Goal: Task Accomplishment & Management: Complete application form

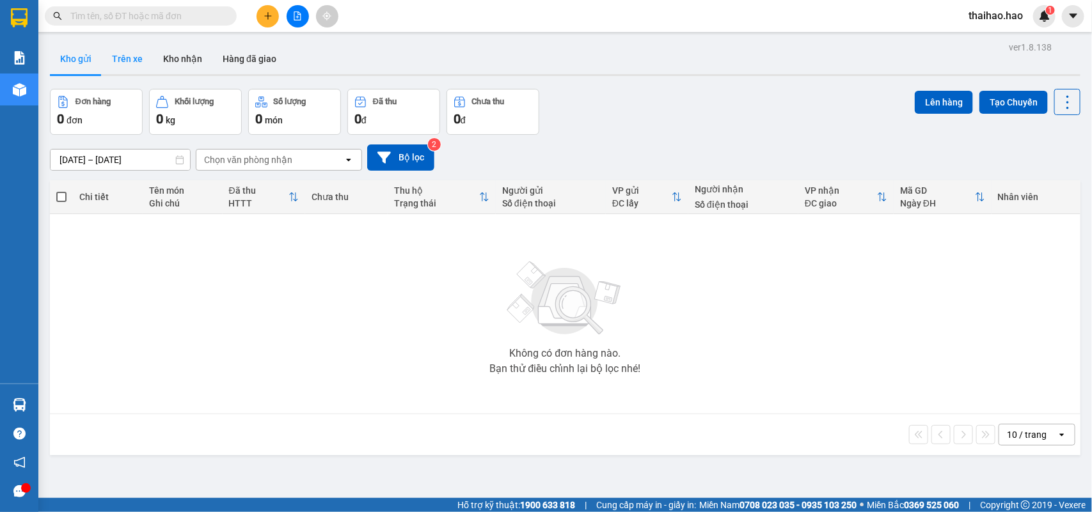
click at [132, 62] on button "Trên xe" at bounding box center [127, 58] width 51 height 31
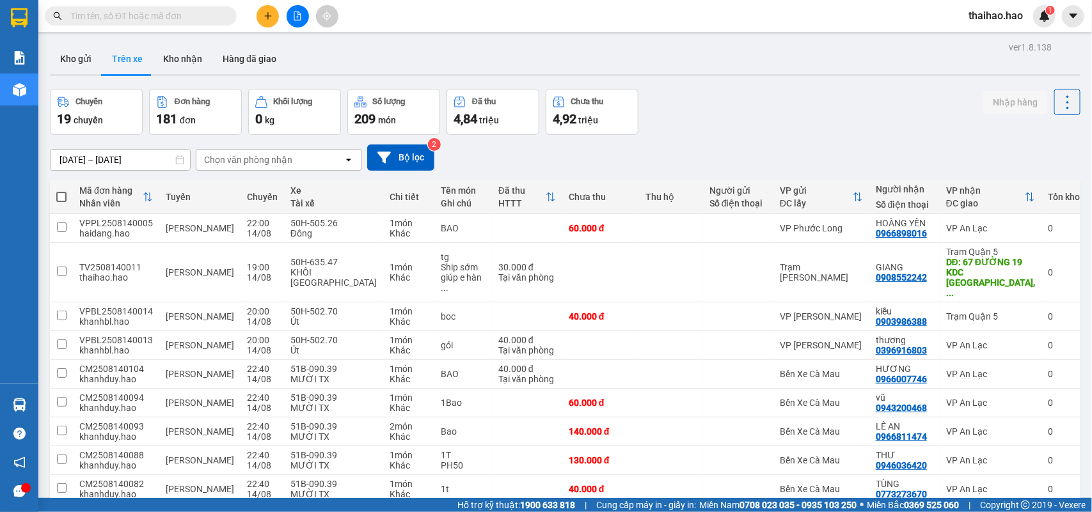
click at [301, 157] on div "Chọn văn phòng nhận" at bounding box center [269, 160] width 147 height 20
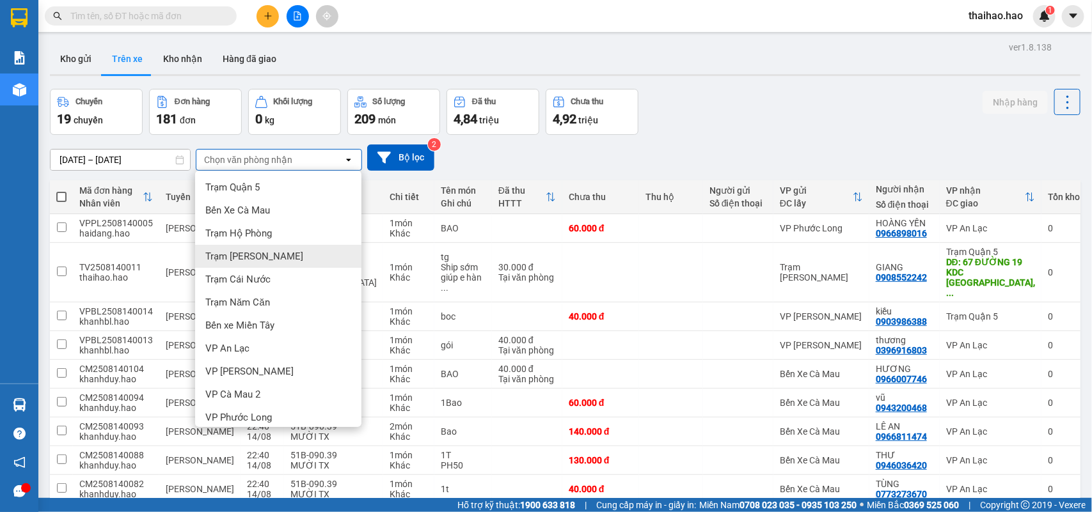
click at [287, 253] on div "Trạm Tắc Vân" at bounding box center [278, 256] width 166 height 23
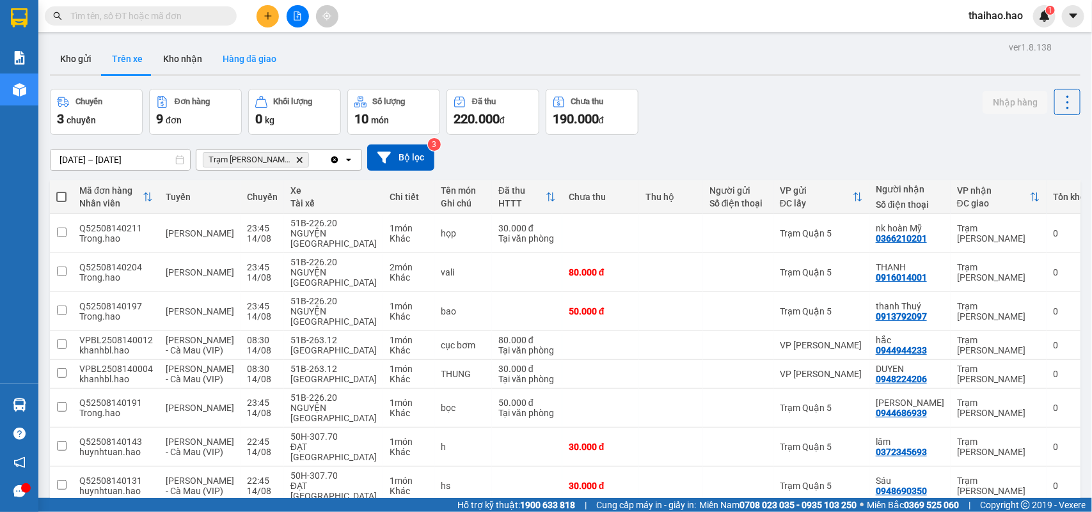
click at [239, 50] on button "Hàng đã giao" at bounding box center [249, 58] width 74 height 31
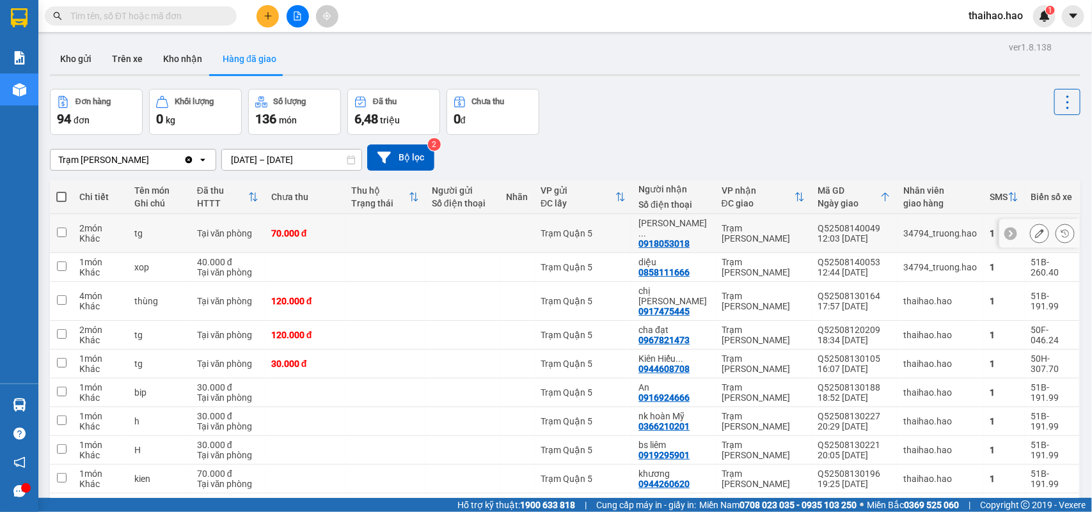
click at [1035, 230] on icon at bounding box center [1039, 233] width 9 height 9
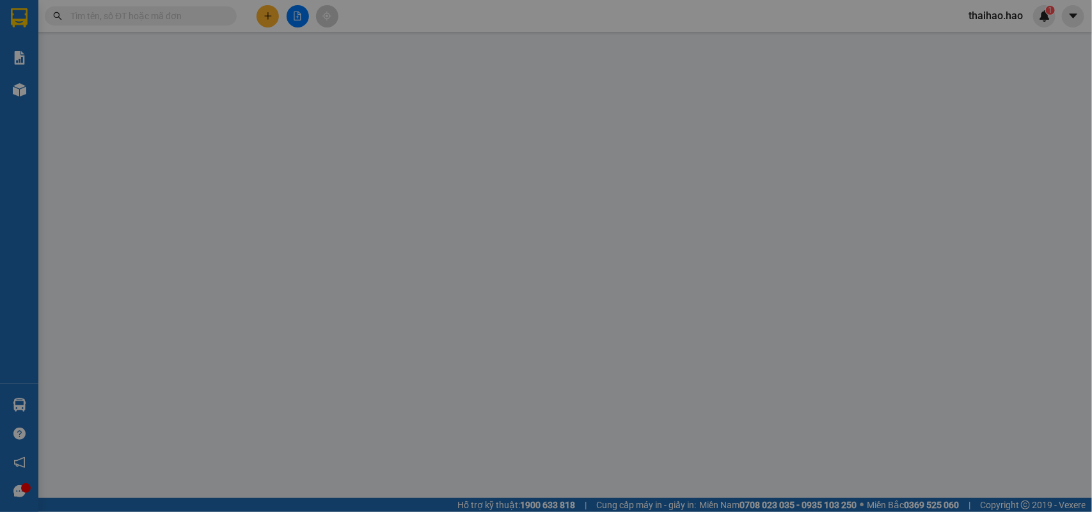
type input "0918053018"
type input "nguyen huan tv"
type input "70.000"
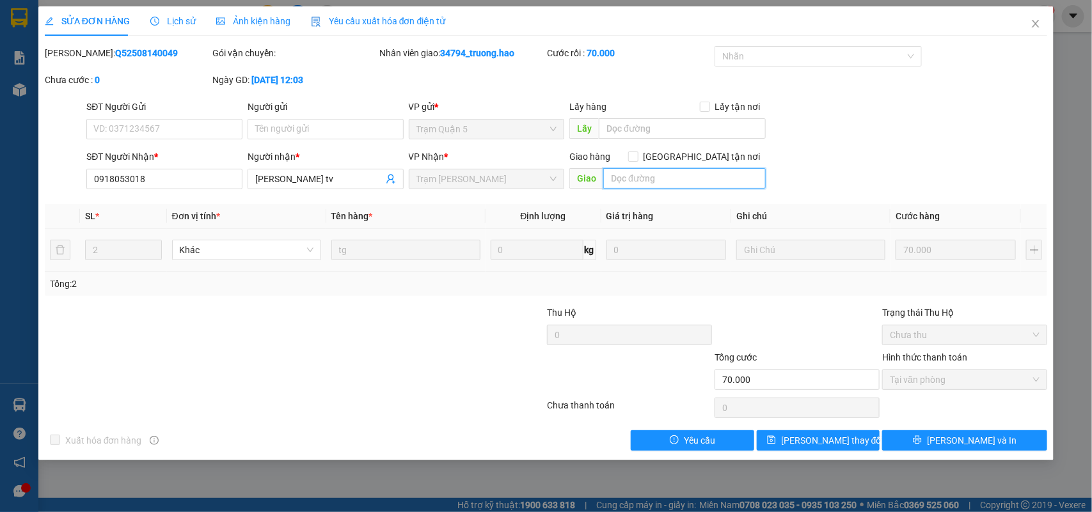
click at [656, 181] on input "text" at bounding box center [684, 178] width 162 height 20
type input "b"
type input "BỚT 25K"
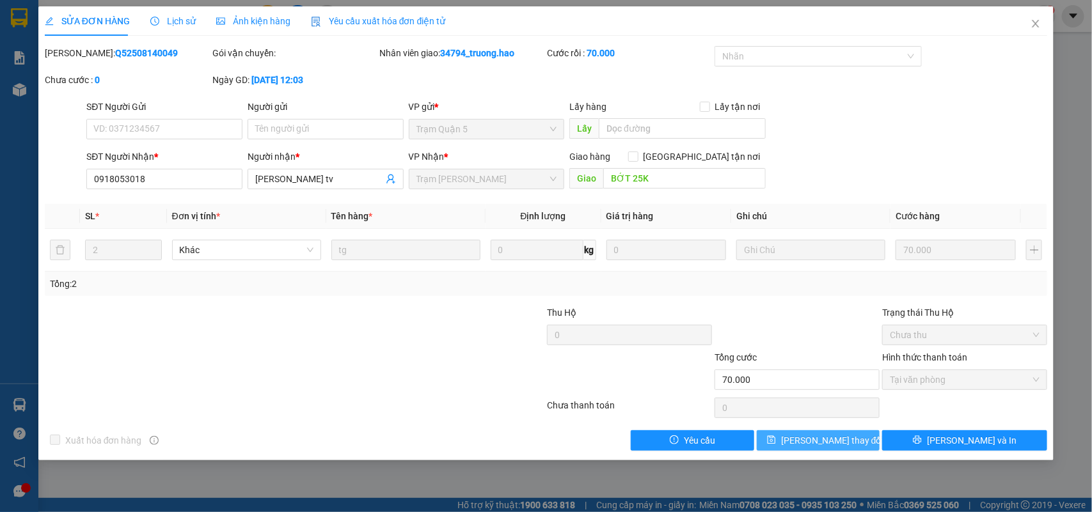
click at [835, 439] on span "Lưu thay đổi" at bounding box center [832, 441] width 102 height 14
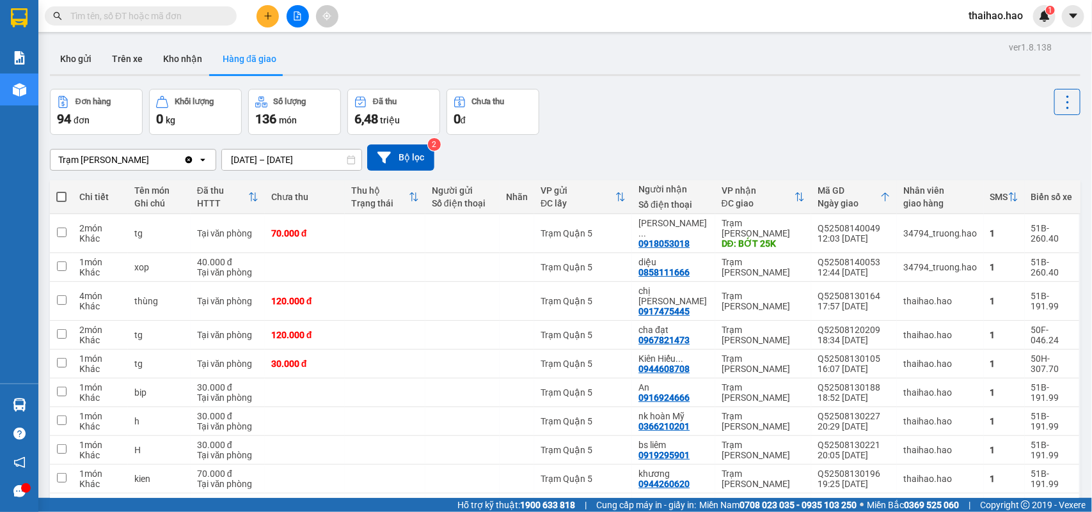
click at [318, 160] on input "13/08/2025 – 15/08/2025" at bounding box center [291, 160] width 139 height 20
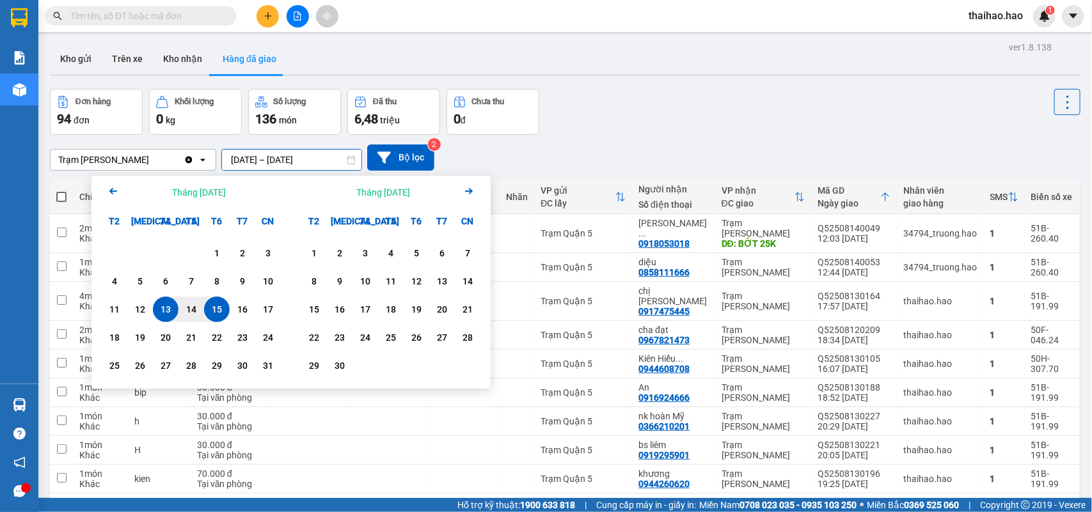
click at [216, 303] on div "15" at bounding box center [217, 309] width 18 height 15
type input "15/08/2025 – 15/08/2025"
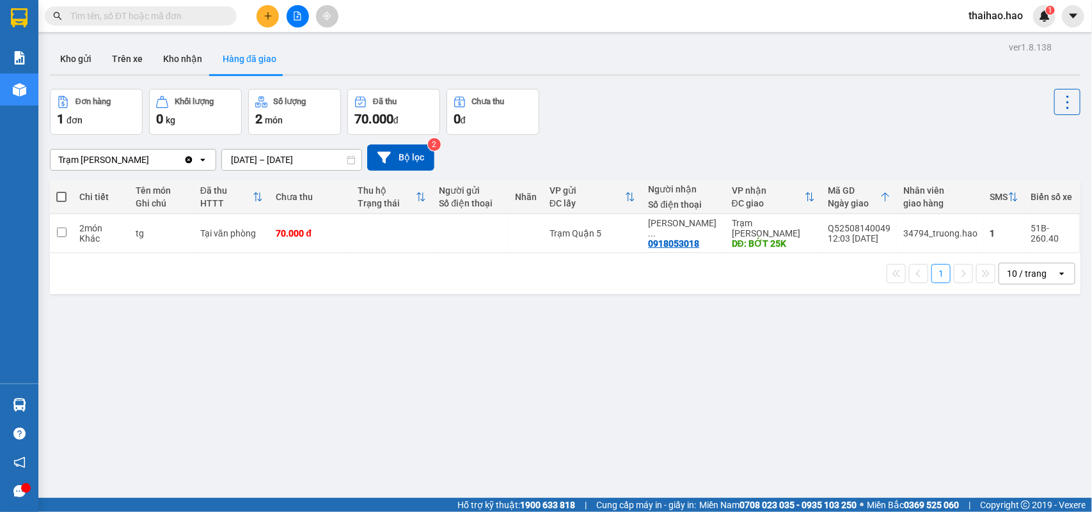
click at [1023, 267] on div "10 / trang" at bounding box center [1027, 273] width 40 height 13
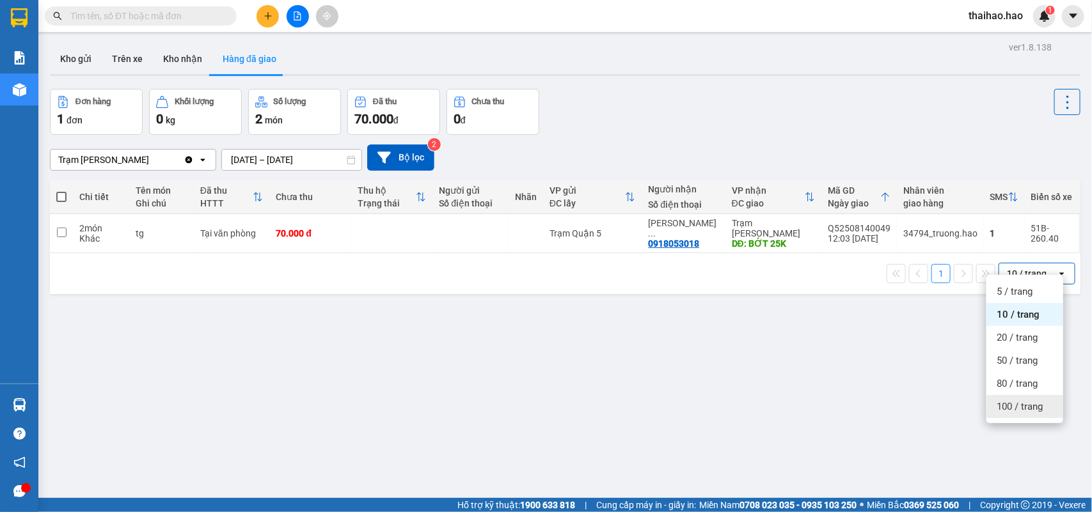
click at [1015, 400] on span "100 / trang" at bounding box center [1019, 406] width 46 height 13
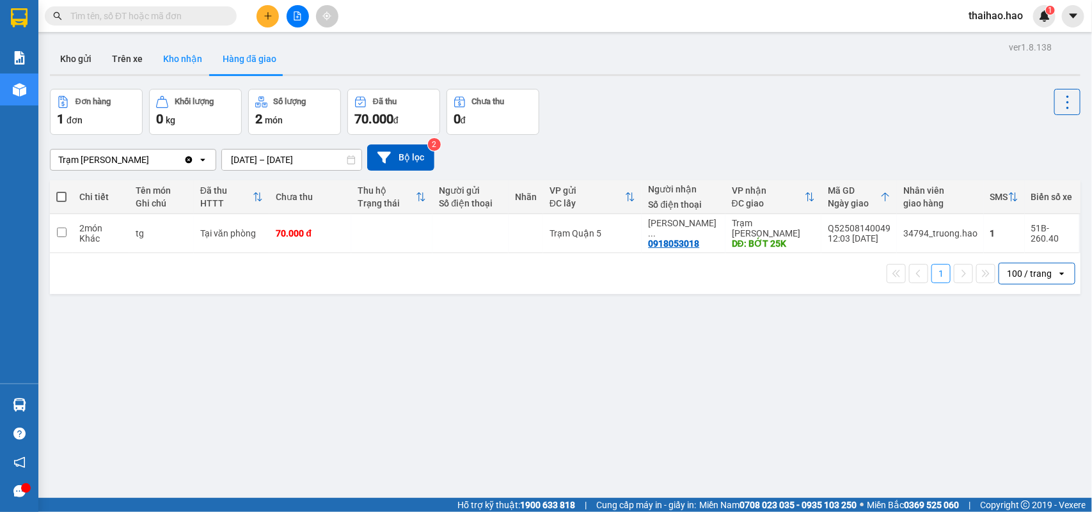
click at [177, 53] on button "Kho nhận" at bounding box center [182, 58] width 59 height 31
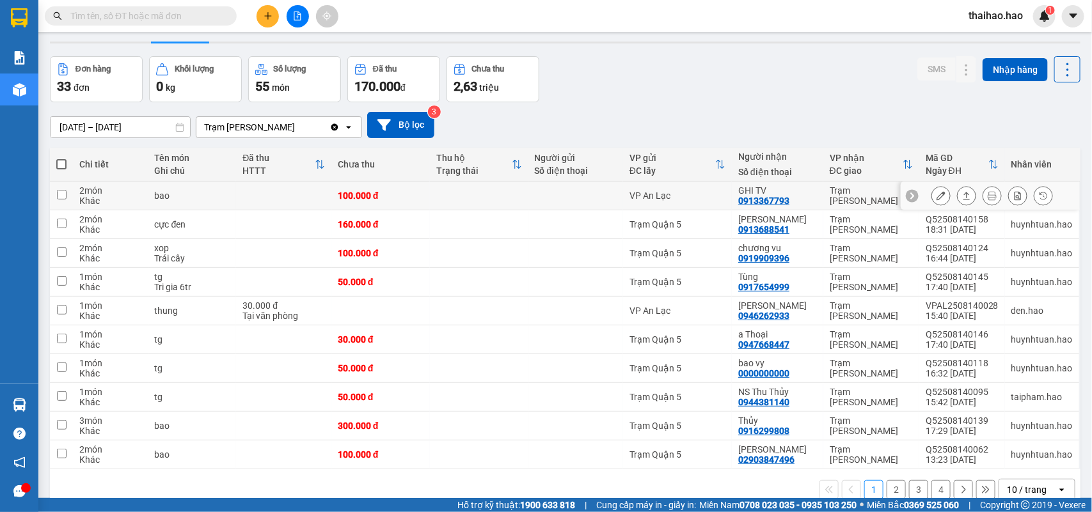
scroll to position [59, 0]
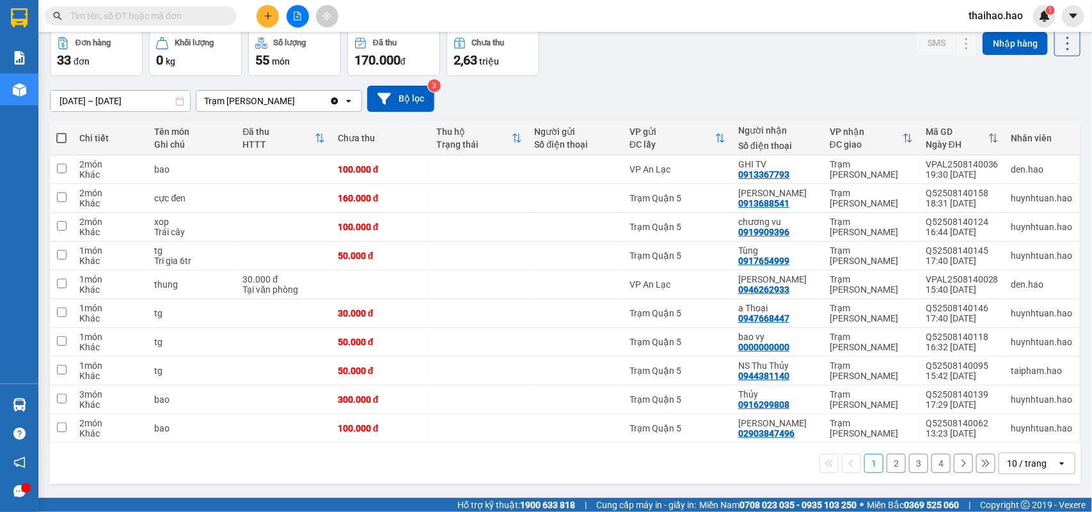
click at [1031, 462] on div "10 / trang" at bounding box center [1027, 463] width 40 height 13
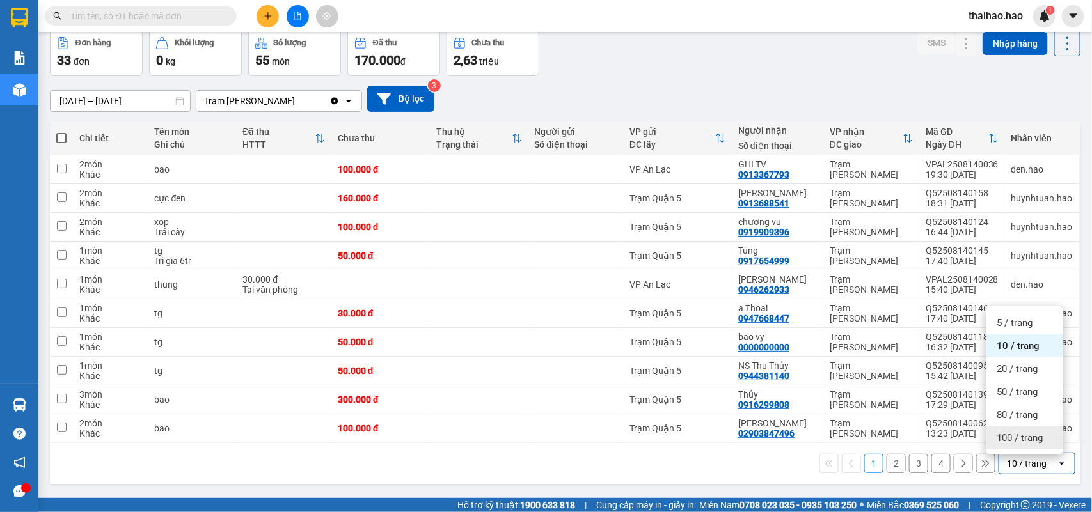
click at [1028, 430] on div "100 / trang" at bounding box center [1024, 438] width 77 height 23
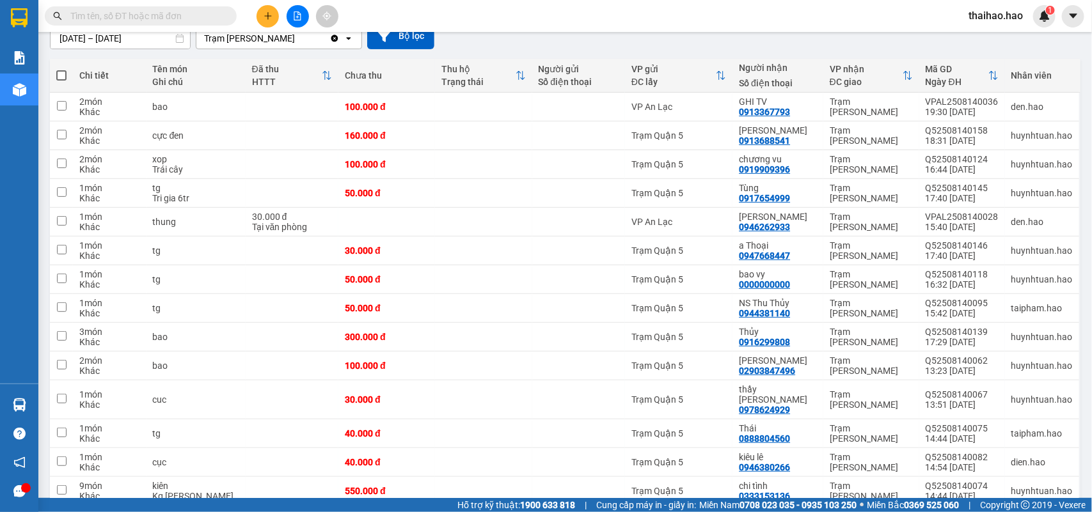
scroll to position [0, 0]
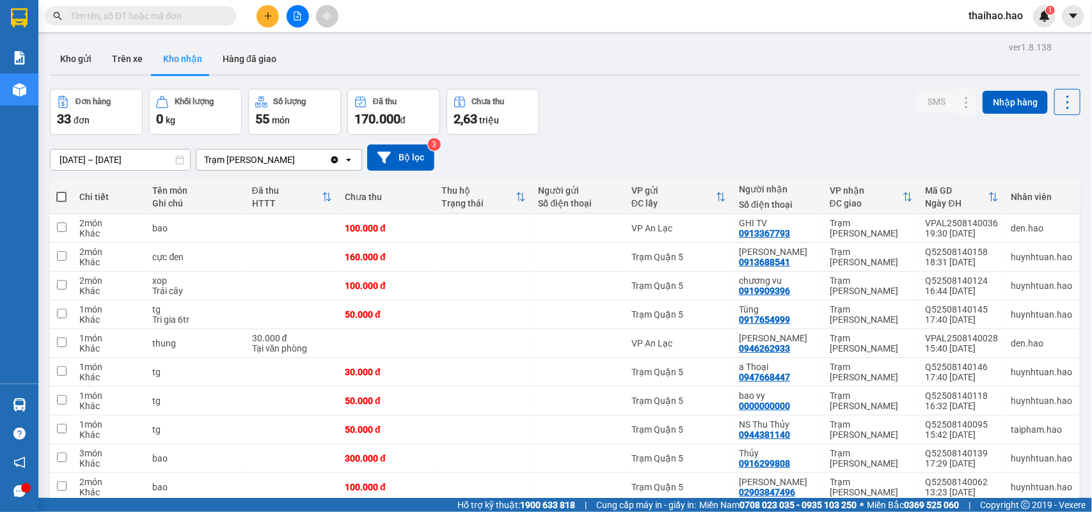
click at [100, 162] on input "13/08/2025 – 15/08/2025" at bounding box center [120, 160] width 139 height 20
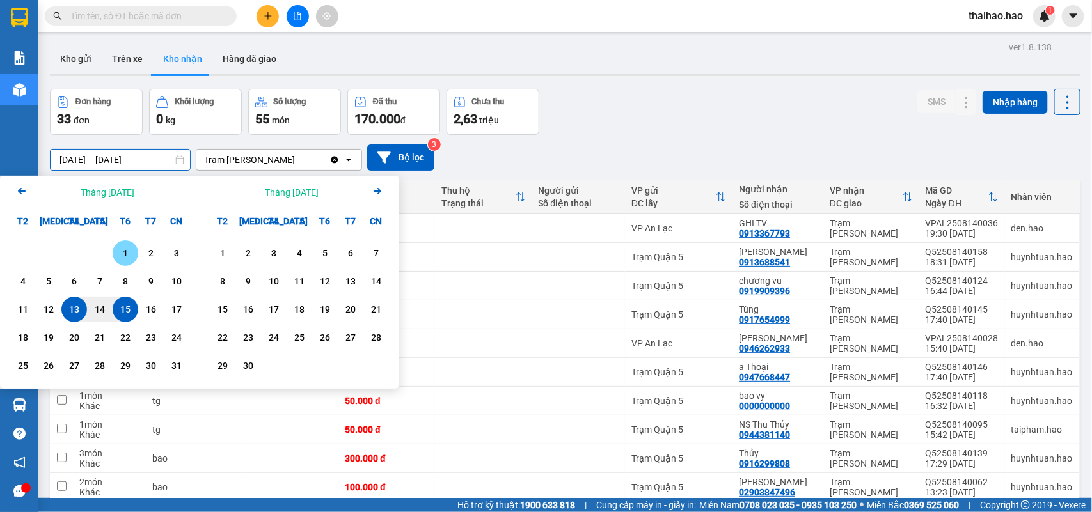
click at [123, 256] on div "1" at bounding box center [125, 253] width 18 height 15
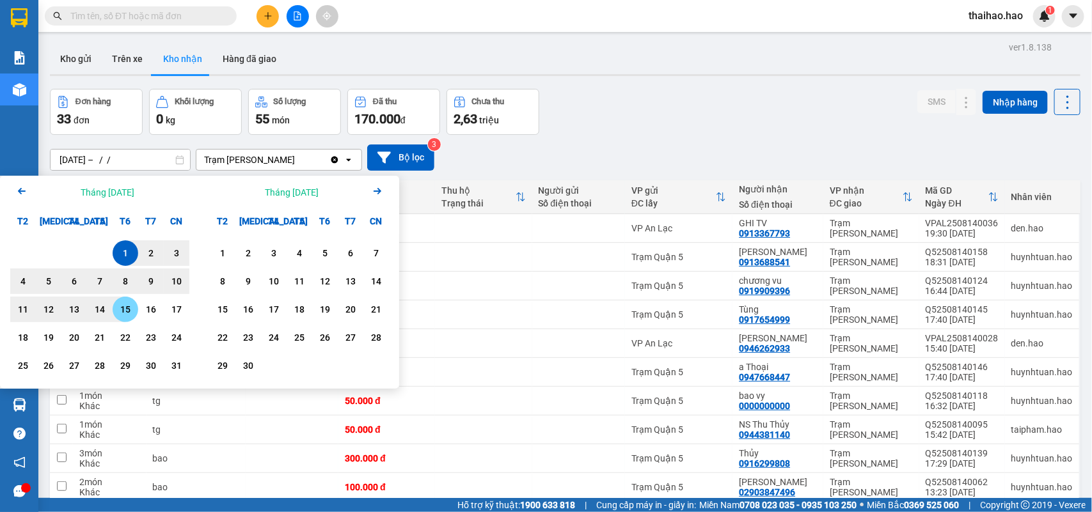
click at [123, 315] on div "15" at bounding box center [125, 309] width 18 height 15
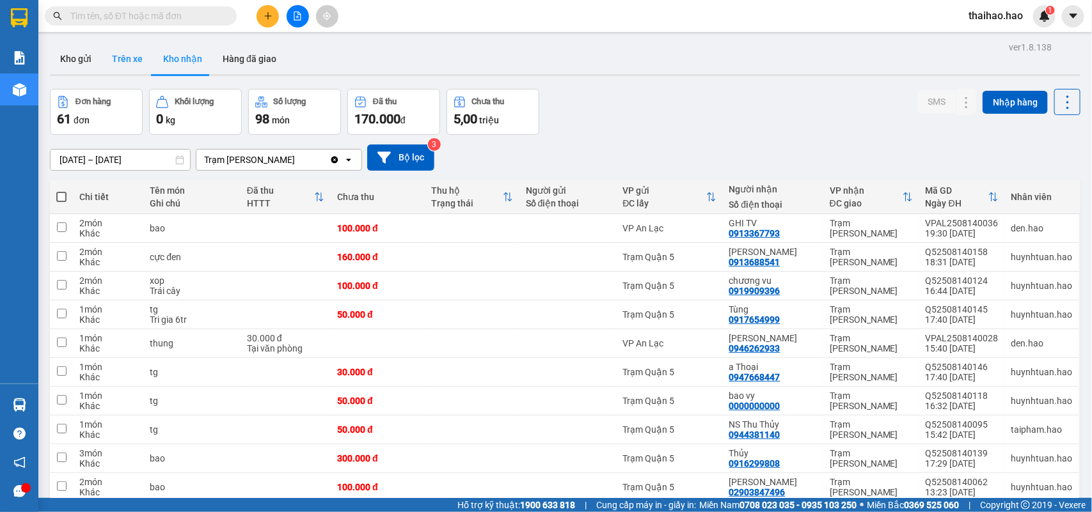
click at [141, 55] on button "Trên xe" at bounding box center [127, 58] width 51 height 31
type input "13/08/2025 – 15/08/2025"
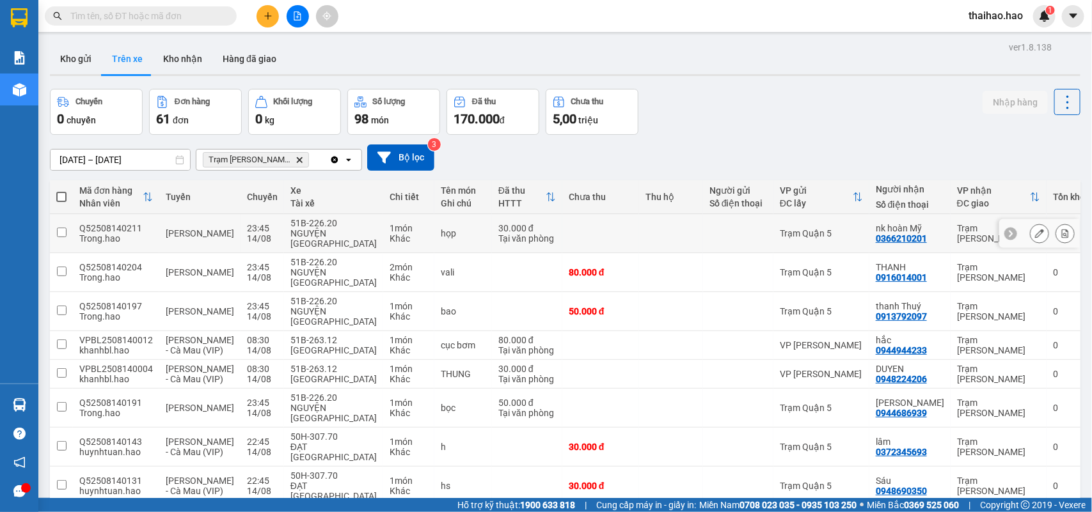
click at [520, 223] on div "30.000 đ" at bounding box center [527, 228] width 58 height 10
checkbox input "true"
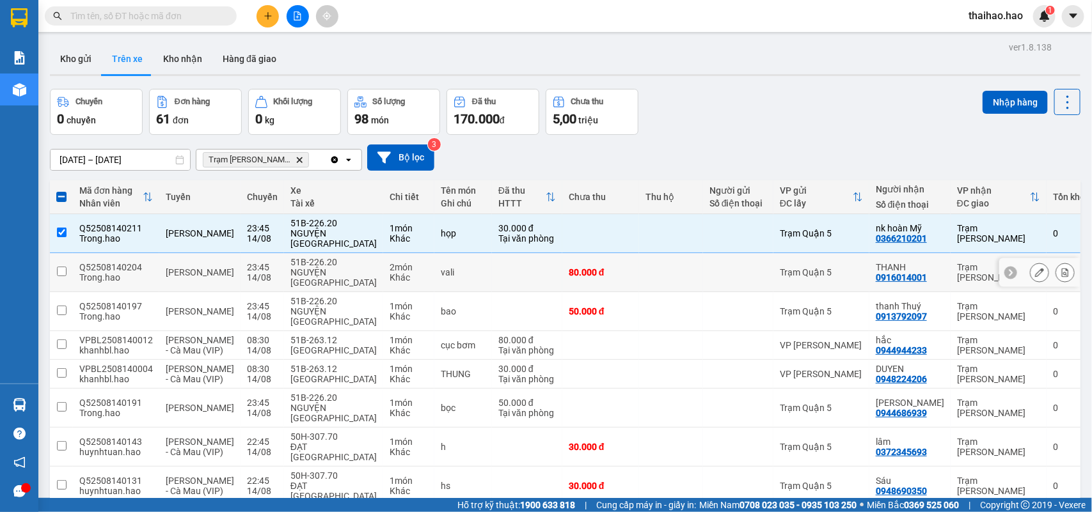
click at [592, 253] on td "80.000 đ" at bounding box center [600, 272] width 77 height 39
checkbox input "true"
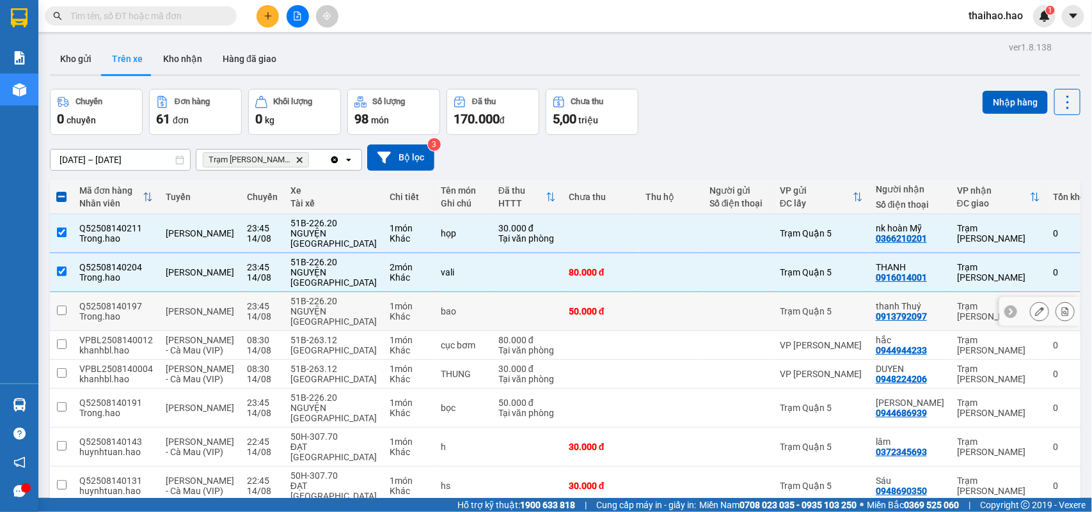
click at [584, 306] on div "50.000 đ" at bounding box center [601, 311] width 64 height 10
checkbox input "true"
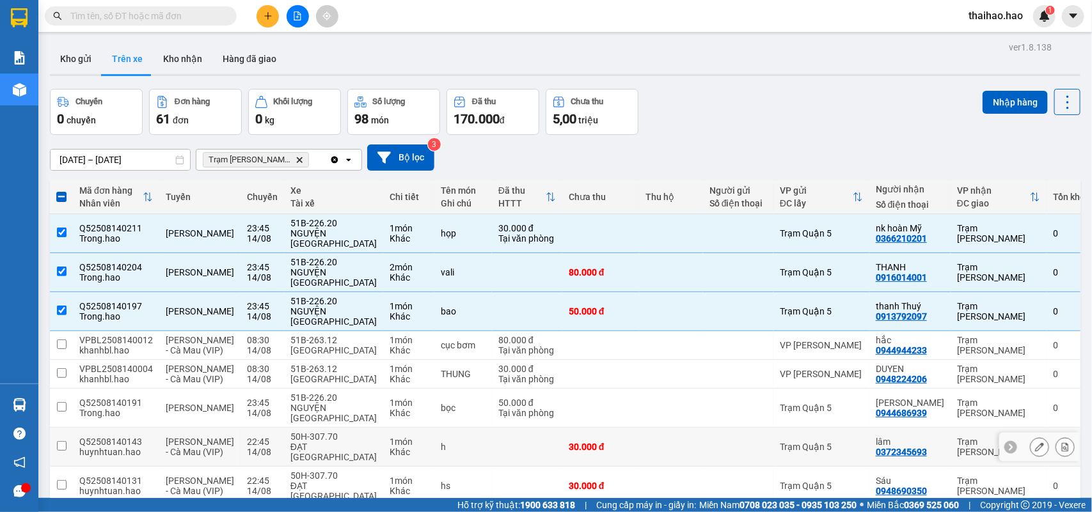
click at [601, 442] on div "30.000 đ" at bounding box center [601, 447] width 64 height 10
checkbox input "true"
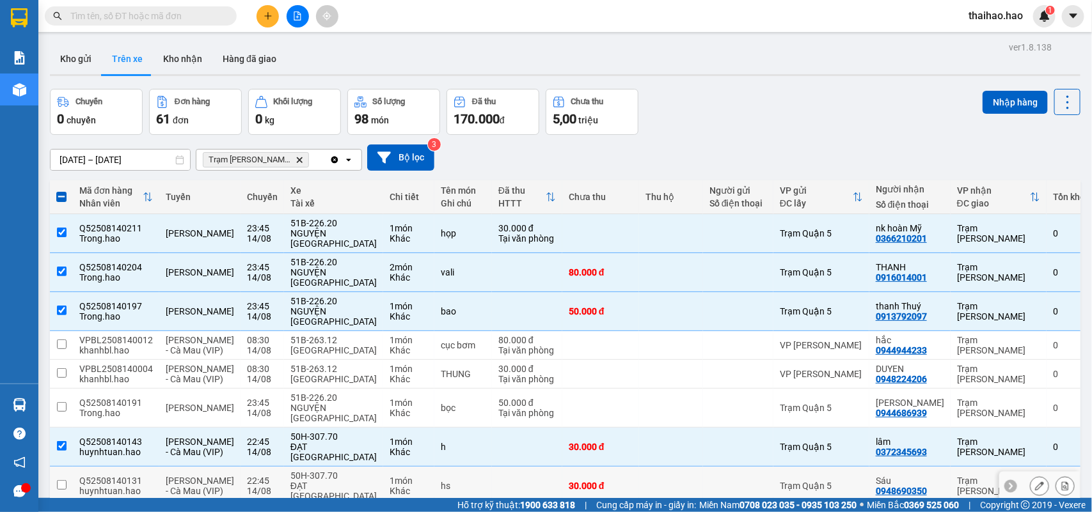
click at [601, 467] on td "30.000 đ" at bounding box center [600, 486] width 77 height 39
checkbox input "true"
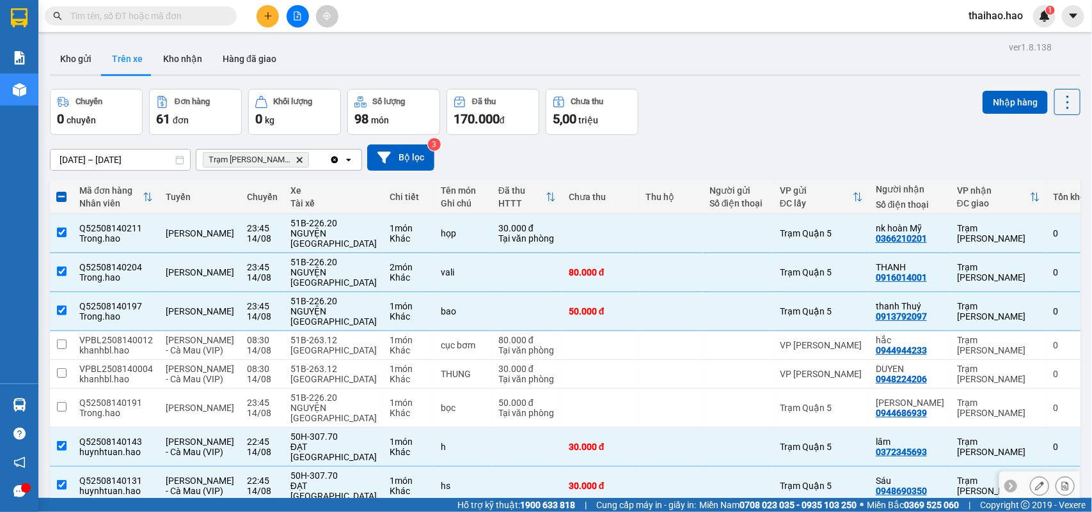
scroll to position [81, 0]
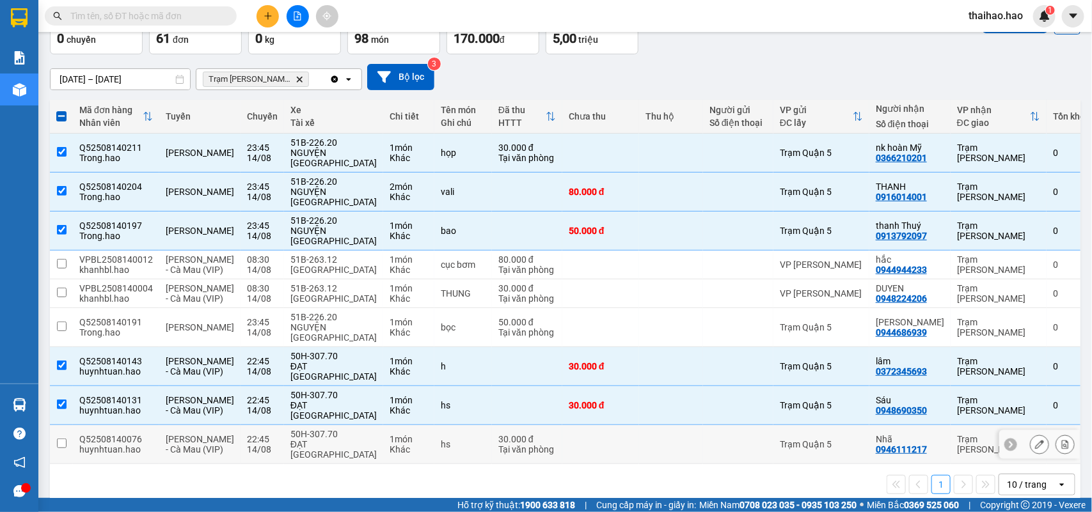
click at [597, 425] on td at bounding box center [600, 444] width 77 height 39
checkbox input "true"
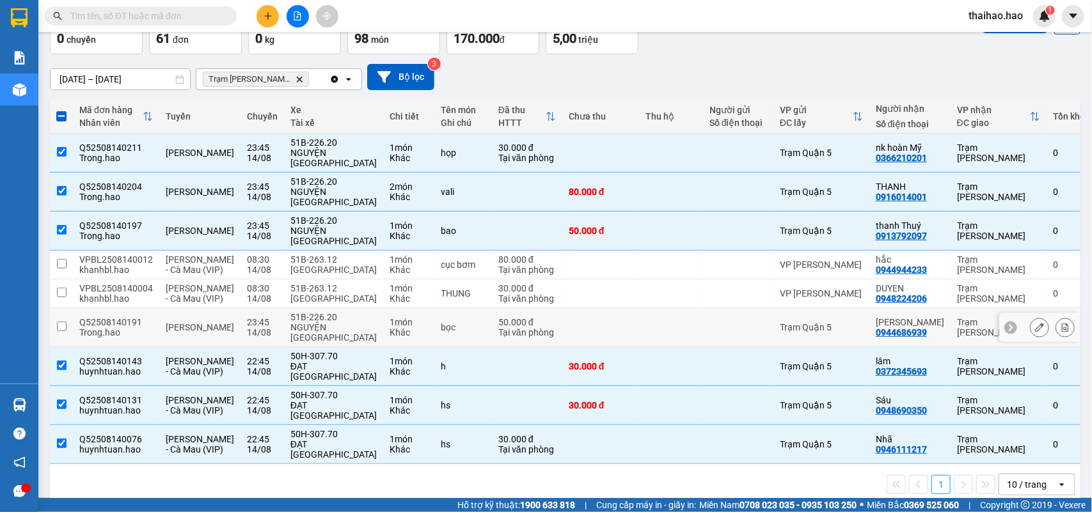
click at [589, 308] on td at bounding box center [600, 327] width 77 height 39
checkbox input "true"
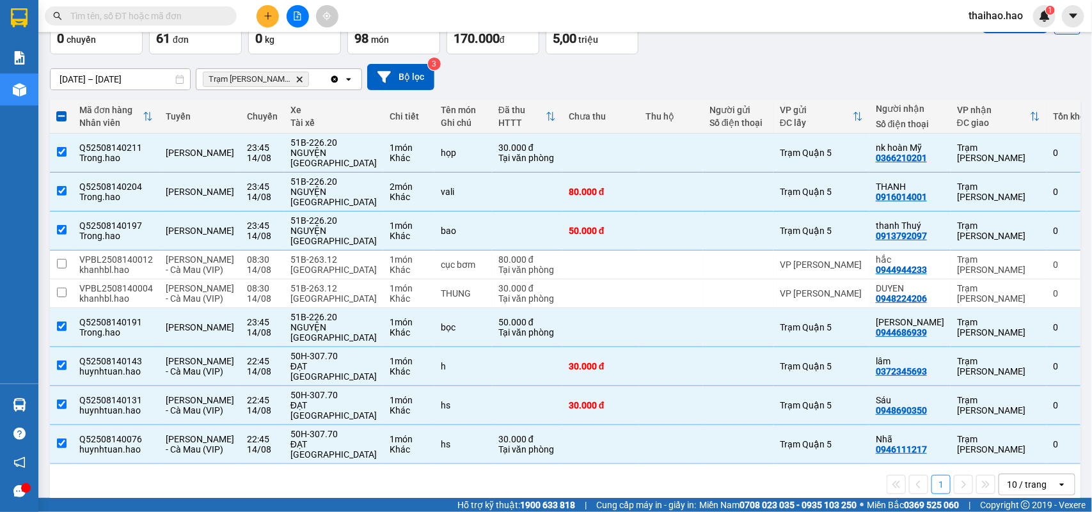
scroll to position [0, 0]
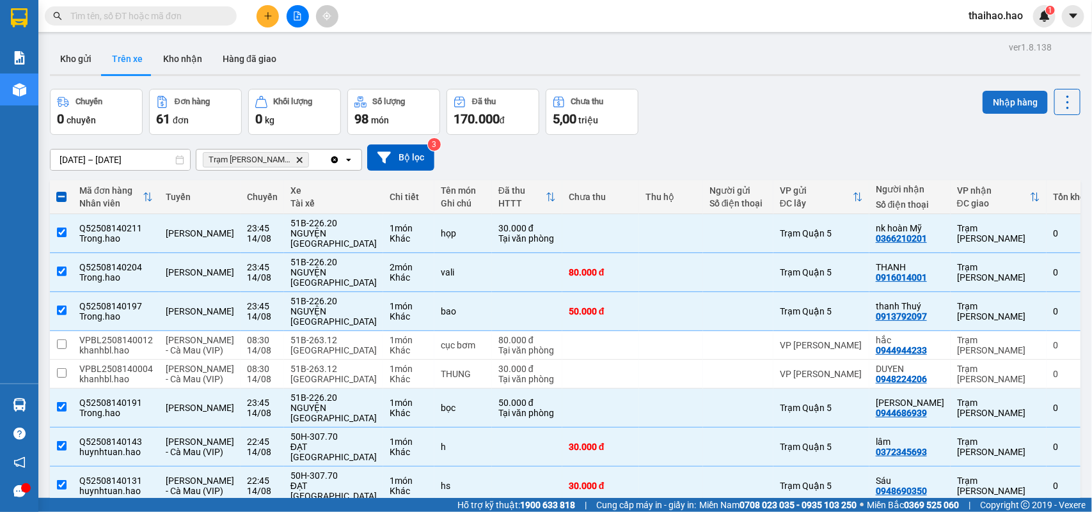
click at [991, 106] on button "Nhập hàng" at bounding box center [1014, 102] width 65 height 23
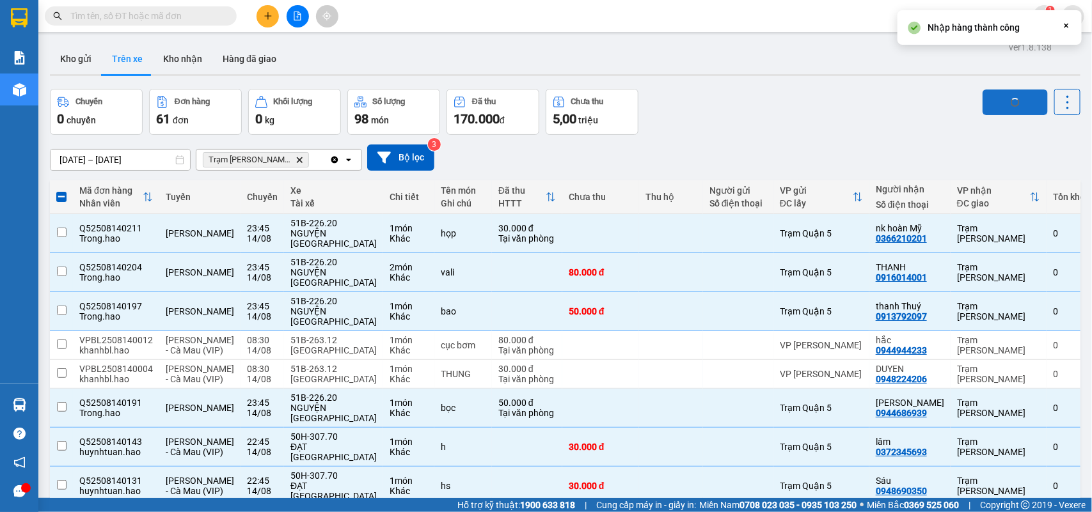
checkbox input "false"
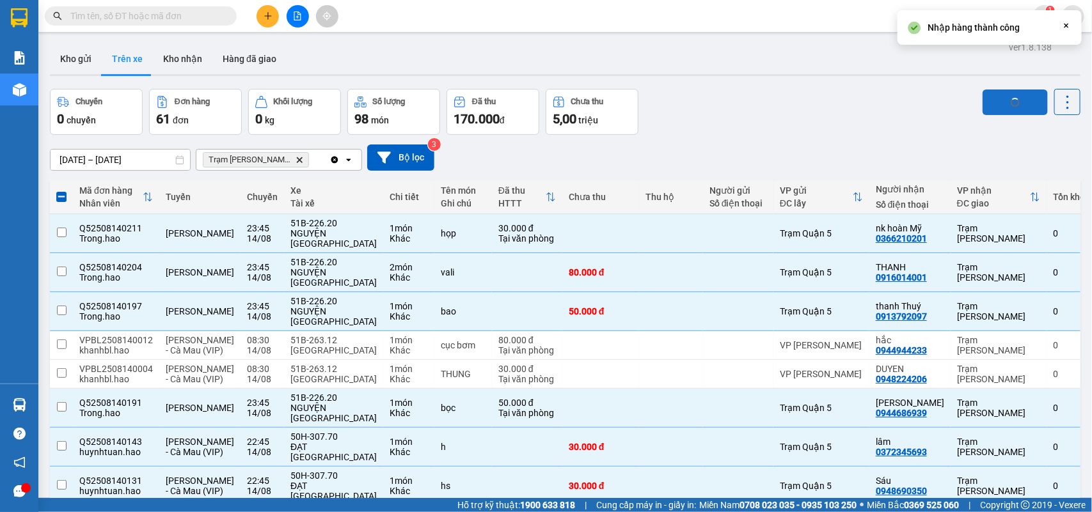
checkbox input "false"
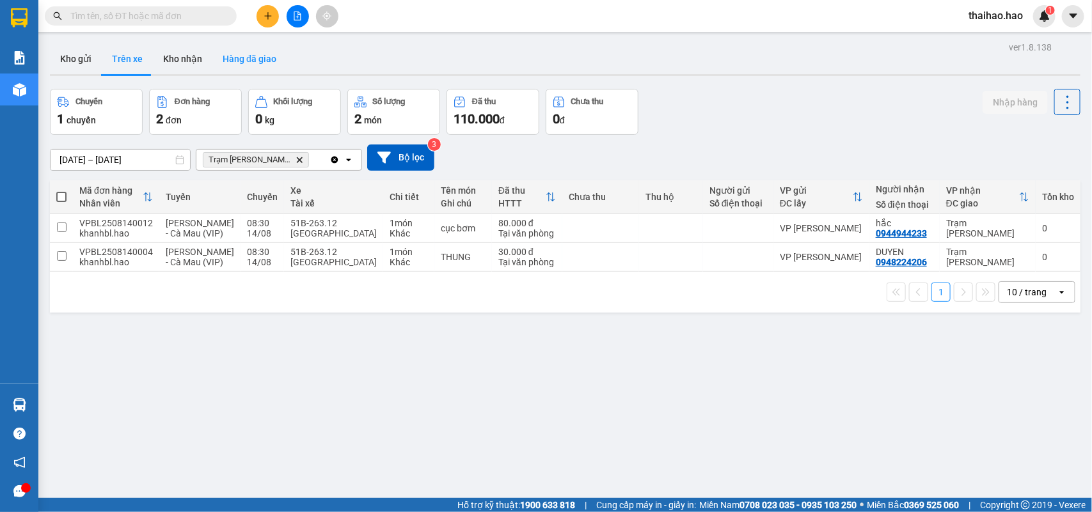
click at [262, 56] on button "Hàng đã giao" at bounding box center [249, 58] width 74 height 31
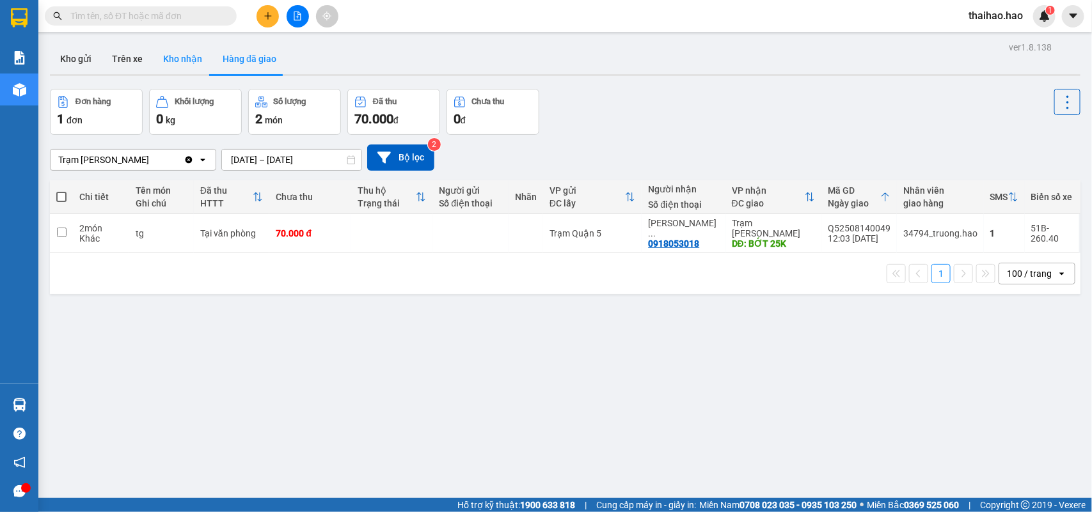
click at [181, 53] on button "Kho nhận" at bounding box center [182, 58] width 59 height 31
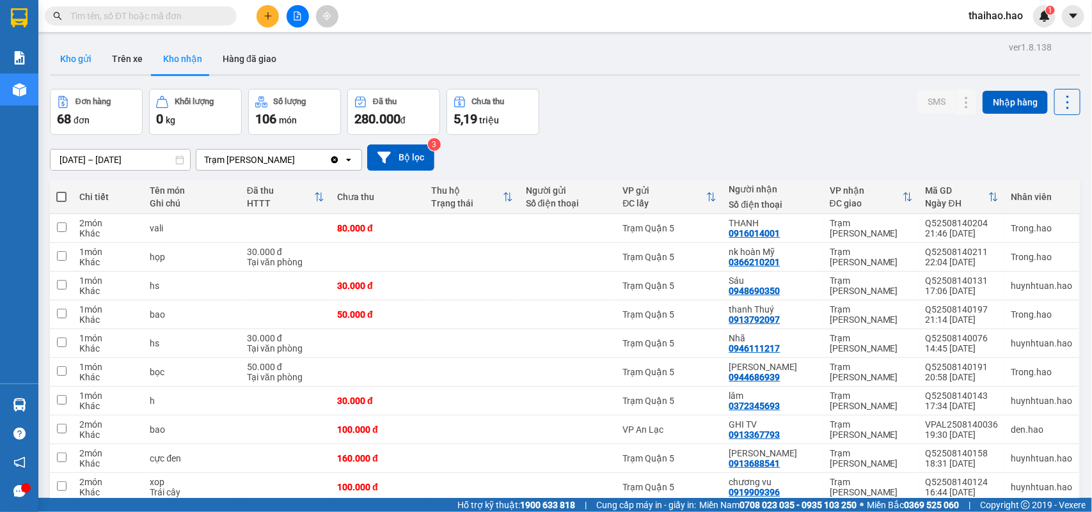
click at [98, 53] on button "Kho gửi" at bounding box center [76, 58] width 52 height 31
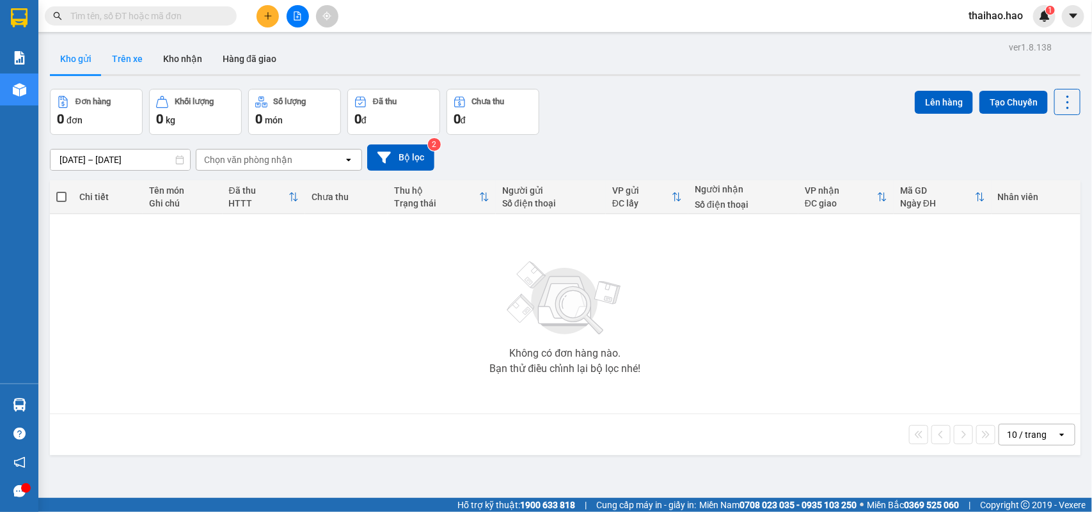
click at [128, 58] on button "Trên xe" at bounding box center [127, 58] width 51 height 31
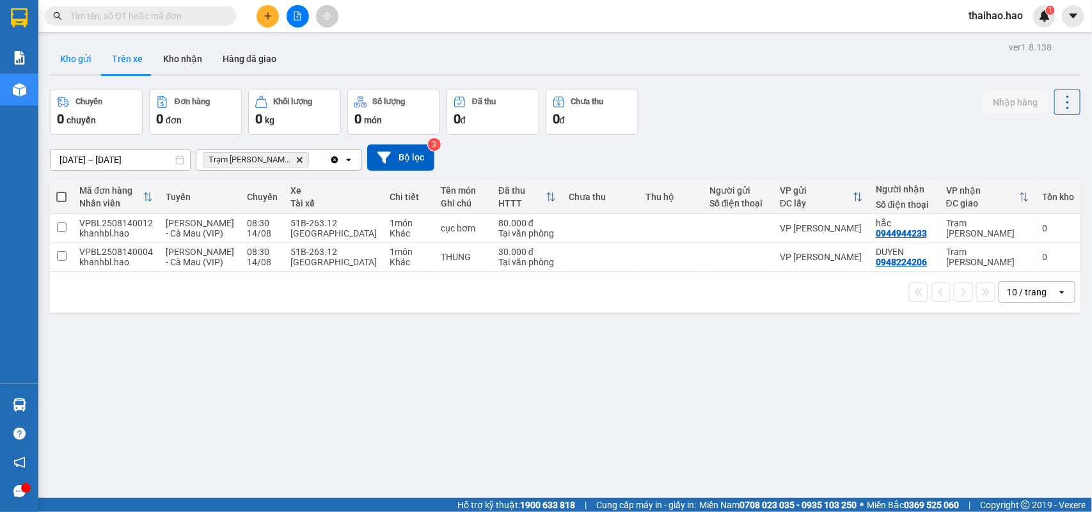
click at [86, 58] on button "Kho gửi" at bounding box center [76, 58] width 52 height 31
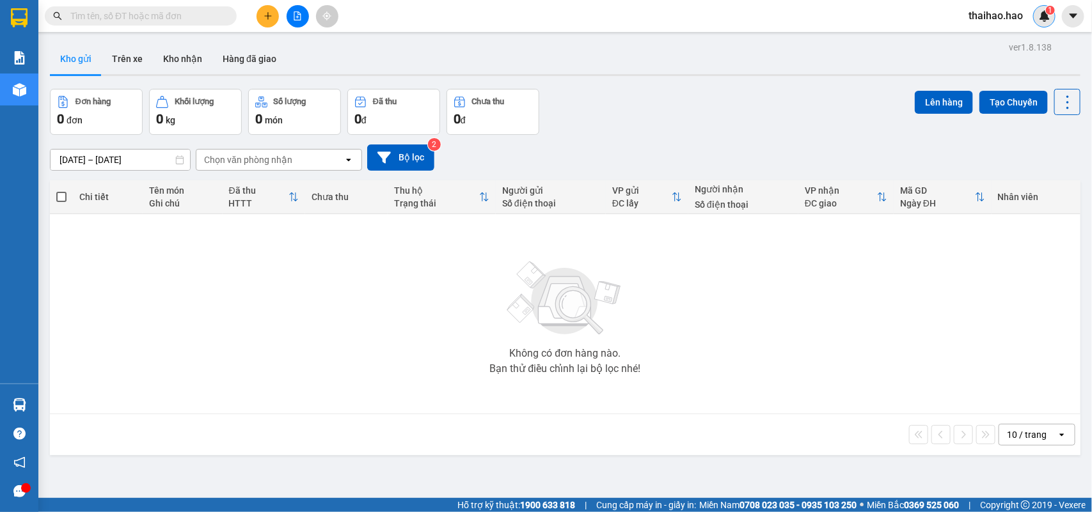
click at [1041, 24] on div "1" at bounding box center [1044, 16] width 22 height 22
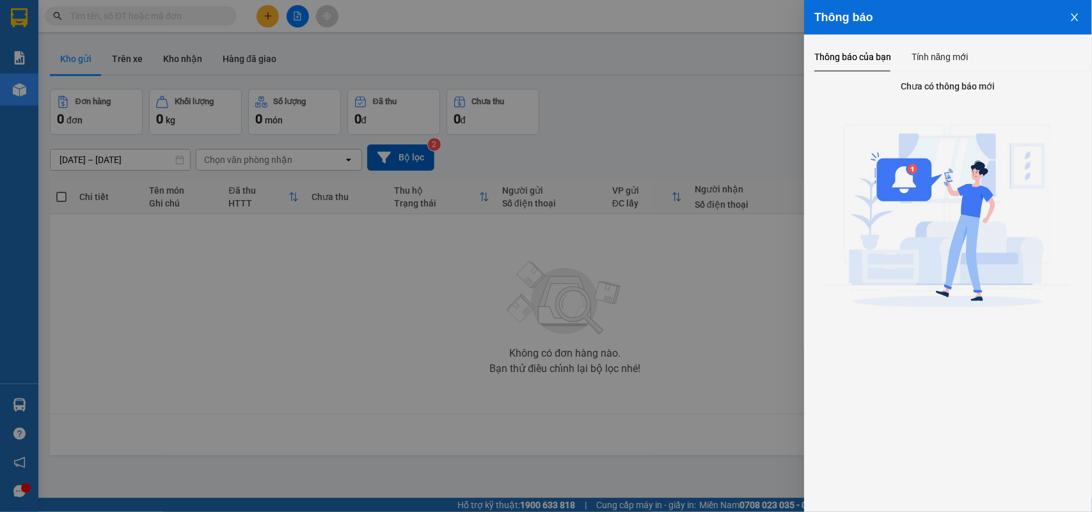
click at [1076, 13] on icon "close" at bounding box center [1074, 17] width 10 height 10
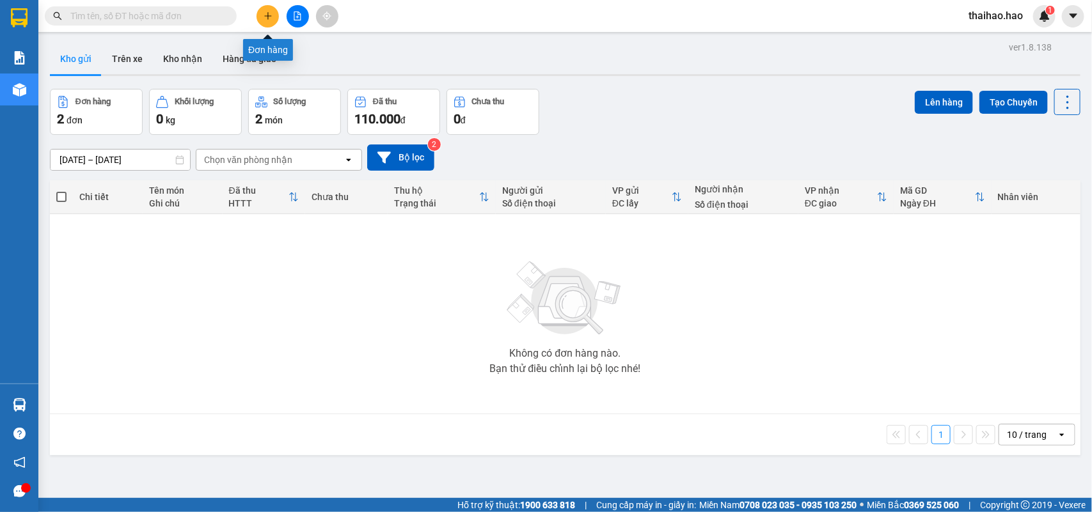
click at [264, 15] on icon "plus" at bounding box center [267, 16] width 9 height 9
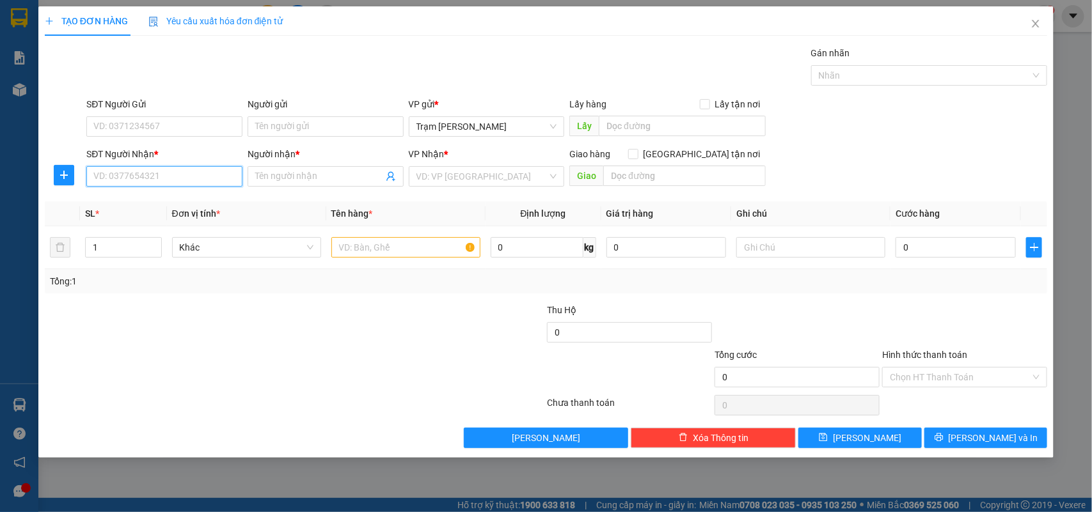
click at [150, 166] on input "SĐT Người Nhận *" at bounding box center [164, 176] width 156 height 20
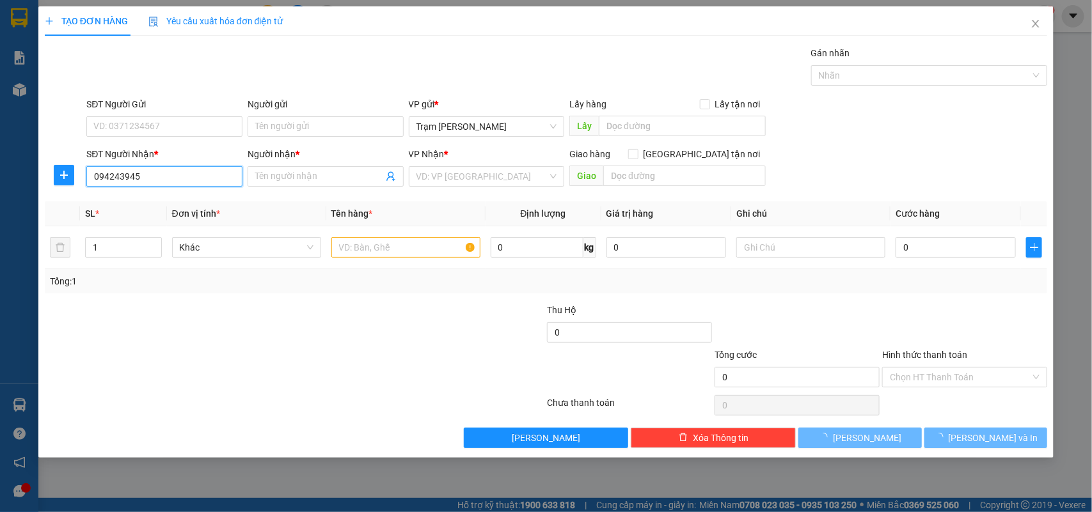
type input "0942439454"
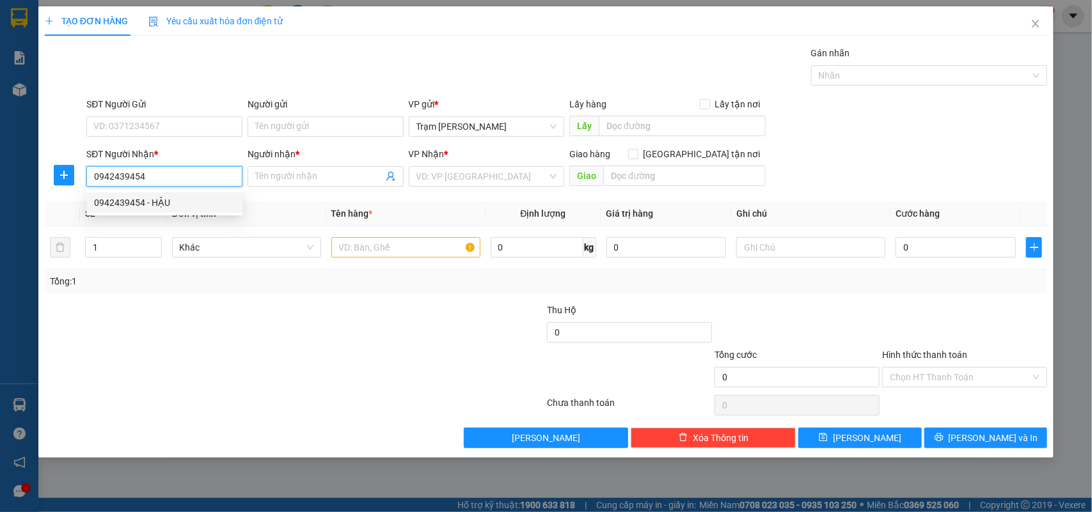
click at [158, 200] on div "0942439454 - HẬU" at bounding box center [164, 203] width 141 height 14
type input "HẬU"
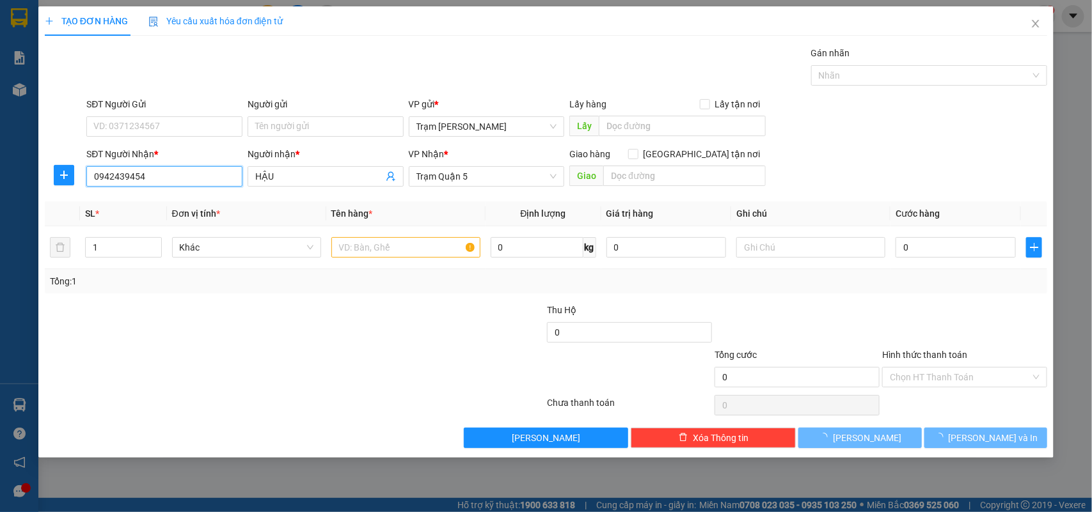
type input "40.000"
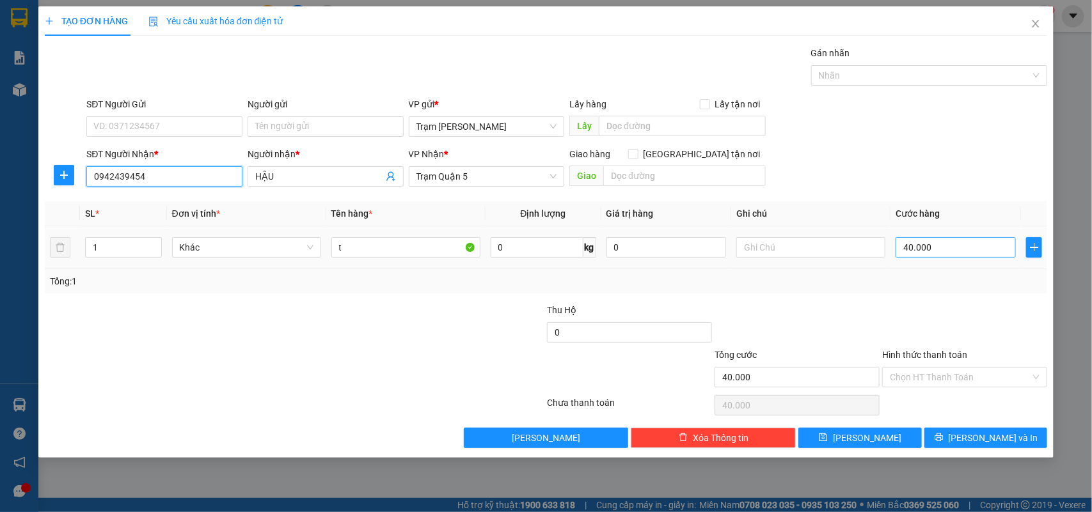
type input "0942439454"
click at [941, 248] on input "40.000" at bounding box center [955, 247] width 120 height 20
type input "0"
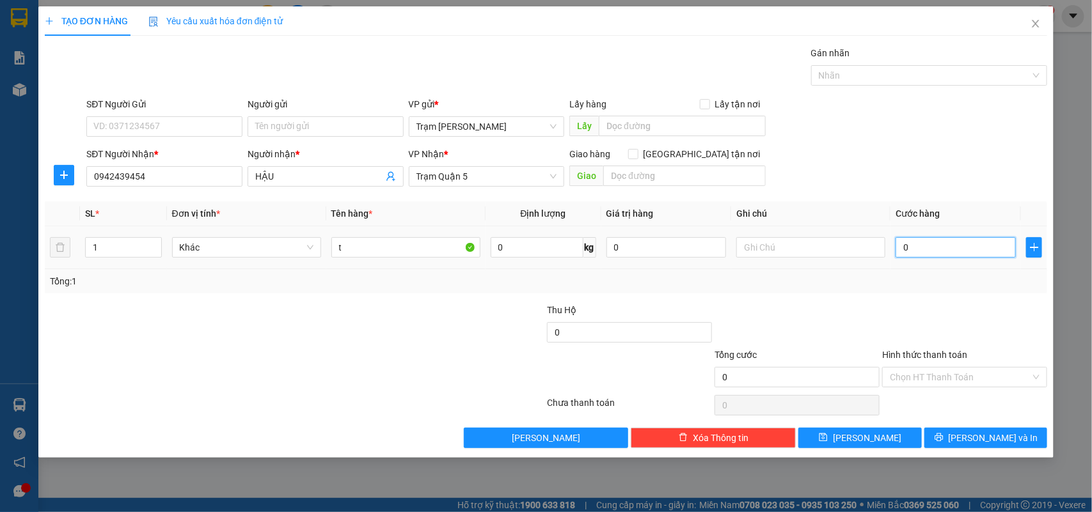
type input "005"
type input "5"
type input "50"
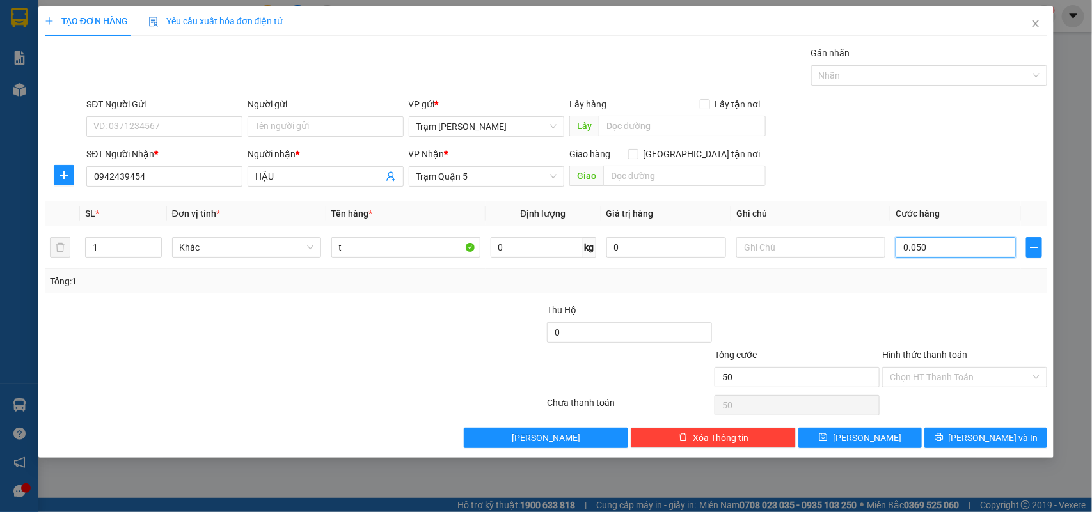
type input "0.050"
click at [923, 142] on div "SĐT Người Gửi VD: 0371234567 Người gửi Tên người gửi VP gửi * Trạm Tắc Vân Lấy …" at bounding box center [567, 119] width 966 height 45
type input "50.000"
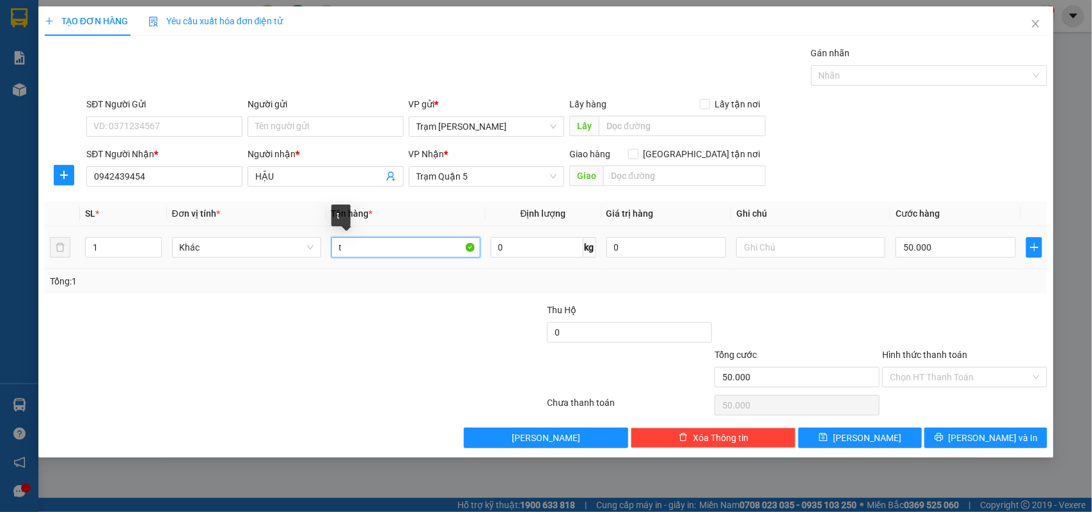
click at [354, 246] on input "t" at bounding box center [405, 247] width 149 height 20
type input "G4 KÊ"
click at [925, 372] on input "Hình thức thanh toán" at bounding box center [960, 377] width 141 height 19
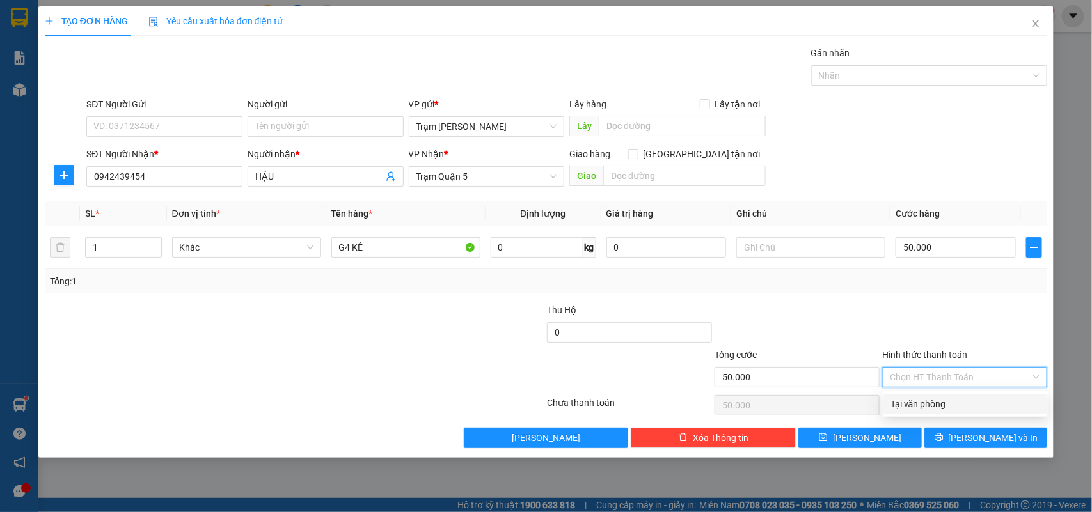
click at [922, 397] on div "Tại văn phòng" at bounding box center [965, 404] width 150 height 14
type input "0"
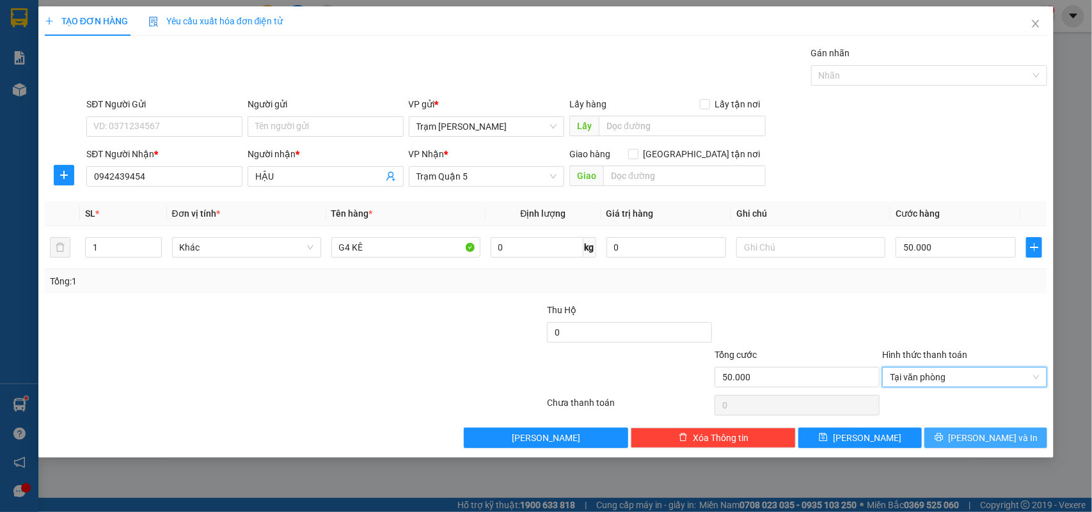
click at [980, 438] on span "Lưu và In" at bounding box center [993, 438] width 90 height 14
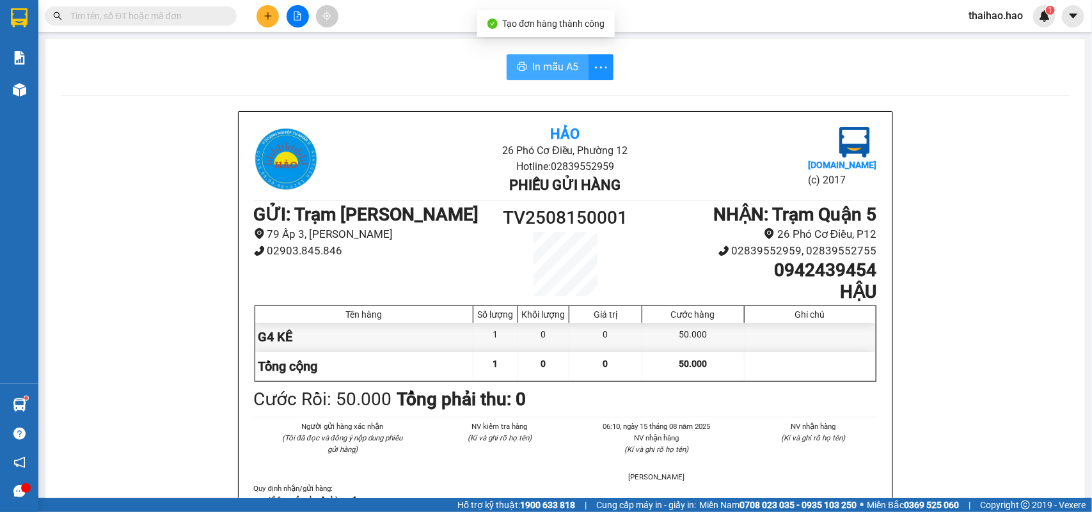
click at [547, 69] on span "In mẫu A5" at bounding box center [555, 67] width 46 height 16
click at [262, 13] on button at bounding box center [267, 16] width 22 height 22
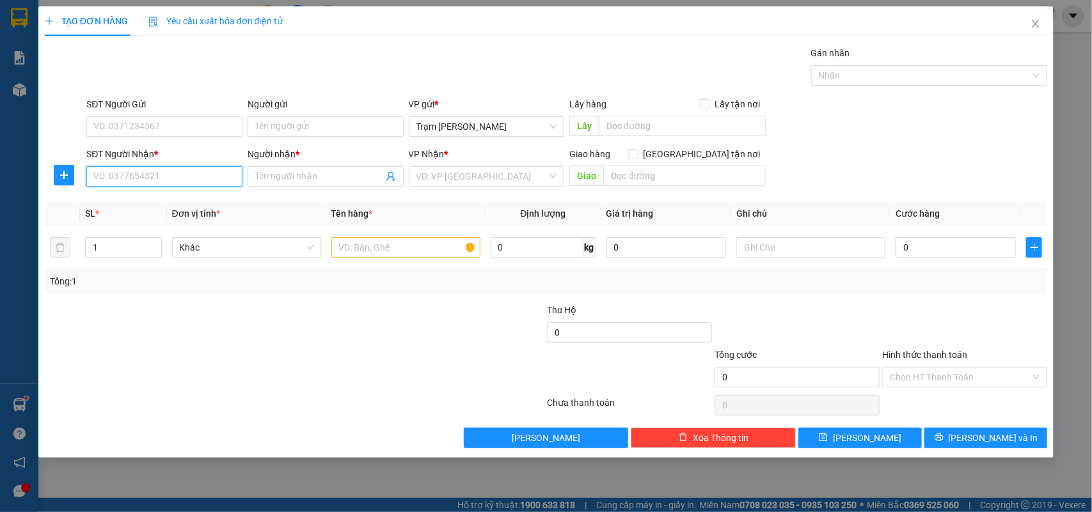
click at [180, 179] on input "SĐT Người Nhận *" at bounding box center [164, 176] width 156 height 20
click at [161, 203] on div "0902657499 - DUNG" at bounding box center [164, 203] width 141 height 14
type input "0902657499"
type input "DUNG"
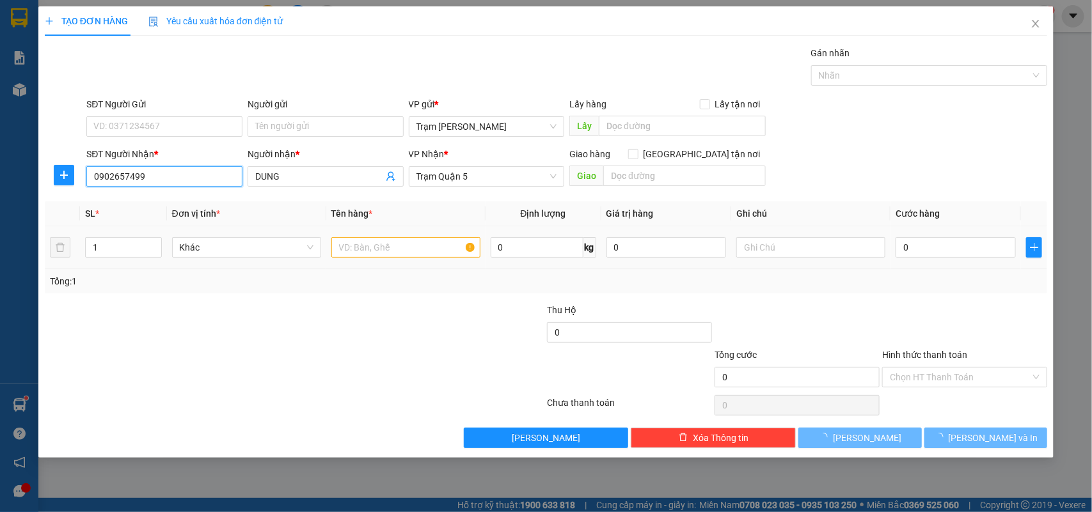
type input "100.000"
type input "0902657499"
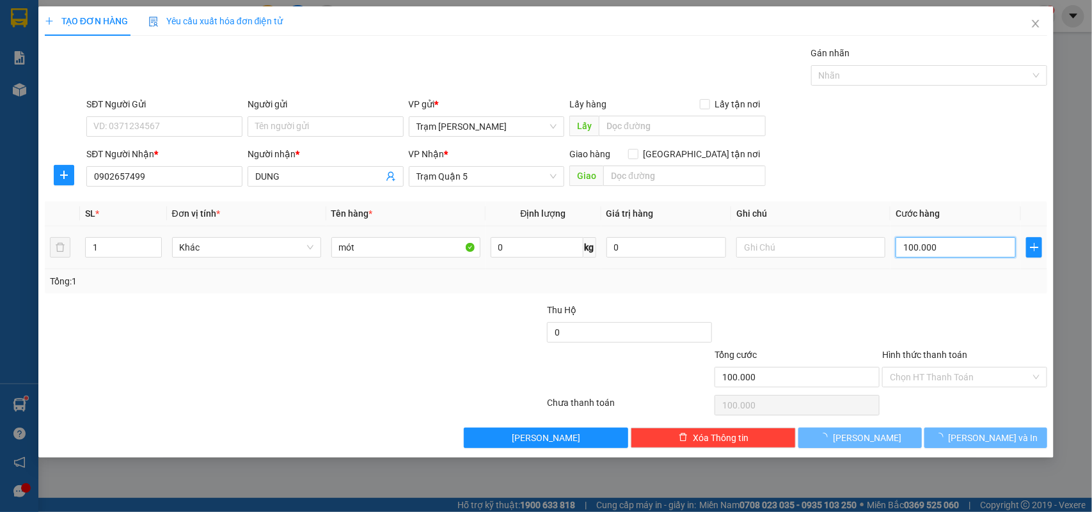
click at [943, 244] on input "100.000" at bounding box center [955, 247] width 120 height 20
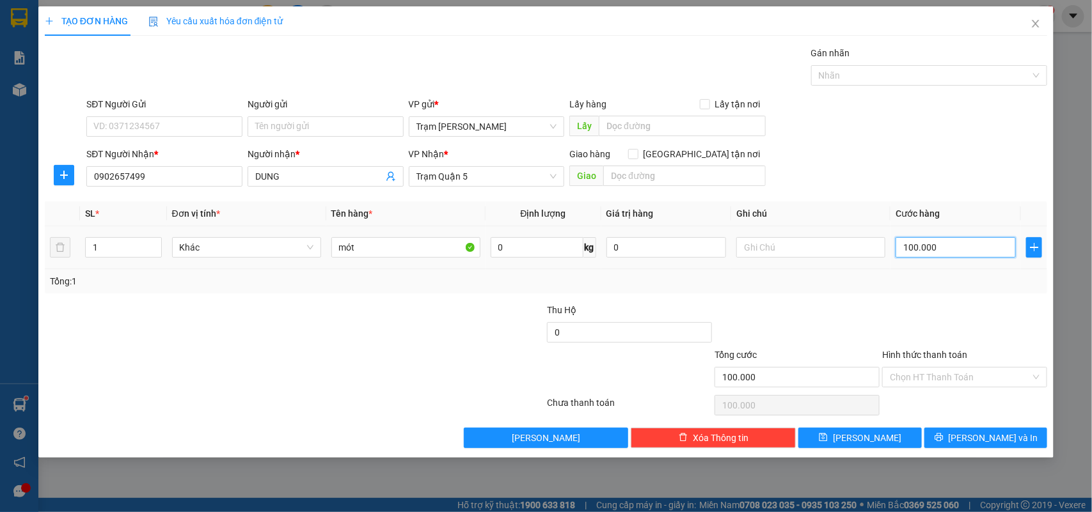
type input "0"
type input "006"
type input "6"
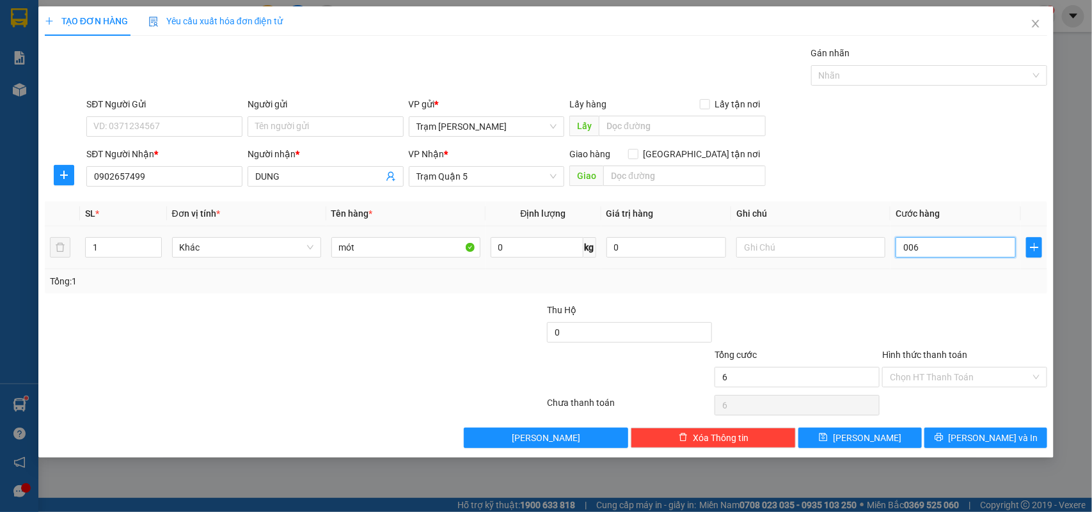
type input "60"
type input "0.060"
click at [989, 440] on span "Lưu và In" at bounding box center [993, 438] width 90 height 14
type input "60.000"
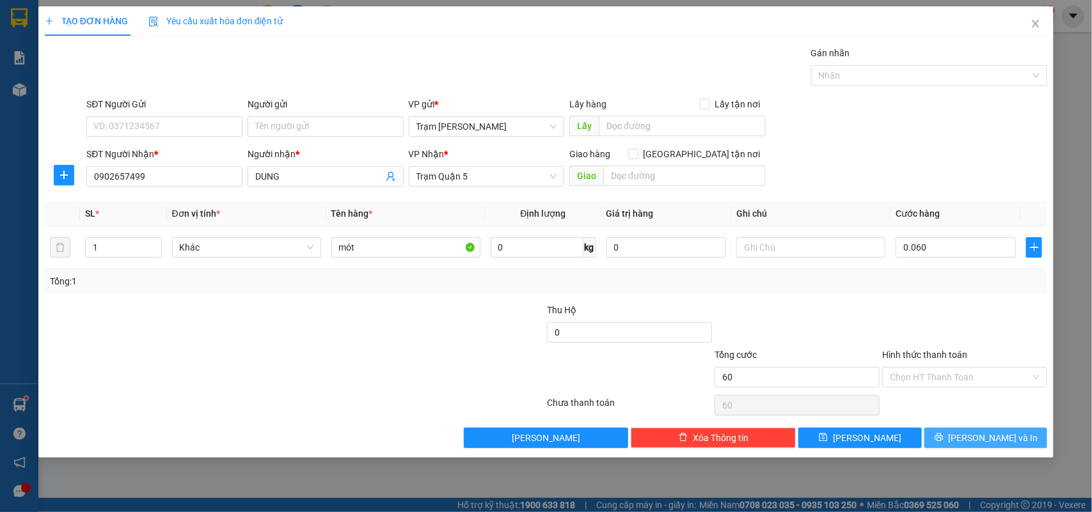
type input "60.000"
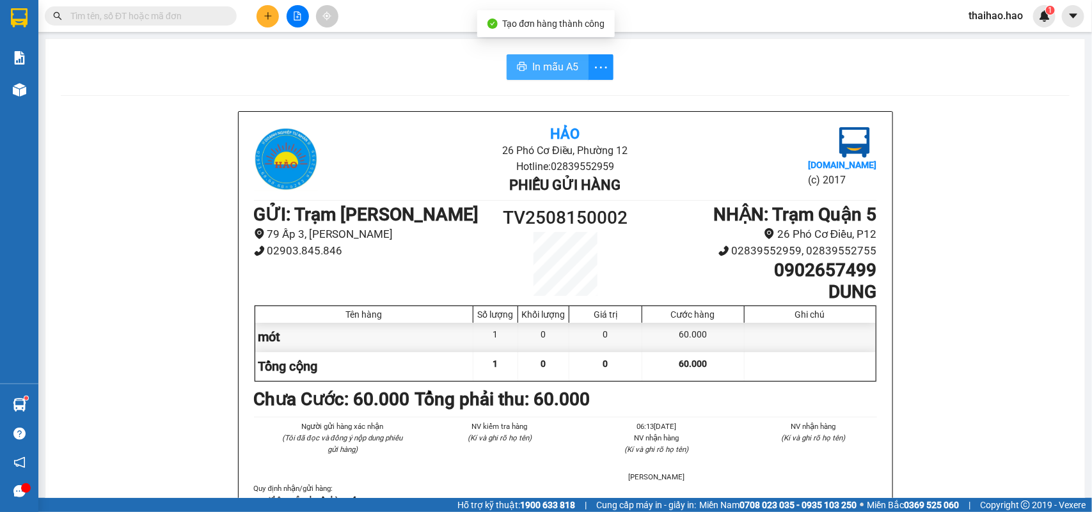
click at [548, 65] on span "In mẫu A5" at bounding box center [555, 67] width 46 height 16
click at [263, 16] on icon "plus" at bounding box center [267, 16] width 9 height 9
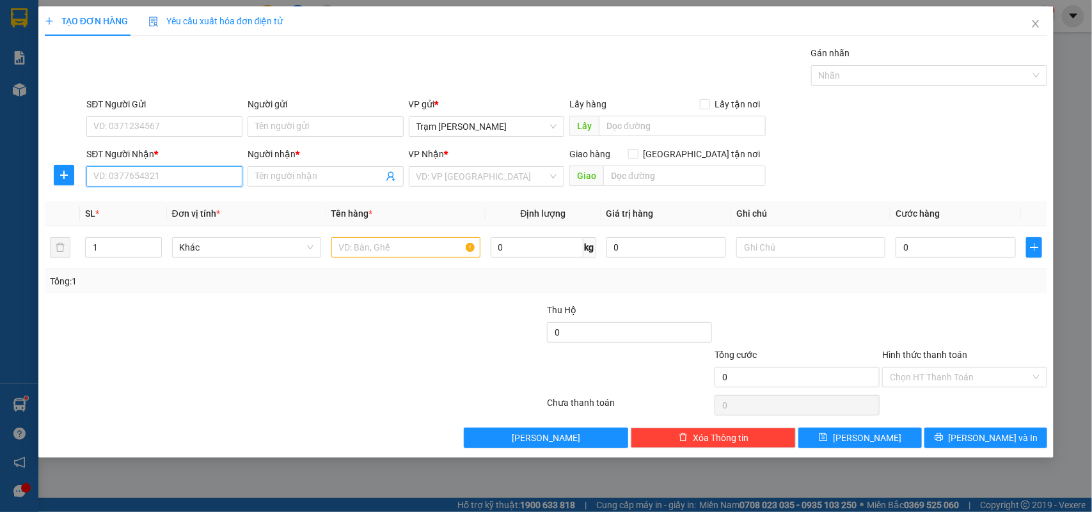
click at [138, 184] on input "SĐT Người Nhận *" at bounding box center [164, 176] width 156 height 20
type input "0913064472"
click at [317, 186] on span at bounding box center [326, 176] width 156 height 20
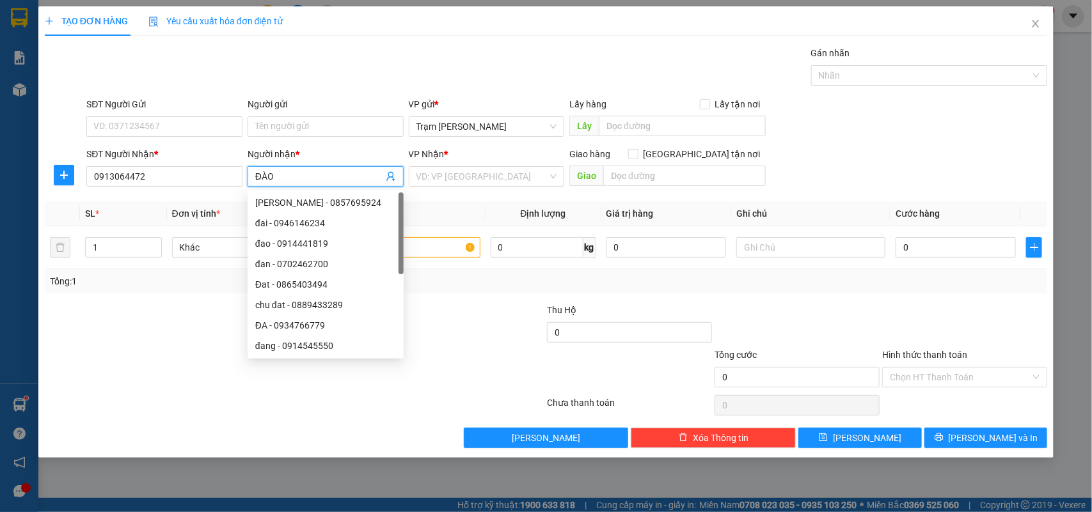
type input "ĐÀO"
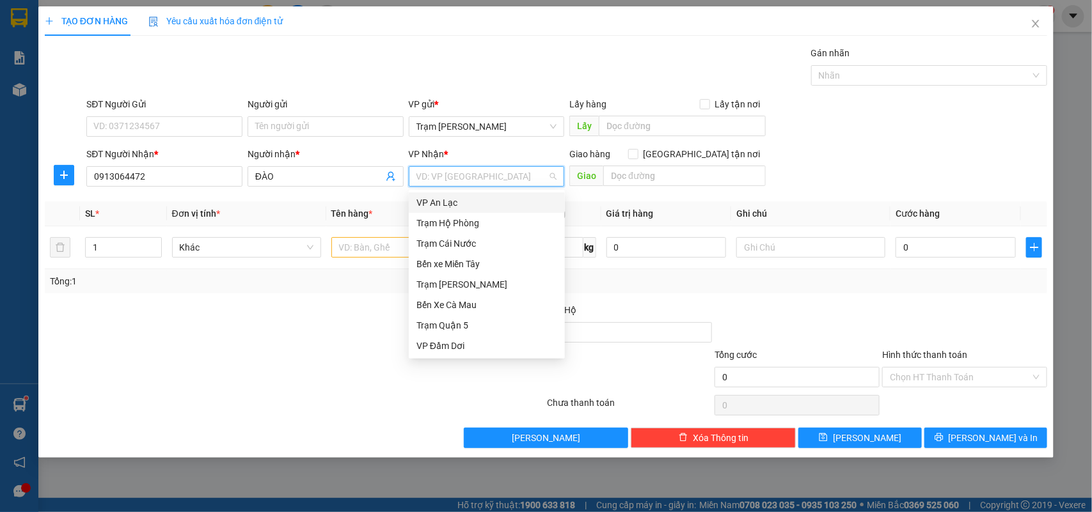
click at [464, 198] on div "VP An Lạc" at bounding box center [486, 203] width 141 height 14
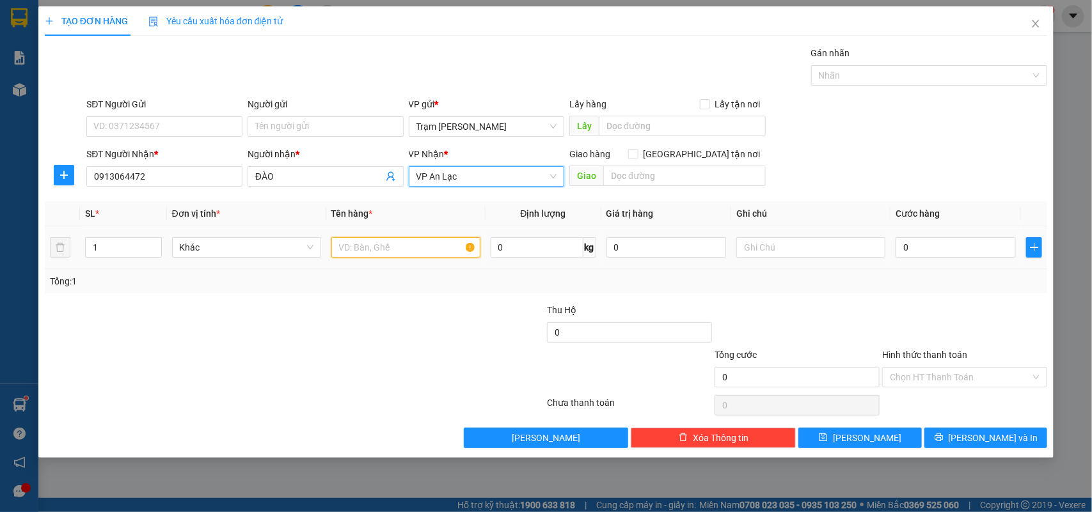
click at [413, 254] on input "text" at bounding box center [405, 247] width 149 height 20
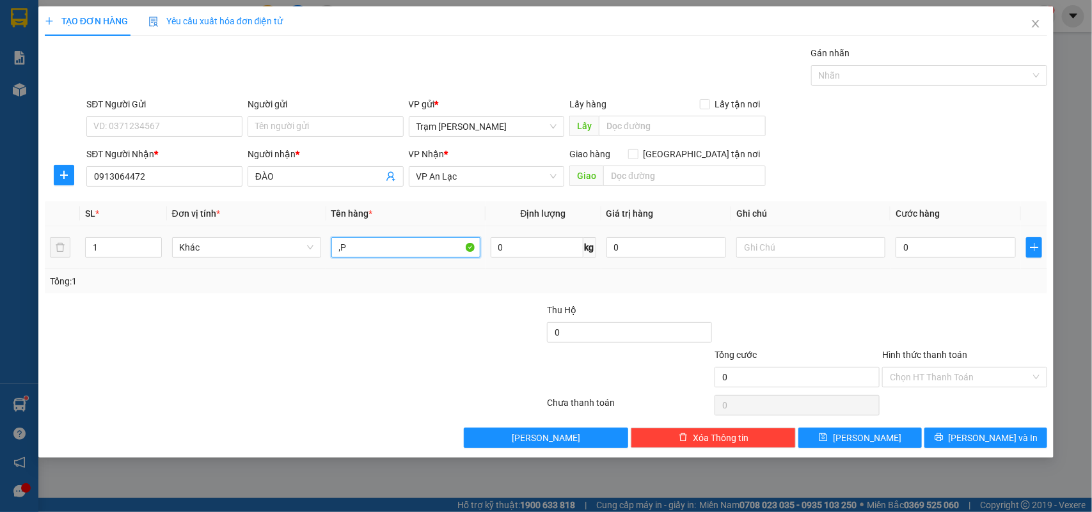
type input ","
type input "MÓT"
click at [912, 250] on input "0" at bounding box center [955, 247] width 120 height 20
type input "004"
type input "4"
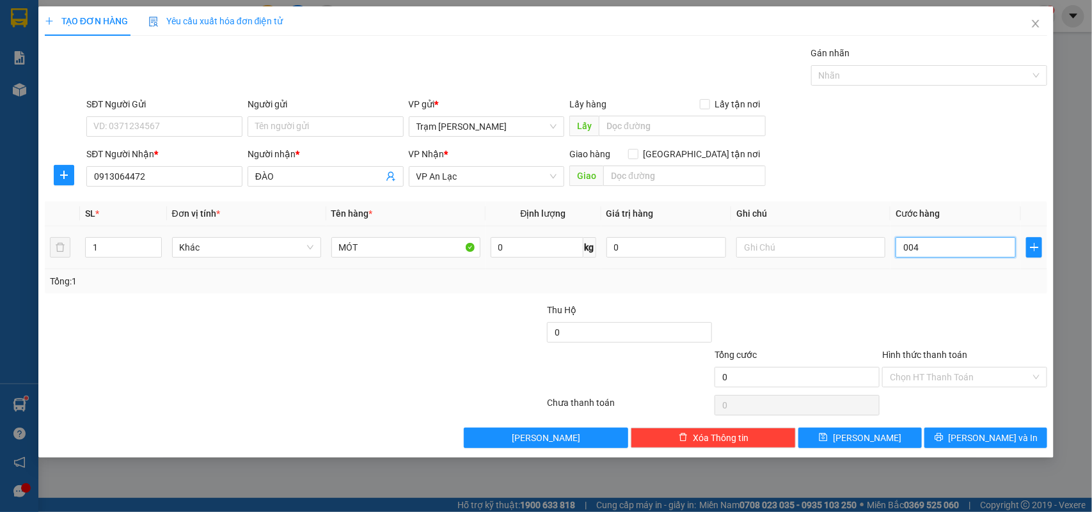
type input "4"
type input "0.040"
type input "40"
click at [977, 430] on button "Lưu và In" at bounding box center [985, 438] width 123 height 20
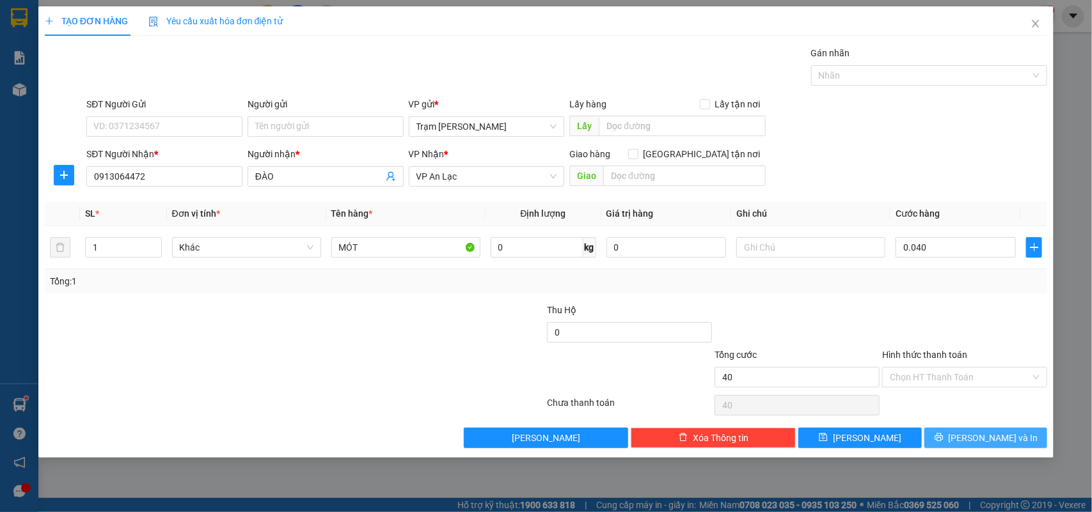
type input "40.000"
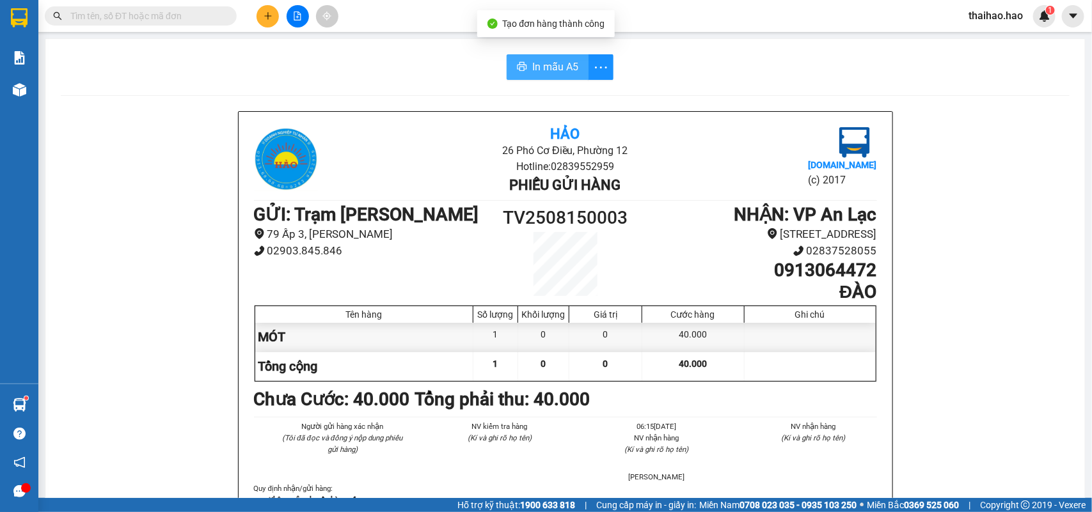
click at [538, 72] on span "In mẫu A5" at bounding box center [555, 67] width 46 height 16
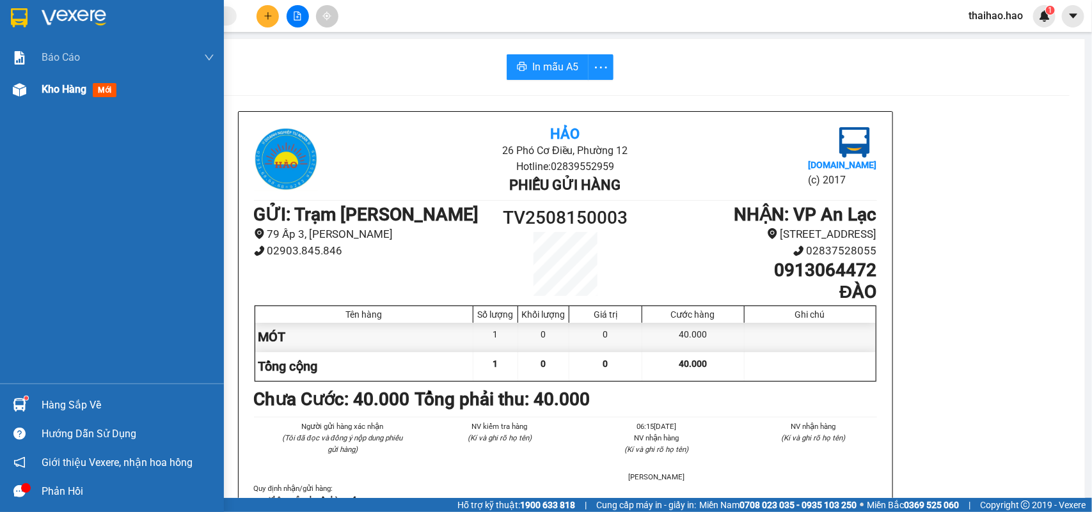
click at [22, 95] on img at bounding box center [19, 89] width 13 height 13
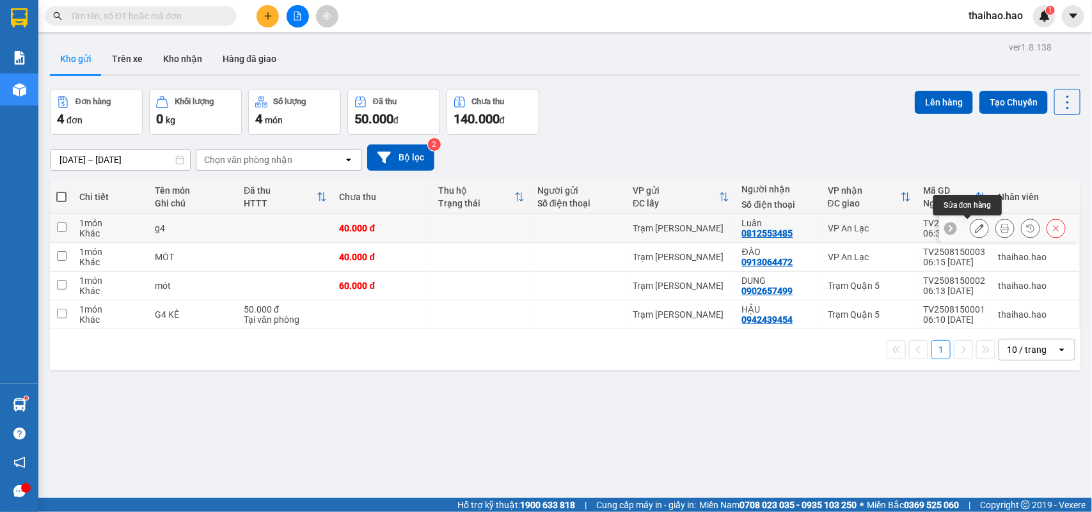
click at [996, 232] on button at bounding box center [1005, 228] width 18 height 22
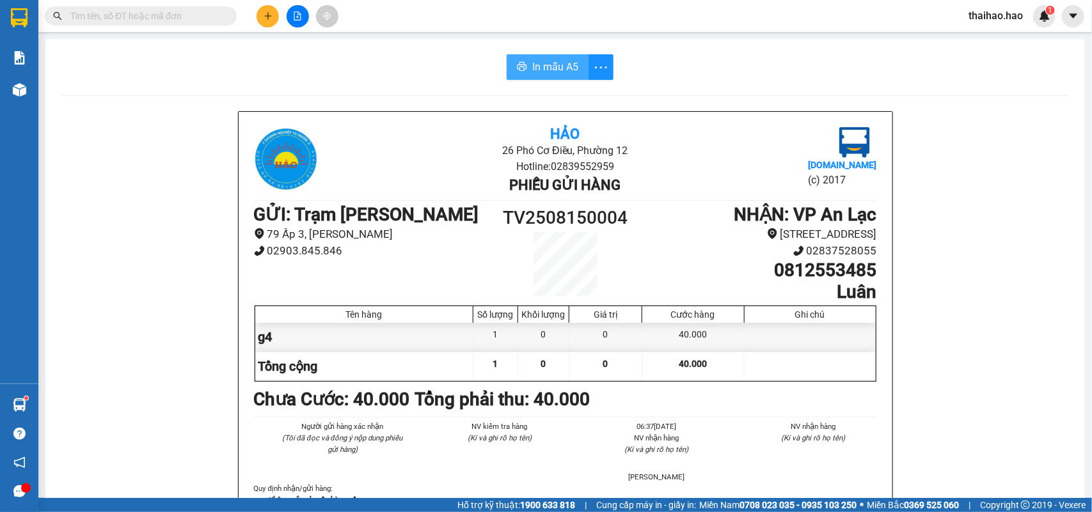
click at [553, 68] on span "In mẫu A5" at bounding box center [555, 67] width 46 height 16
click at [211, 17] on input "text" at bounding box center [145, 16] width 151 height 14
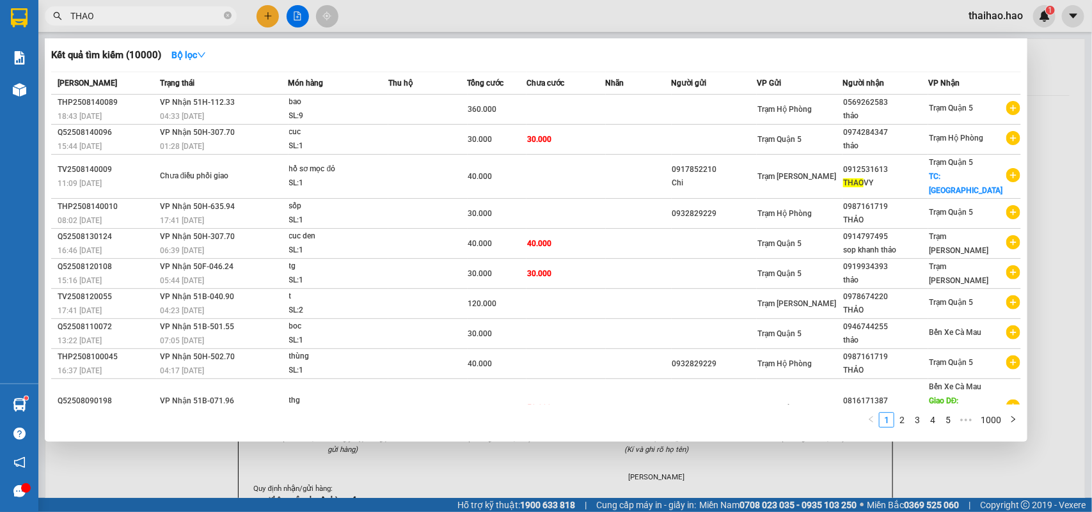
type input "THAO"
click at [229, 17] on icon "close-circle" at bounding box center [228, 16] width 8 height 8
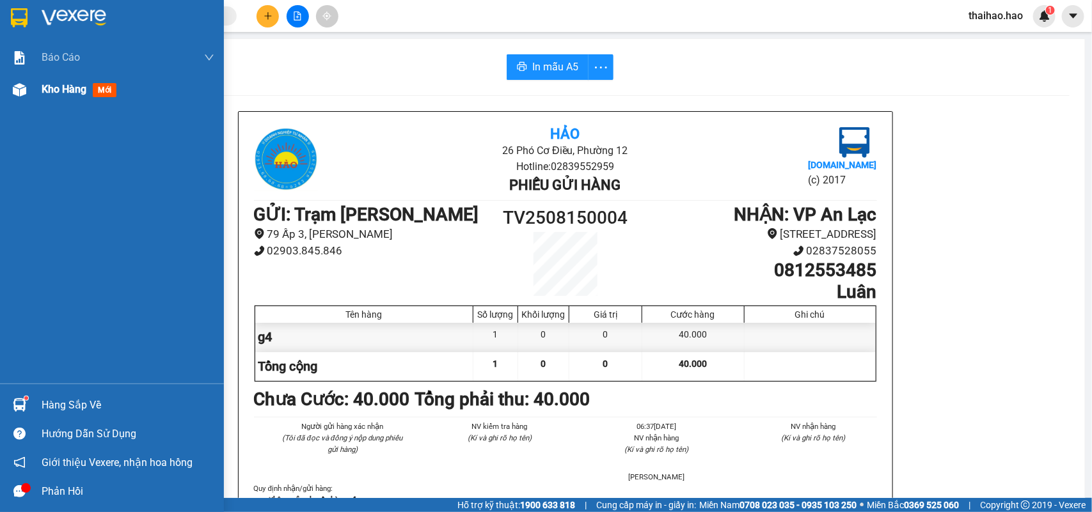
click at [16, 93] on img at bounding box center [19, 89] width 13 height 13
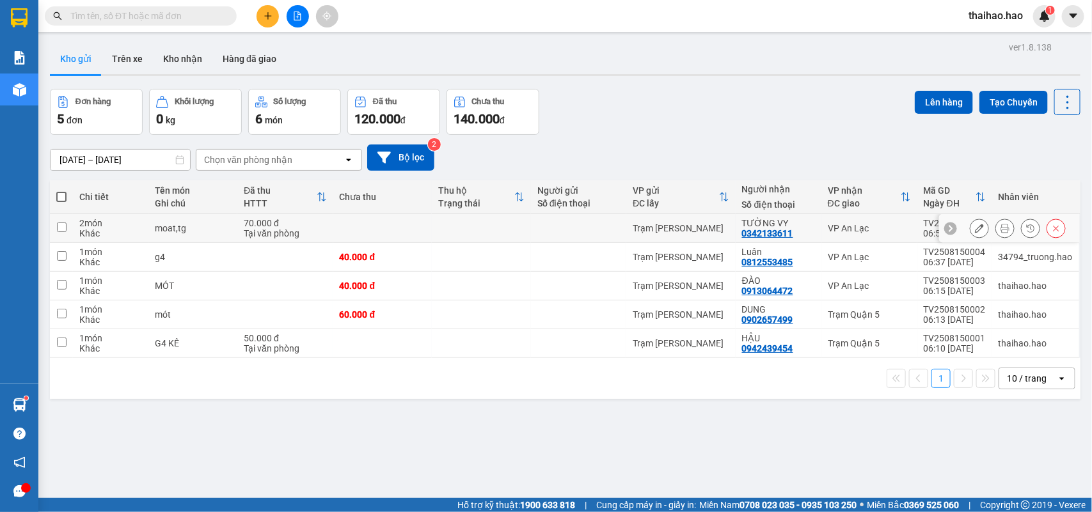
click at [1000, 226] on icon at bounding box center [1004, 228] width 9 height 9
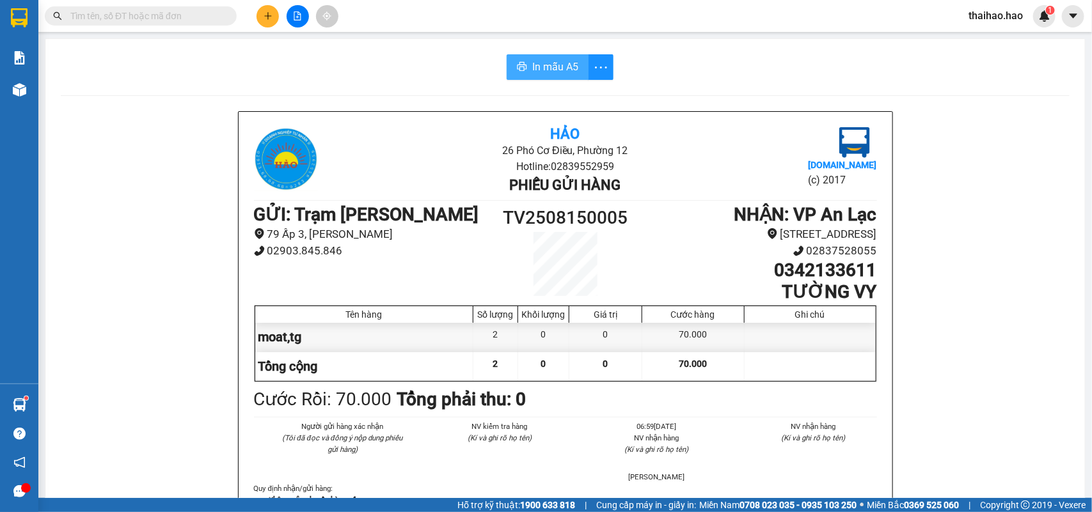
click at [519, 72] on span "printer" at bounding box center [522, 67] width 10 height 12
click at [215, 13] on input "text" at bounding box center [145, 16] width 151 height 14
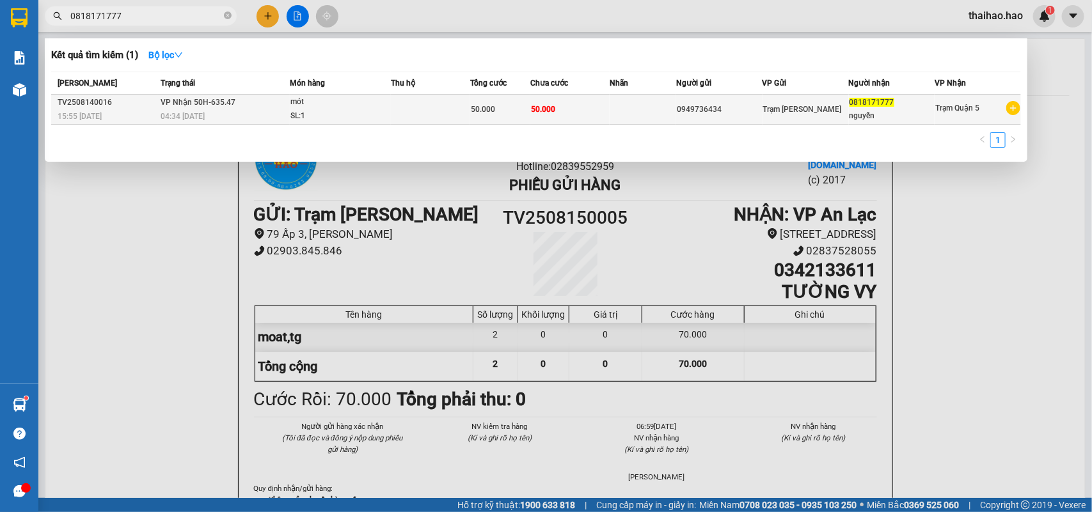
type input "0818171777"
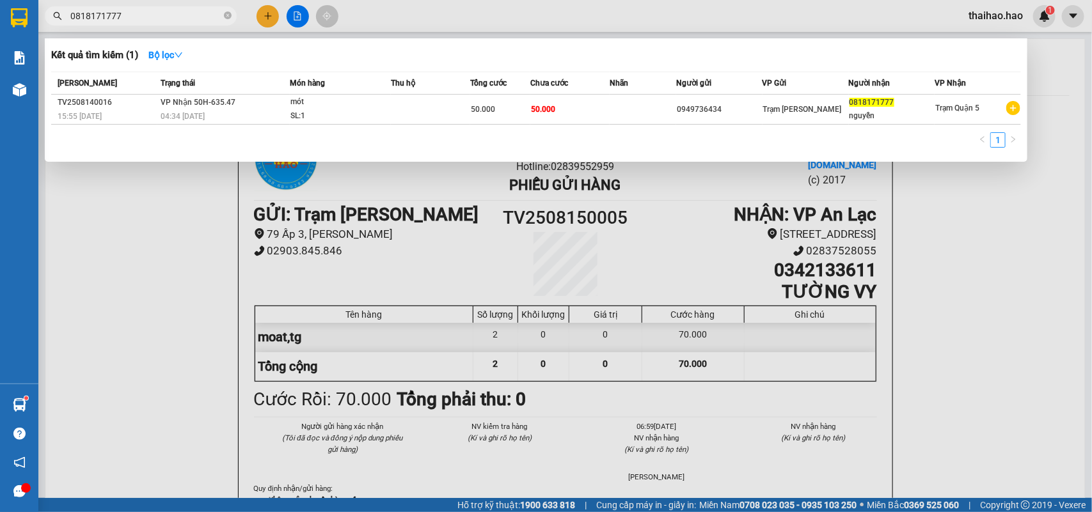
click at [279, 97] on td "VP Nhận 50H-635.47 04:34 - 15/08" at bounding box center [223, 110] width 132 height 30
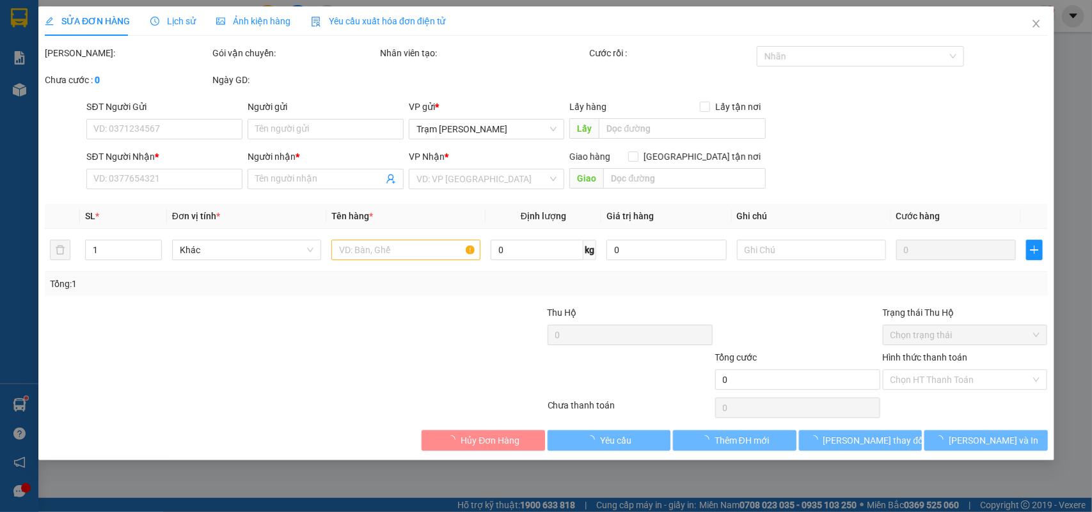
click at [176, 8] on div "Lịch sử" at bounding box center [172, 20] width 45 height 29
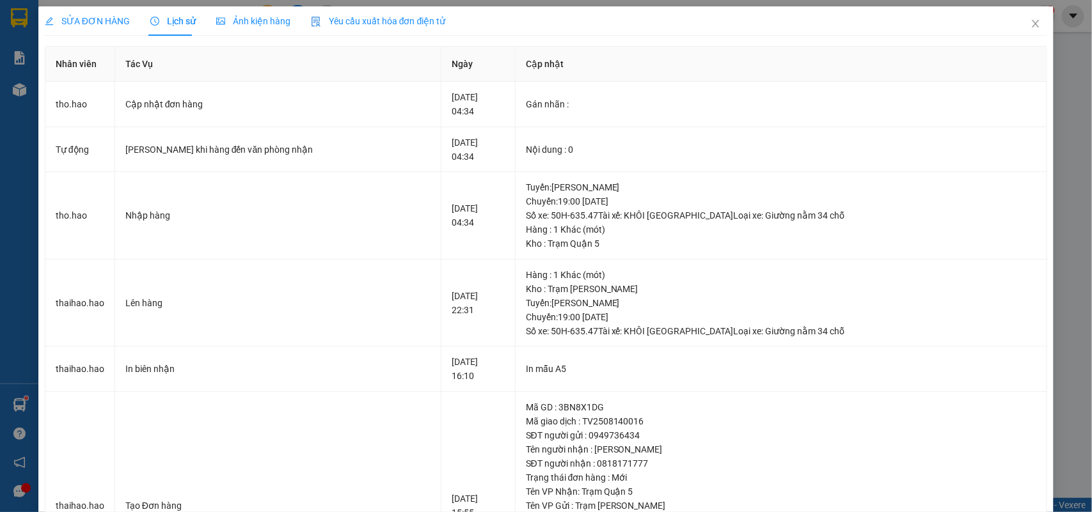
click at [228, 22] on span "Ảnh kiện hàng" at bounding box center [253, 21] width 74 height 10
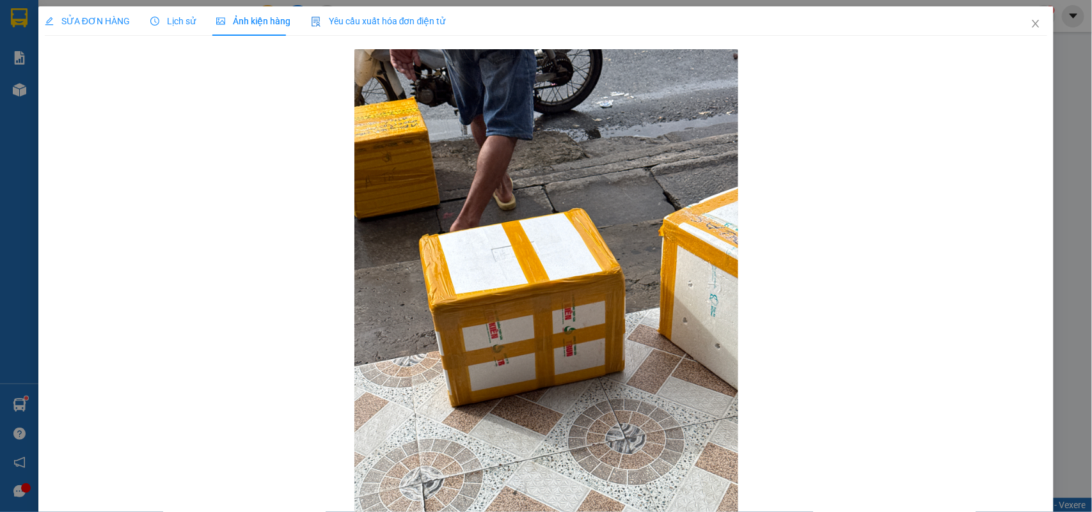
click at [189, 30] on div "Lịch sử" at bounding box center [172, 20] width 45 height 29
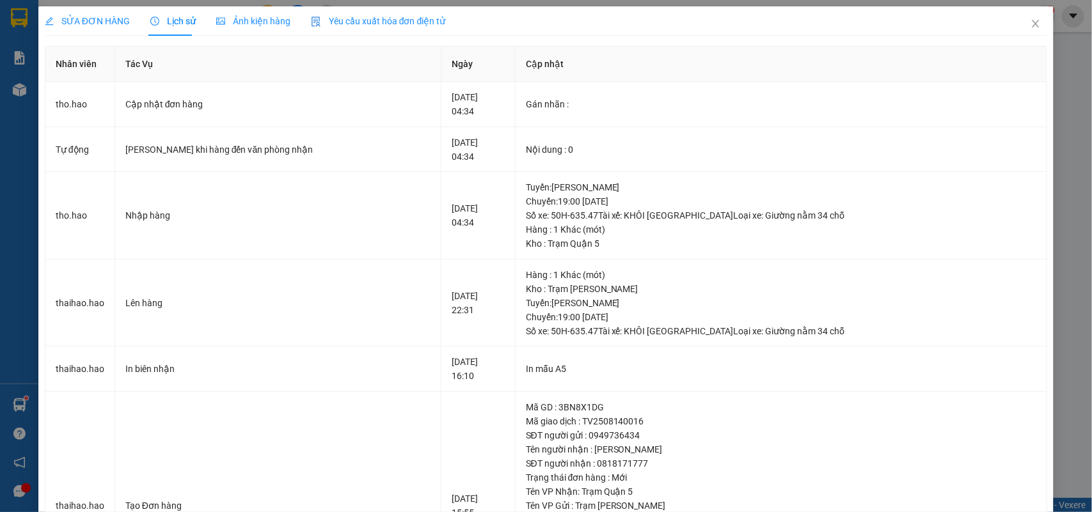
click at [221, 24] on span "Ảnh kiện hàng" at bounding box center [253, 21] width 74 height 10
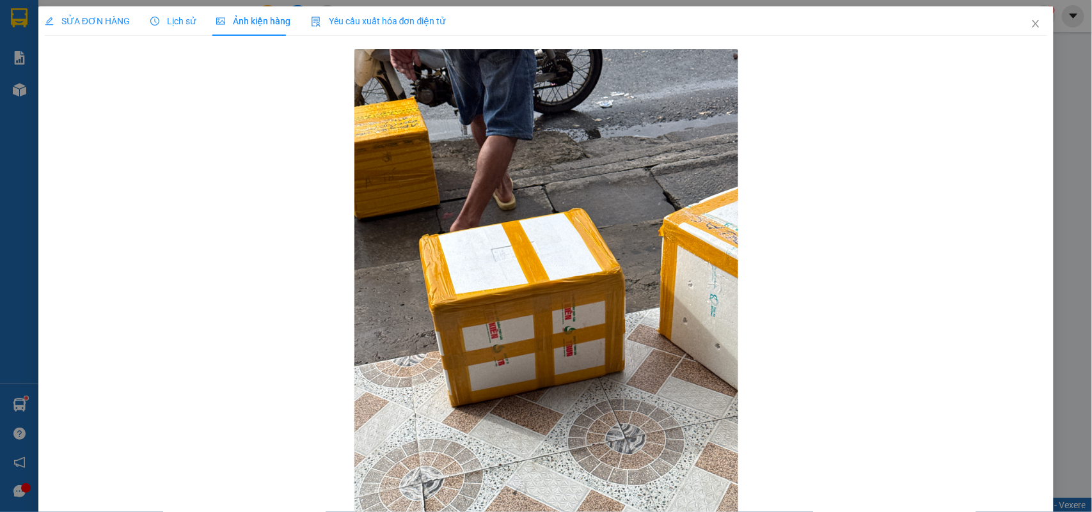
click at [192, 21] on div "SỬA ĐƠN HÀNG Lịch sử Ảnh kiện hàng Yêu cầu xuất hóa đơn điện tử" at bounding box center [245, 20] width 401 height 29
click at [180, 21] on span "Lịch sử" at bounding box center [172, 21] width 45 height 10
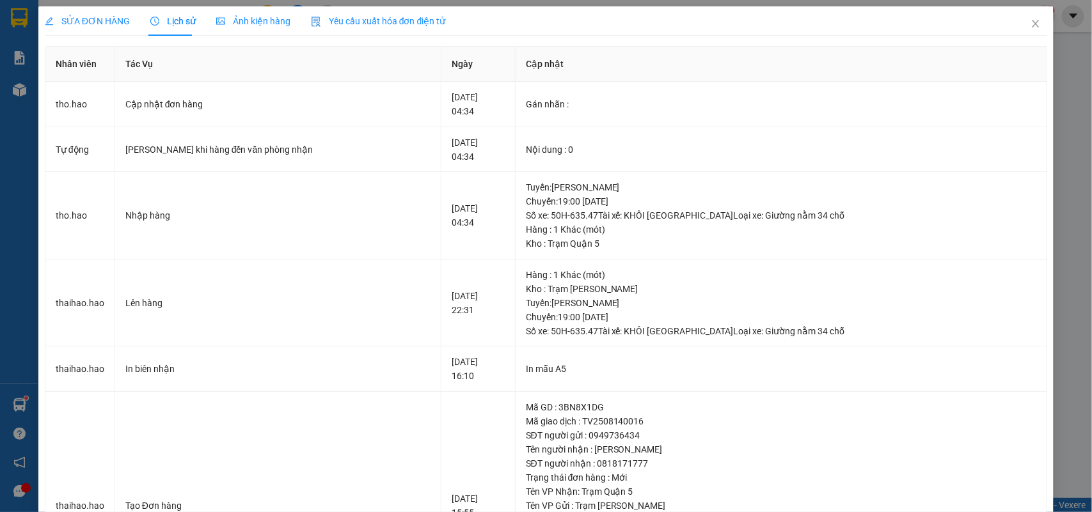
click at [82, 26] on span "SỬA ĐƠN HÀNG" at bounding box center [87, 21] width 85 height 10
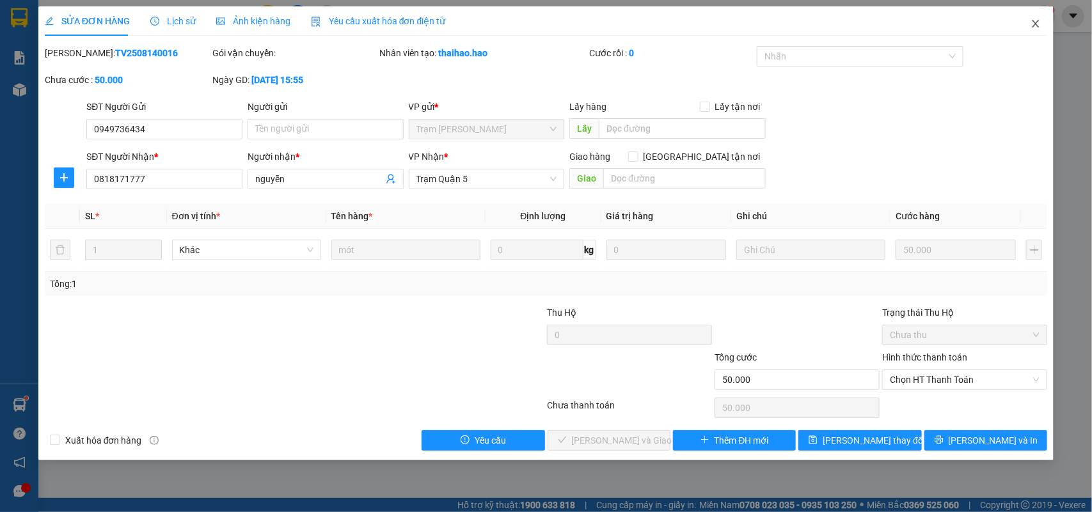
click at [1032, 26] on icon "close" at bounding box center [1035, 24] width 10 height 10
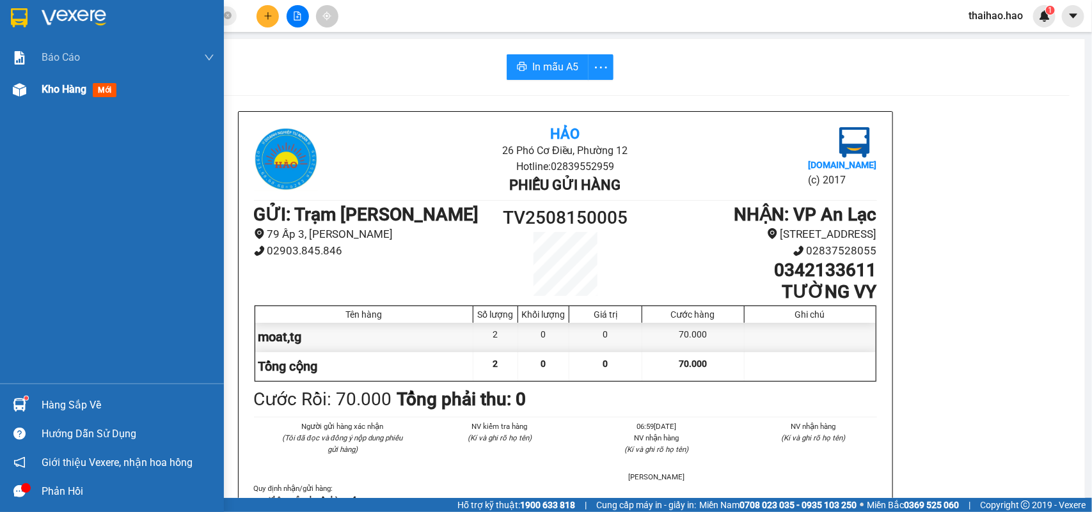
click at [24, 93] on img at bounding box center [19, 89] width 13 height 13
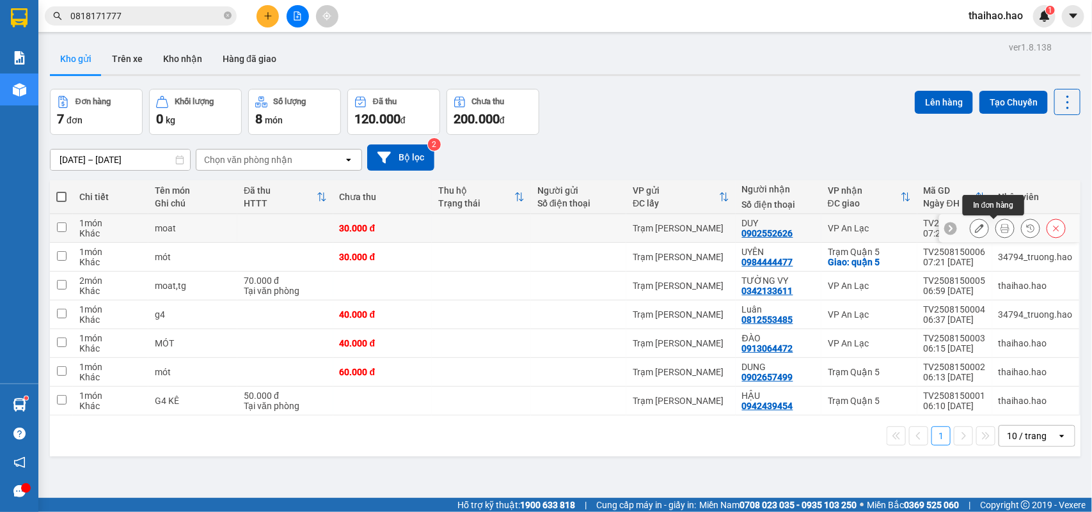
click at [1000, 227] on icon at bounding box center [1004, 228] width 9 height 9
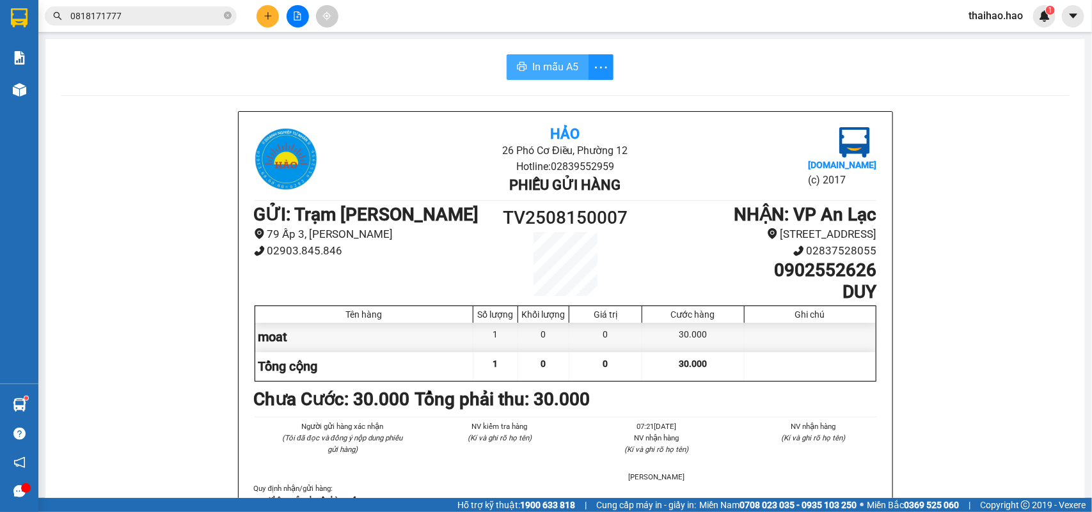
click at [561, 69] on span "In mẫu A5" at bounding box center [555, 67] width 46 height 16
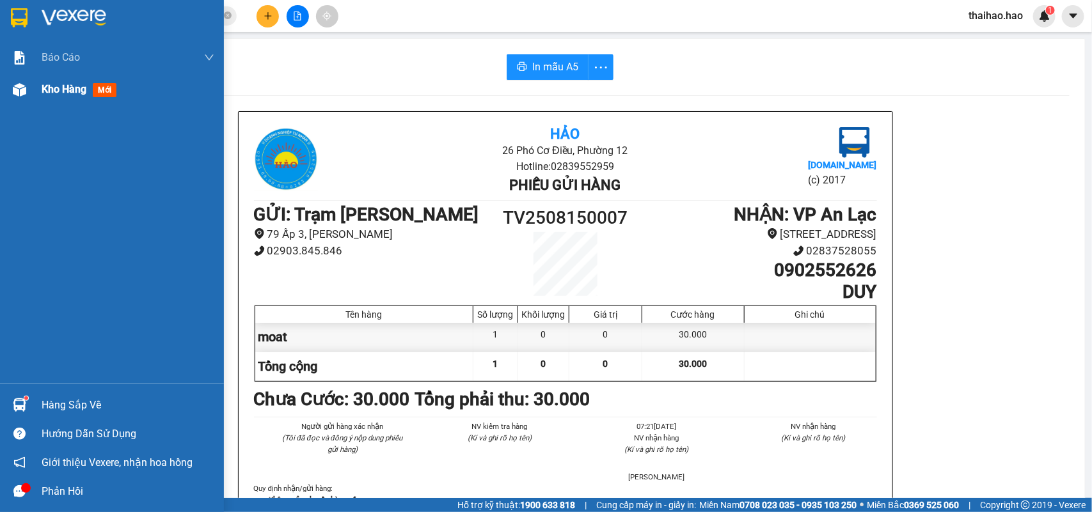
click at [31, 104] on div "Kho hàng mới" at bounding box center [112, 90] width 224 height 32
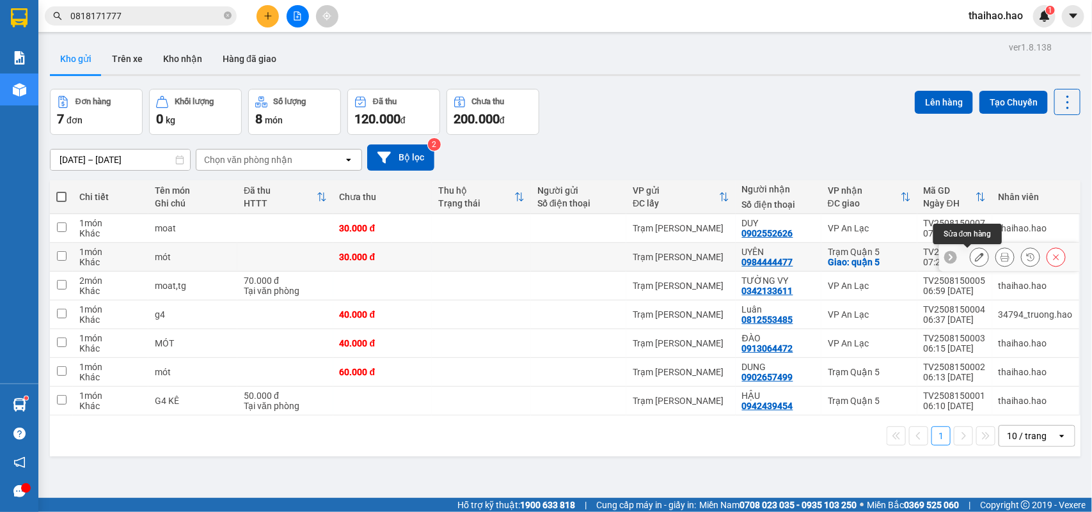
click at [996, 258] on button at bounding box center [1005, 257] width 18 height 22
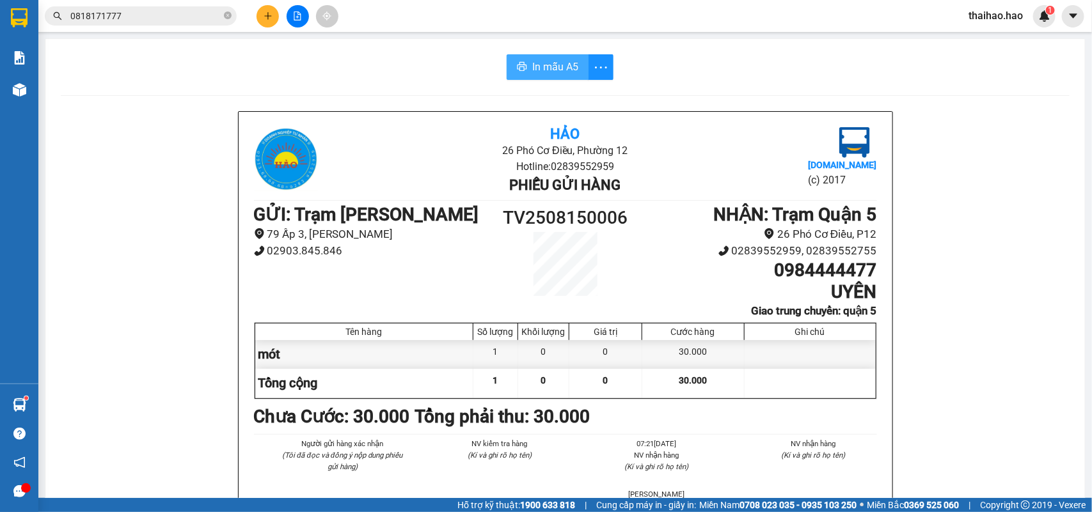
click at [532, 72] on span "In mẫu A5" at bounding box center [555, 67] width 46 height 16
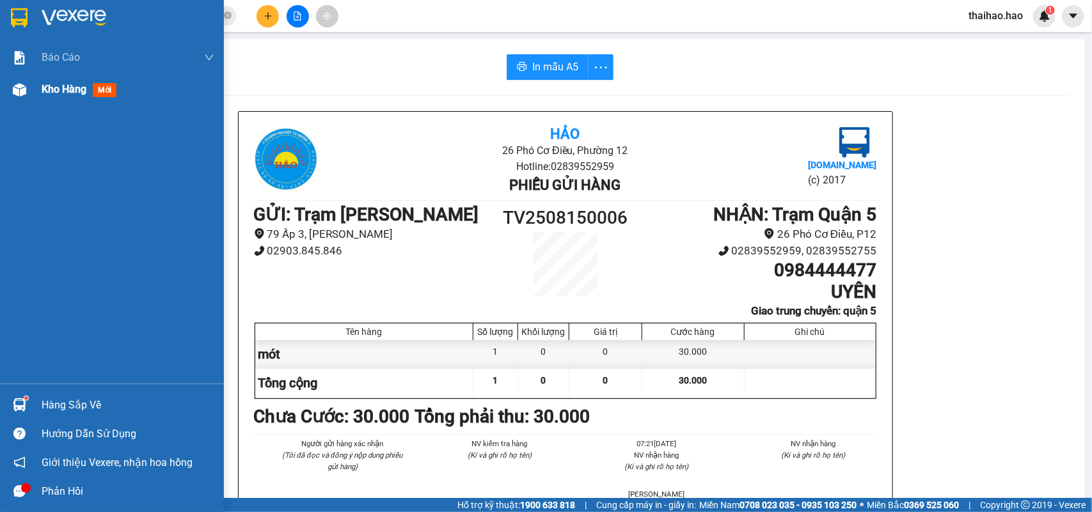
click at [13, 93] on img at bounding box center [19, 89] width 13 height 13
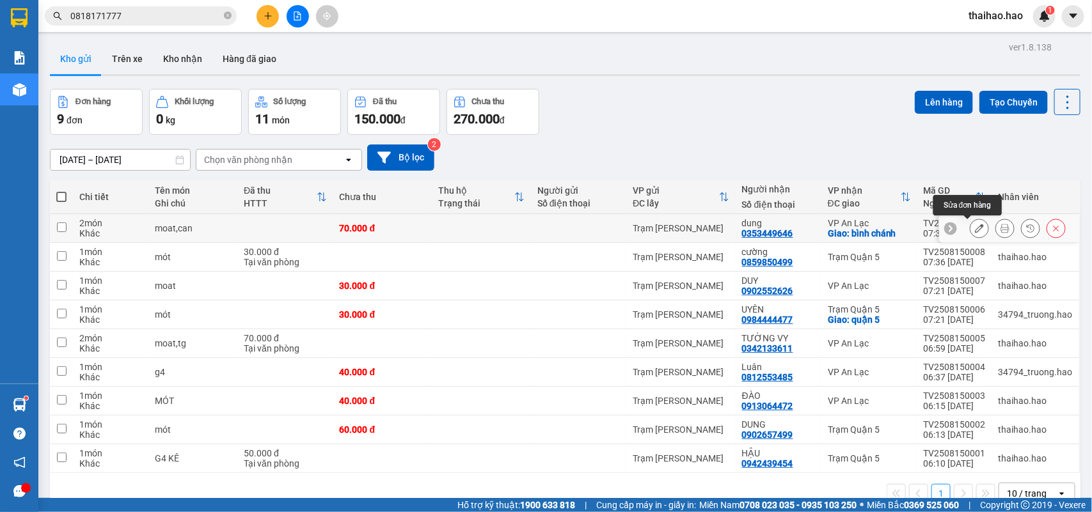
click at [996, 227] on button at bounding box center [1005, 228] width 18 height 22
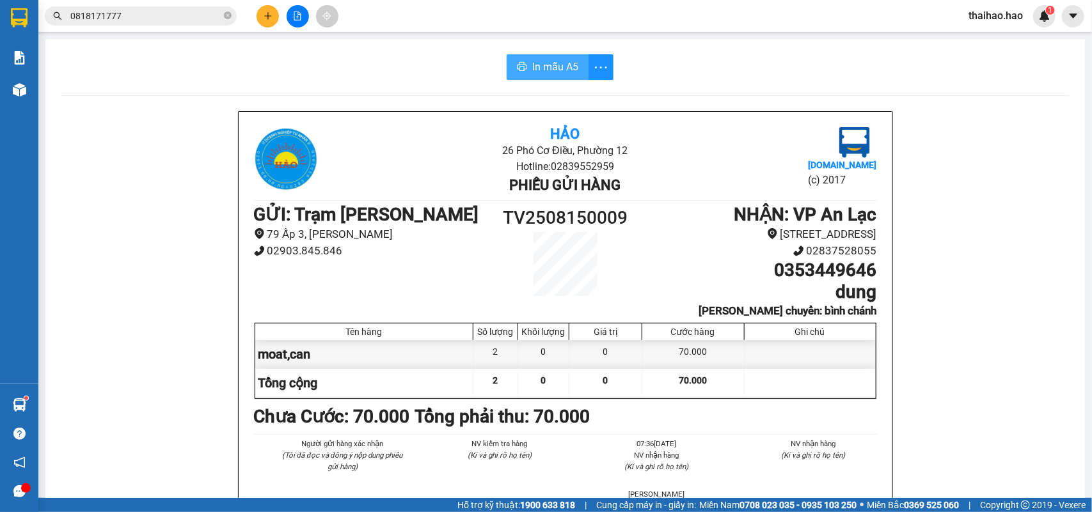
click at [532, 70] on span "In mẫu A5" at bounding box center [555, 67] width 46 height 16
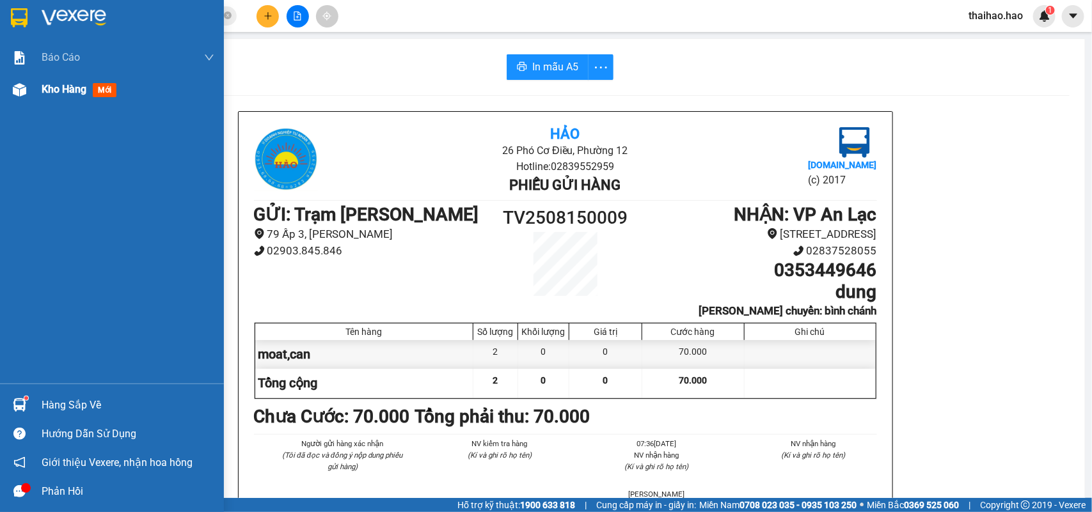
click at [17, 93] on img at bounding box center [19, 89] width 13 height 13
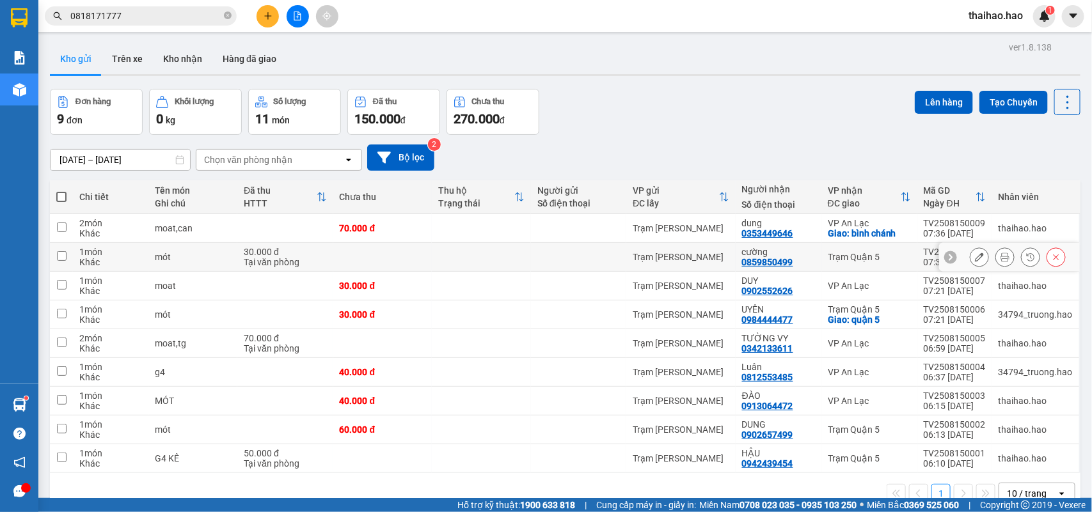
click at [1000, 256] on icon at bounding box center [1004, 257] width 9 height 9
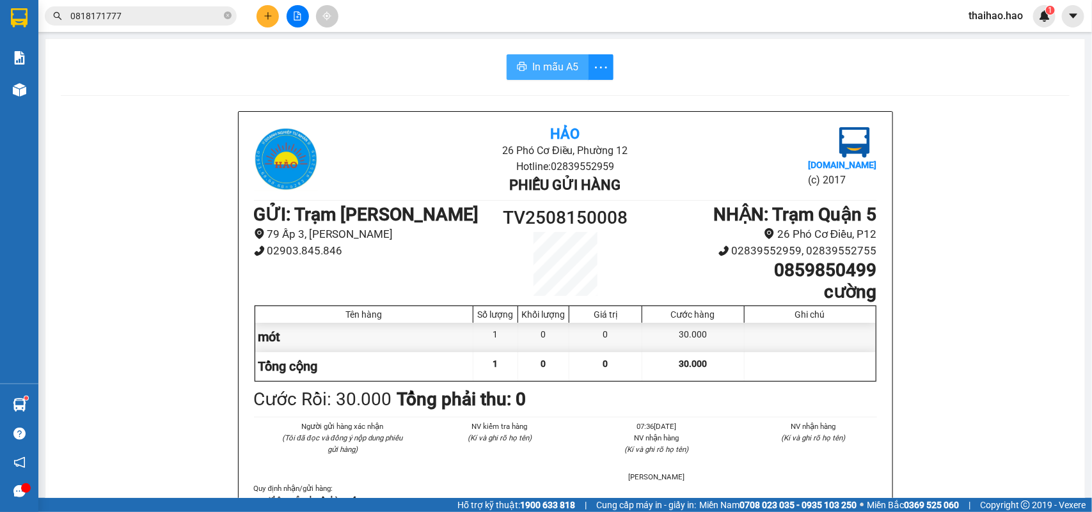
click at [524, 72] on button "In mẫu A5" at bounding box center [548, 67] width 82 height 26
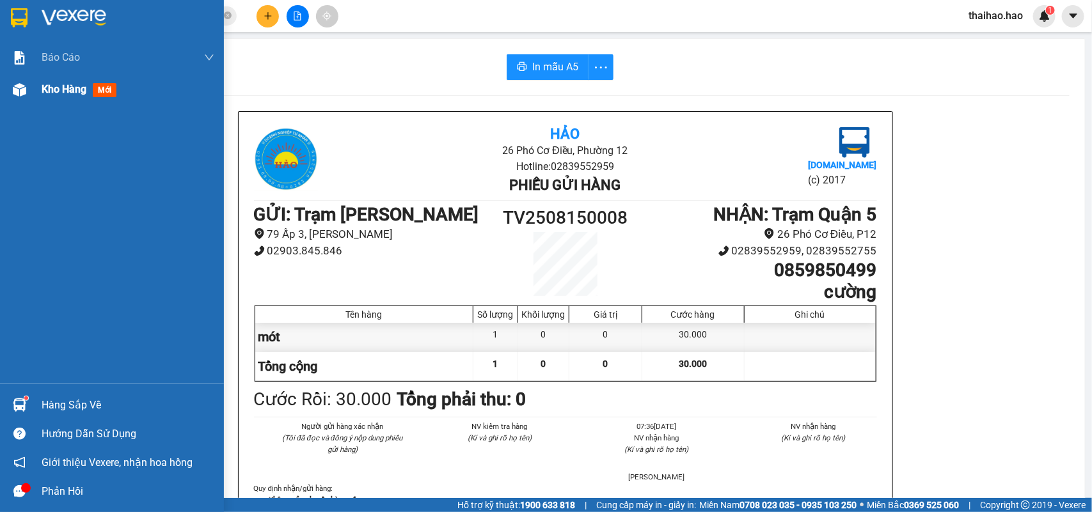
click at [12, 98] on div at bounding box center [19, 90] width 22 height 22
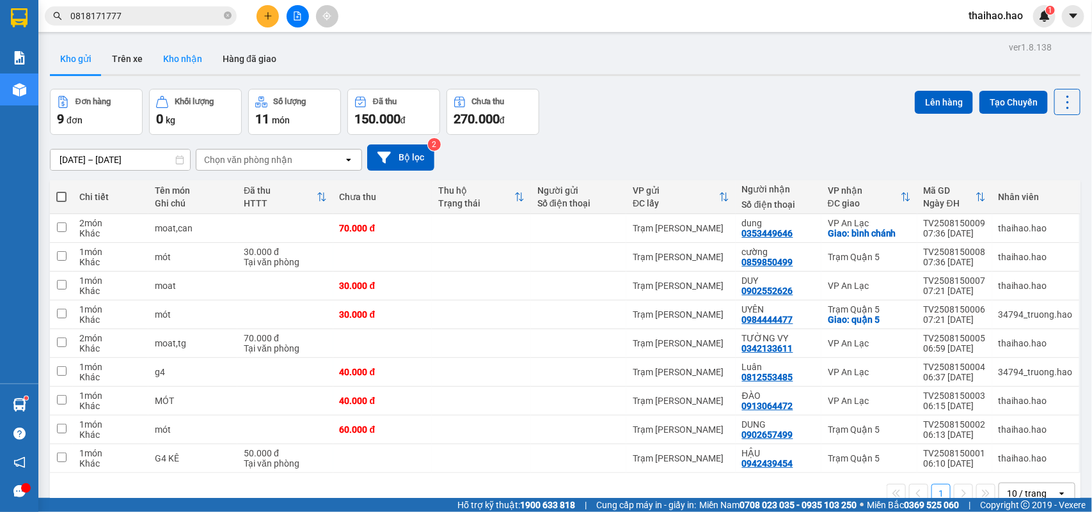
click at [157, 62] on button "Kho nhận" at bounding box center [182, 58] width 59 height 31
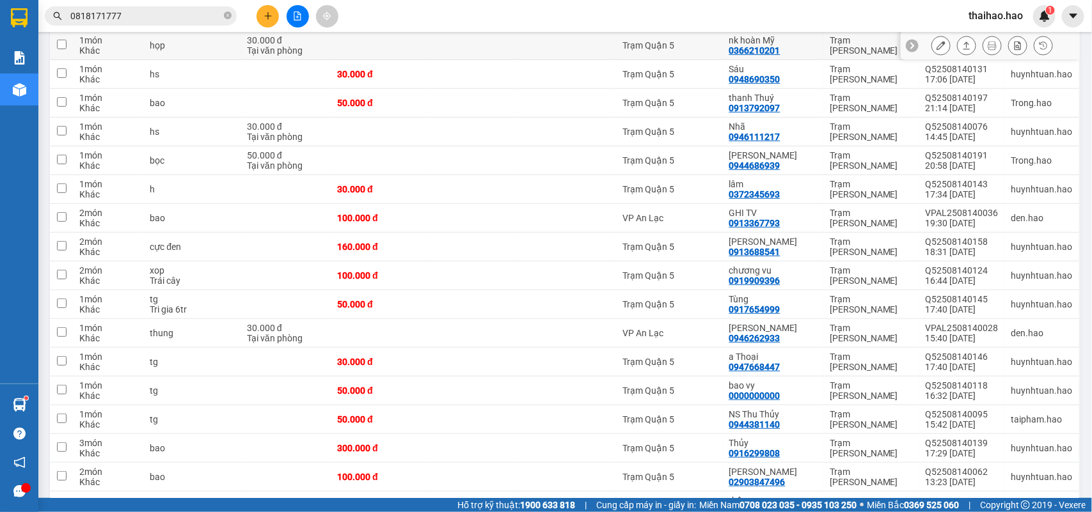
scroll to position [240, 0]
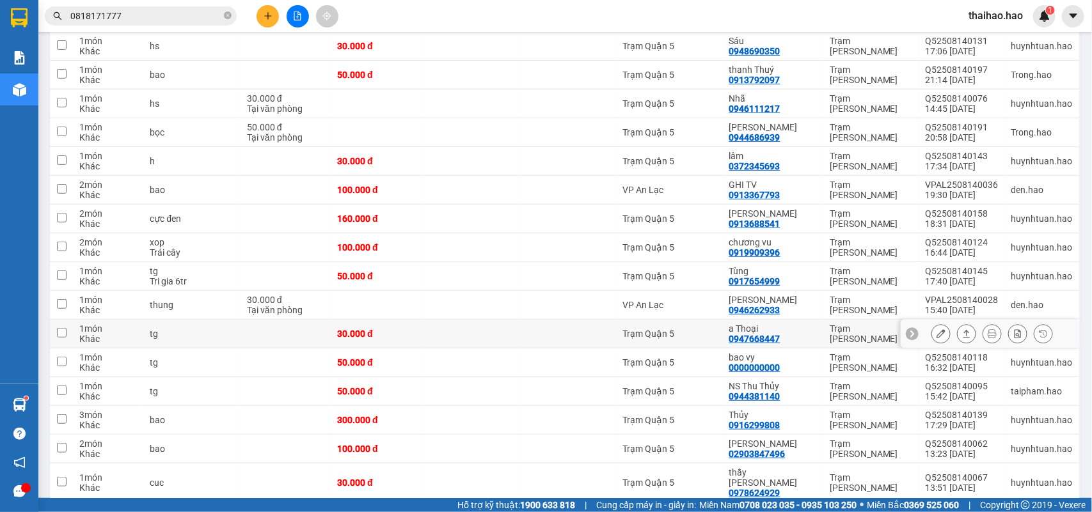
click at [936, 337] on icon at bounding box center [940, 333] width 9 height 9
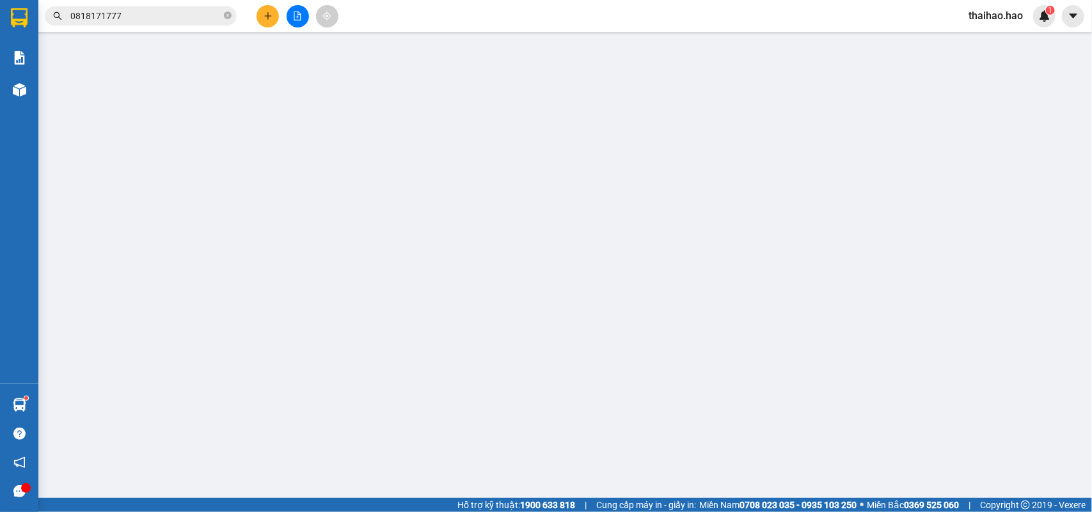
type input "0947668447"
type input "a Thoại"
type input "30.000"
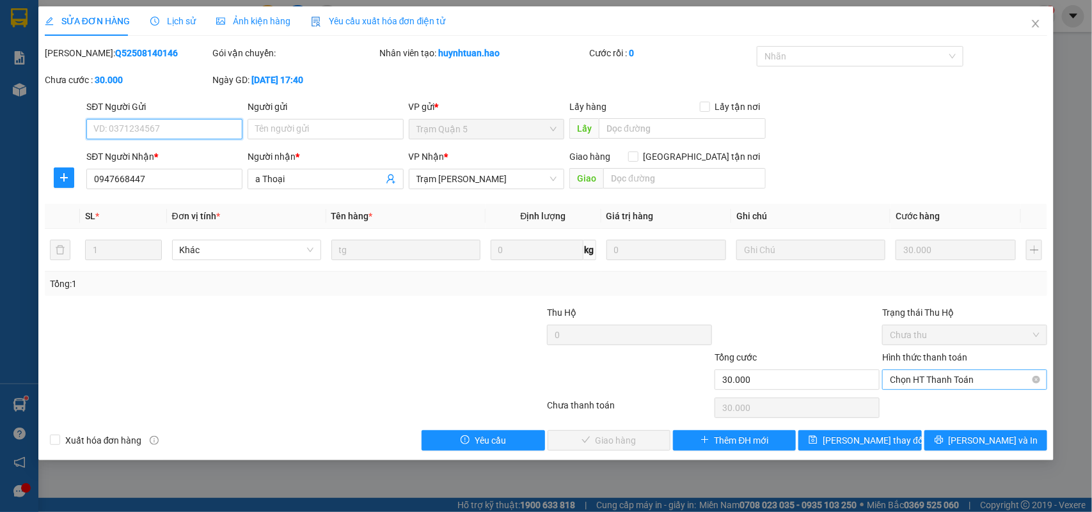
click at [932, 375] on span "Chọn HT Thanh Toán" at bounding box center [965, 379] width 150 height 19
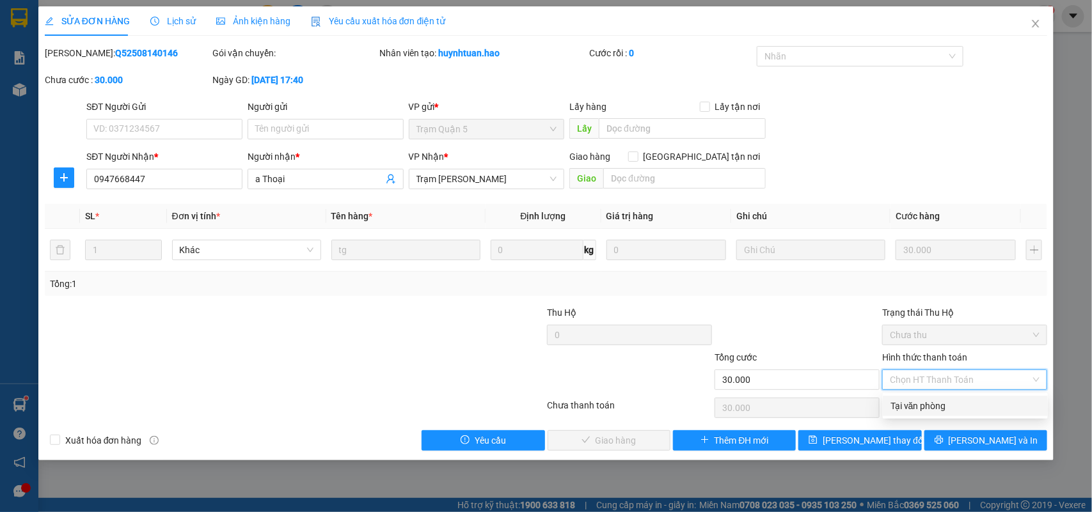
click at [921, 407] on div "Tại văn phòng" at bounding box center [965, 406] width 150 height 14
type input "0"
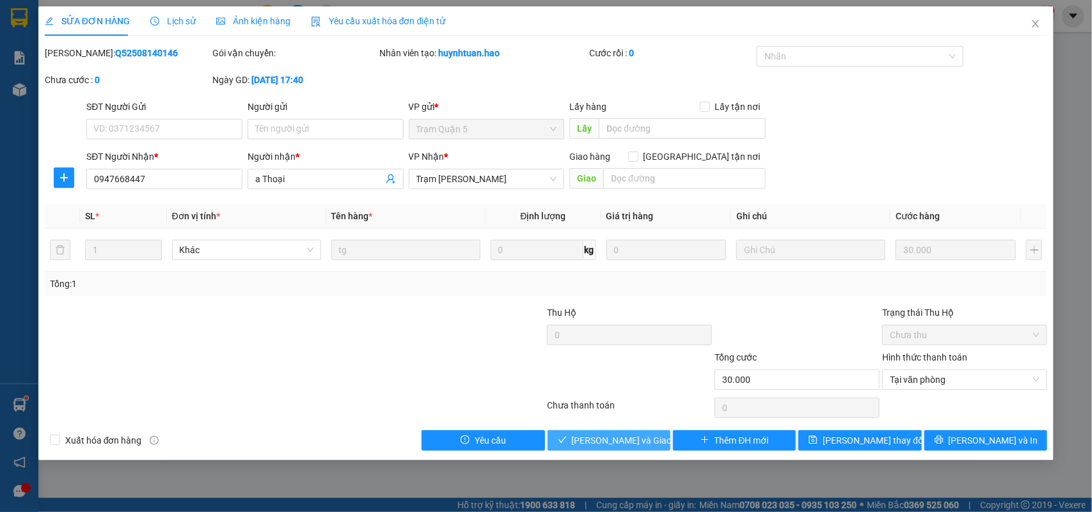
click at [663, 439] on button "Lưu và Giao hàng" at bounding box center [608, 440] width 123 height 20
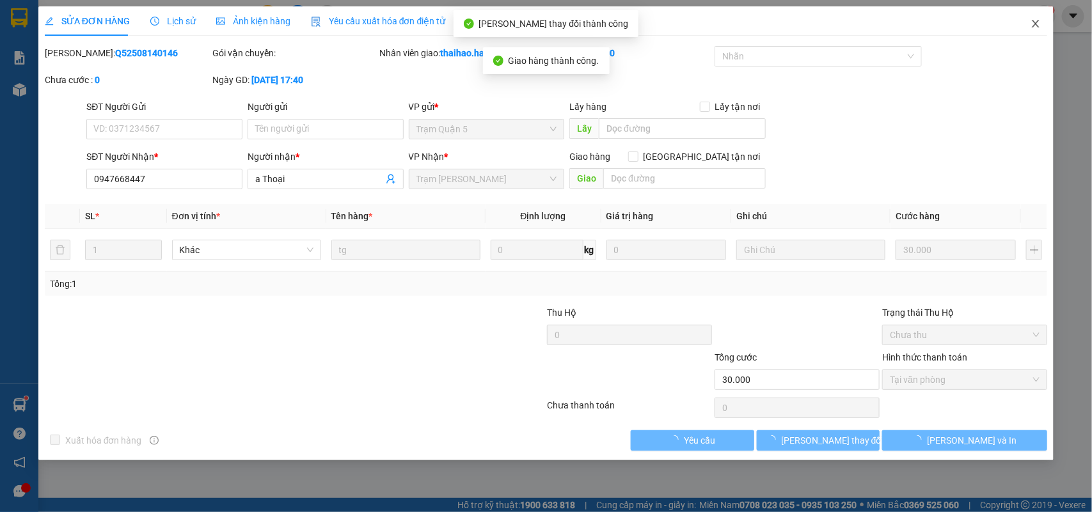
click at [1035, 17] on span "Close" at bounding box center [1036, 24] width 36 height 36
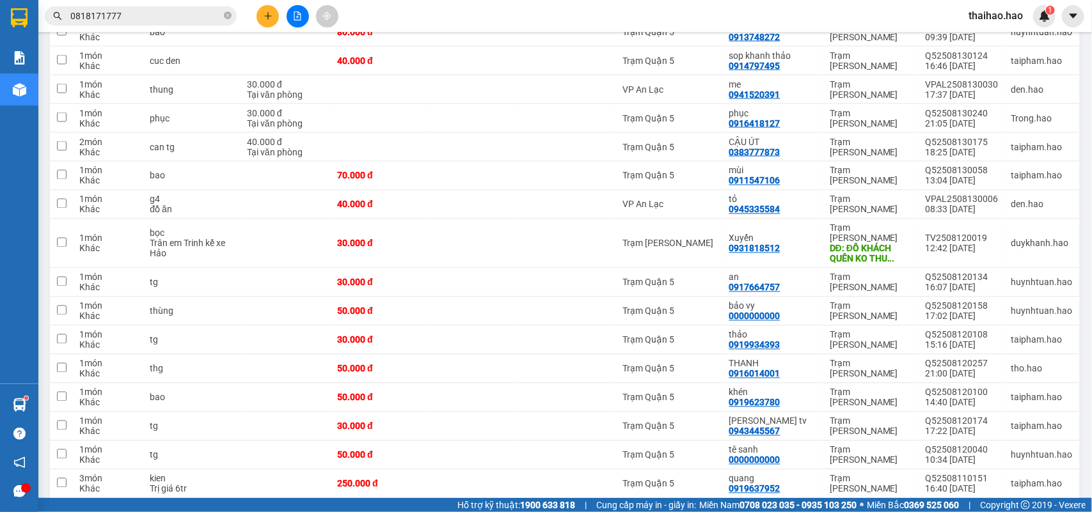
scroll to position [959, 0]
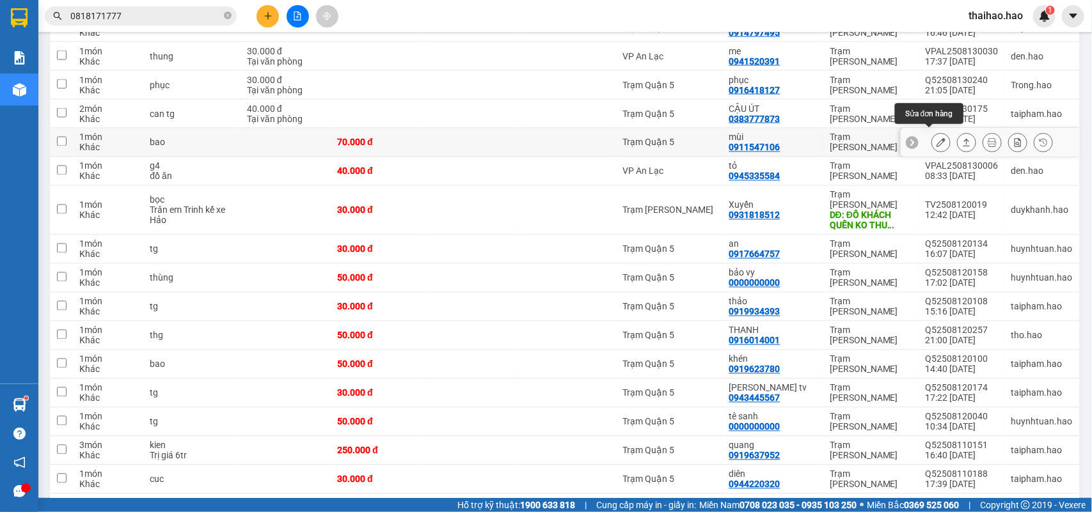
click at [936, 139] on icon at bounding box center [940, 142] width 9 height 9
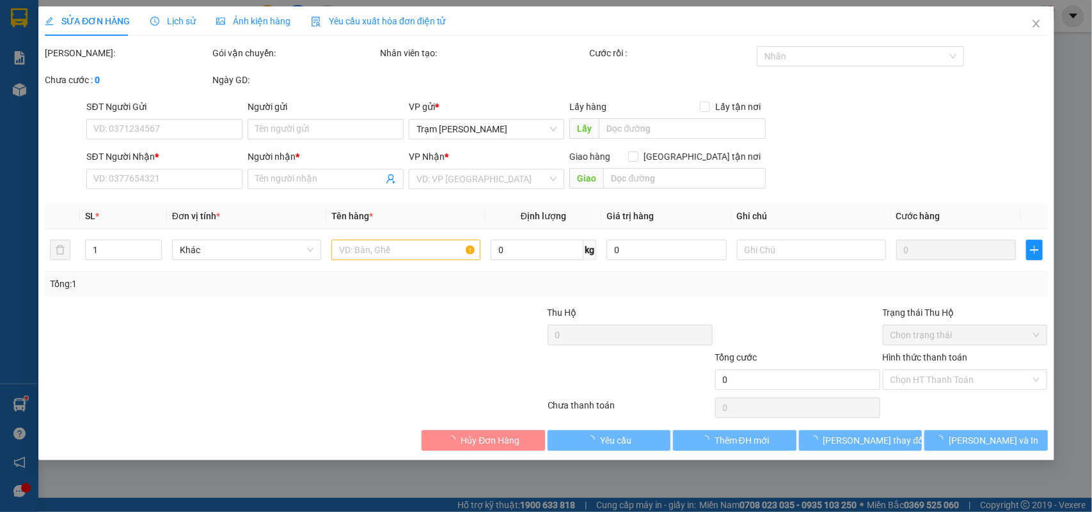
type input "0911547106"
type input "mùi"
type input "70.000"
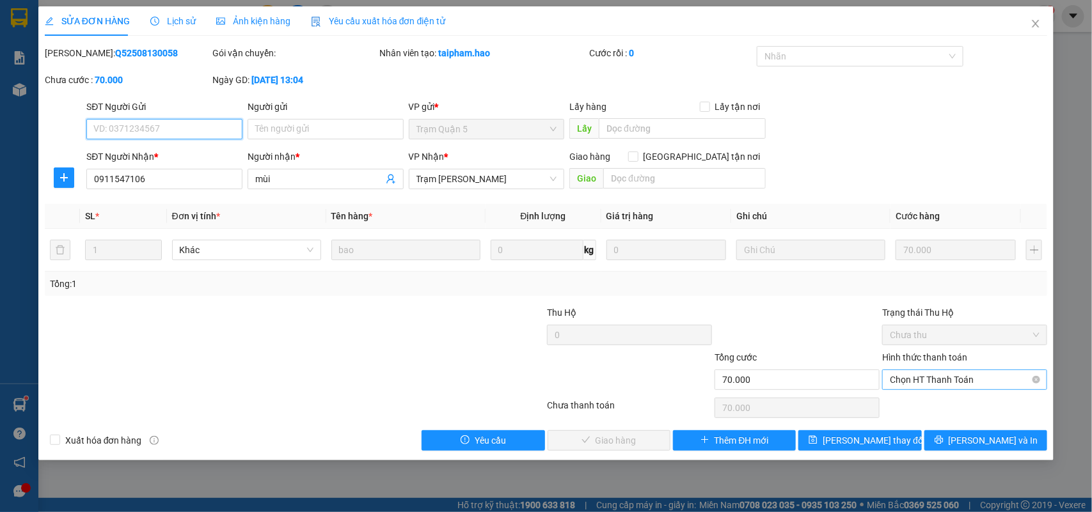
click at [924, 387] on span "Chọn HT Thanh Toán" at bounding box center [965, 379] width 150 height 19
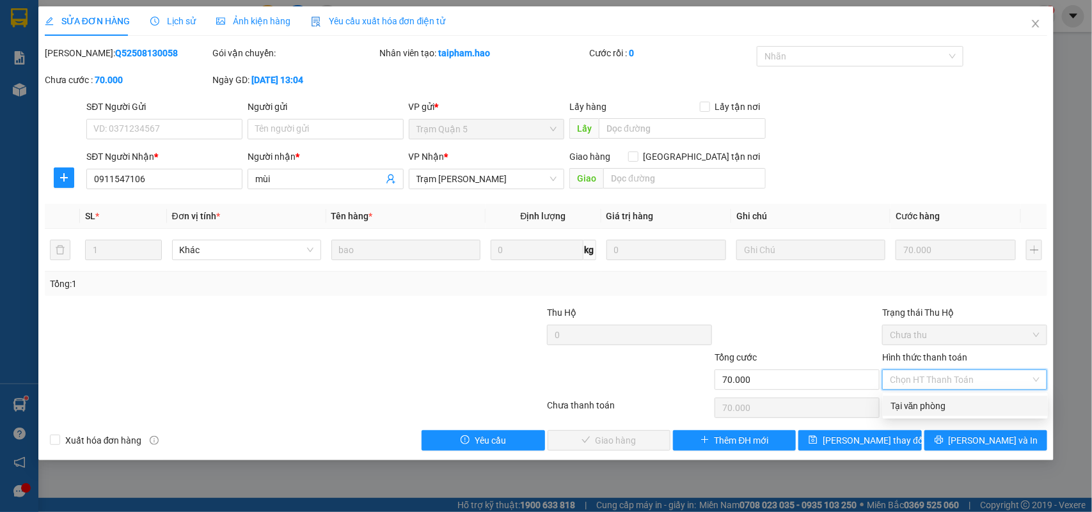
drag, startPoint x: 921, startPoint y: 400, endPoint x: 838, endPoint y: 410, distance: 83.1
click at [918, 400] on div "Tại văn phòng" at bounding box center [965, 406] width 150 height 14
type input "0"
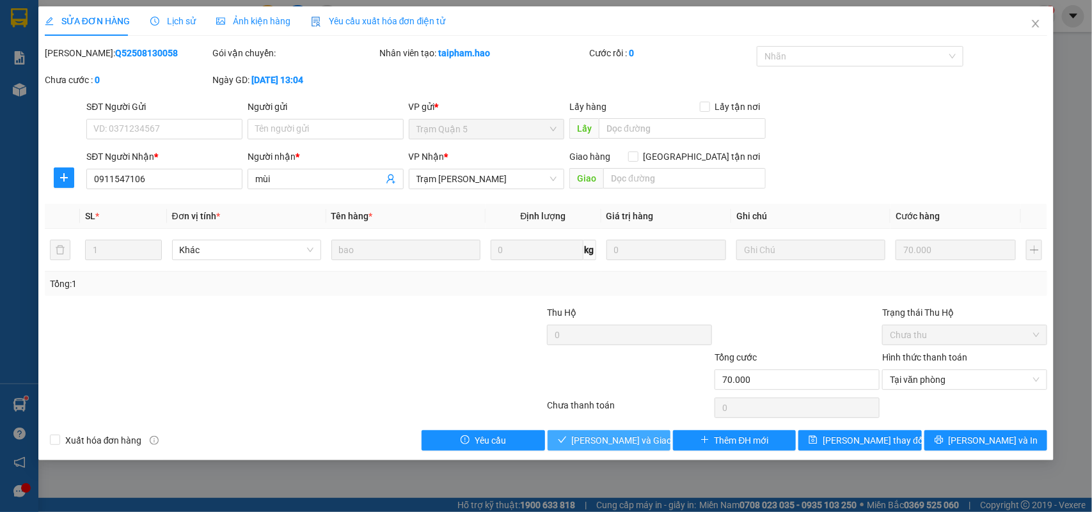
click at [625, 439] on span "Lưu và Giao hàng" at bounding box center [633, 441] width 123 height 14
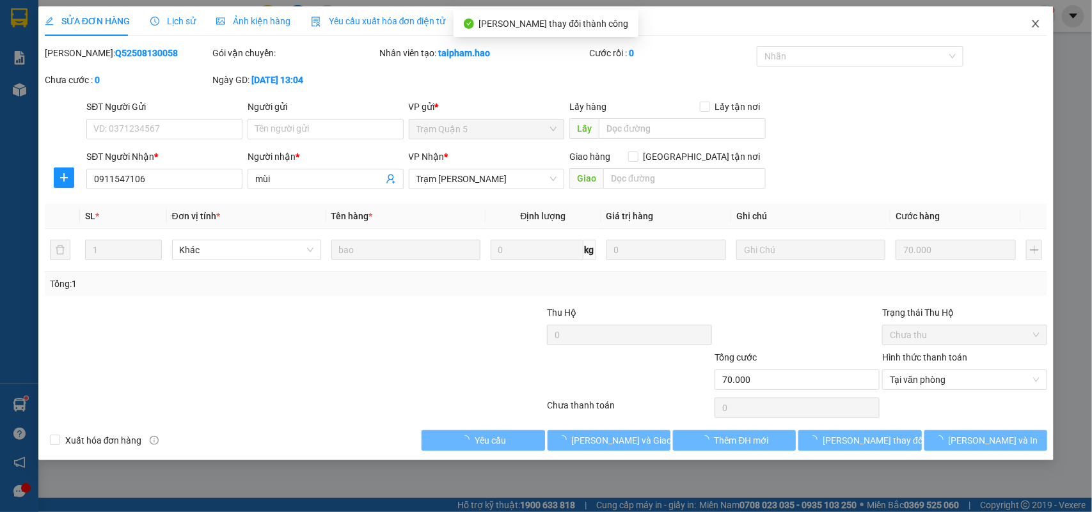
click at [1030, 26] on icon "close" at bounding box center [1035, 24] width 10 height 10
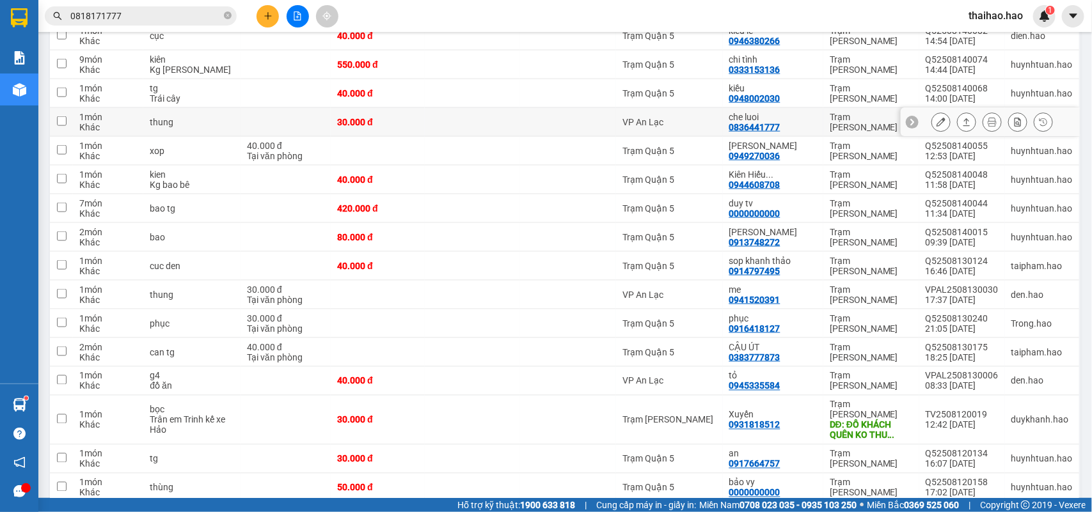
scroll to position [721, 0]
click at [936, 117] on icon at bounding box center [940, 121] width 9 height 9
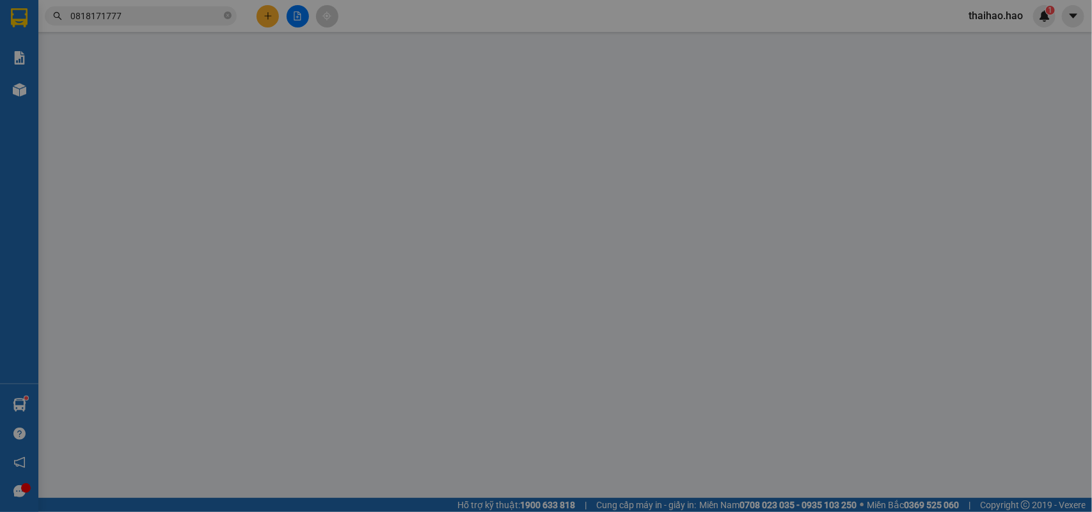
type input "0836441777"
type input "che luoi"
type input "30.000"
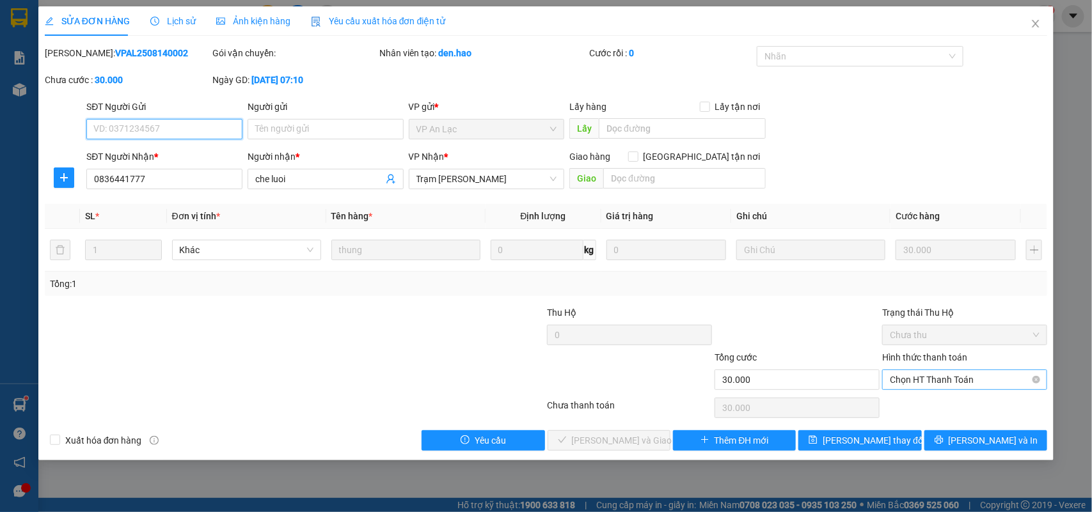
drag, startPoint x: 959, startPoint y: 384, endPoint x: 939, endPoint y: 389, distance: 21.1
click at [958, 384] on span "Chọn HT Thanh Toán" at bounding box center [965, 379] width 150 height 19
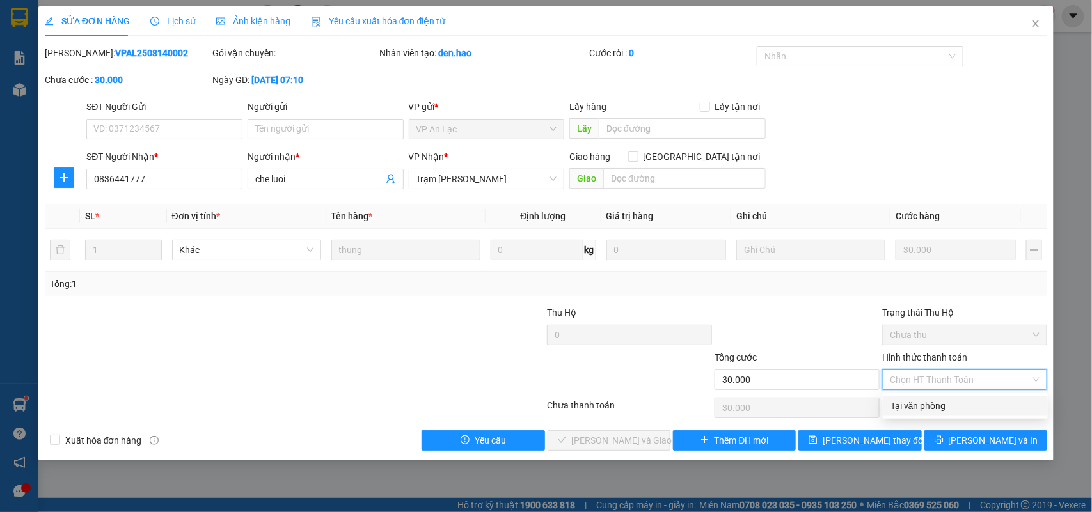
click at [916, 409] on div "Tại văn phòng" at bounding box center [965, 406] width 150 height 14
type input "0"
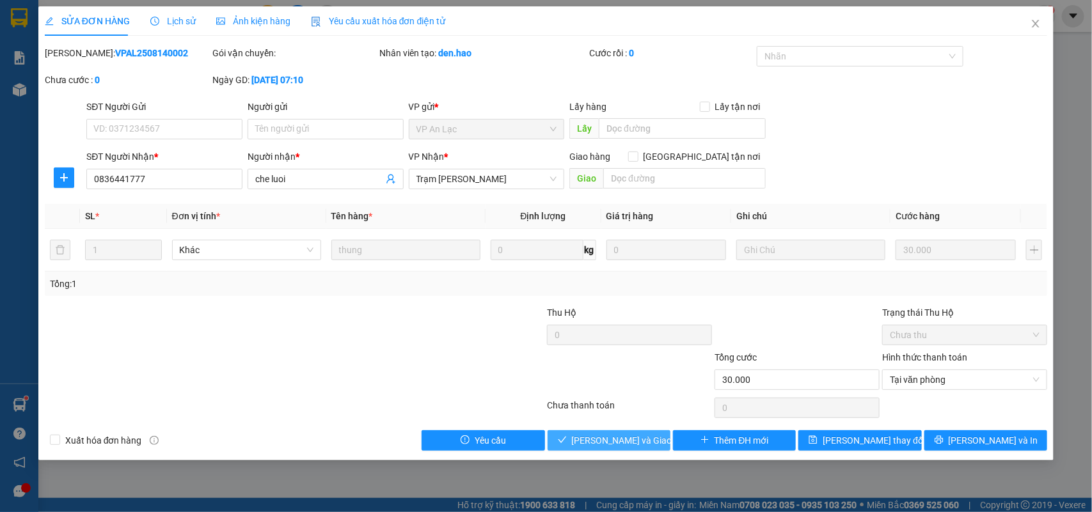
click at [606, 439] on span "Lưu và Giao hàng" at bounding box center [633, 441] width 123 height 14
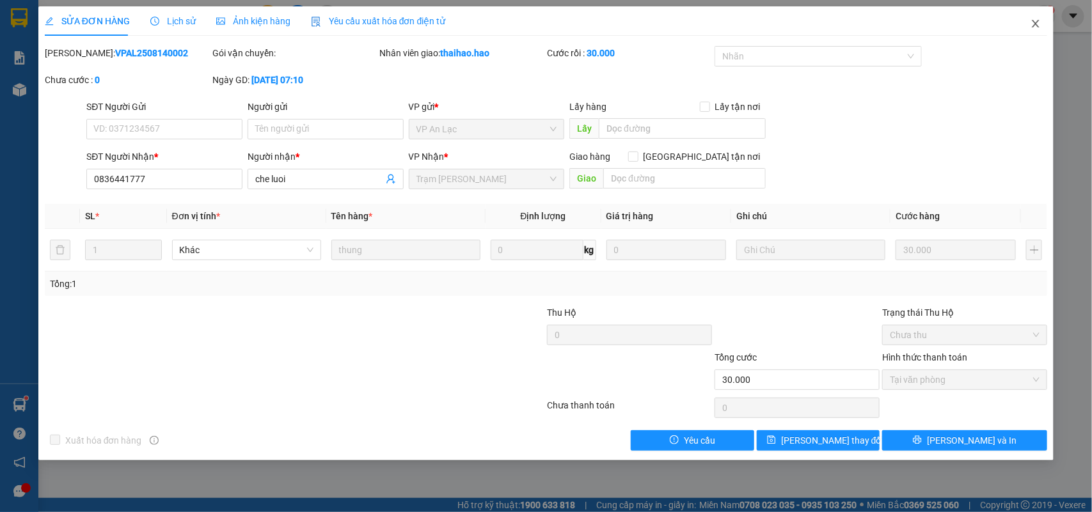
click at [1043, 17] on span "Close" at bounding box center [1036, 24] width 36 height 36
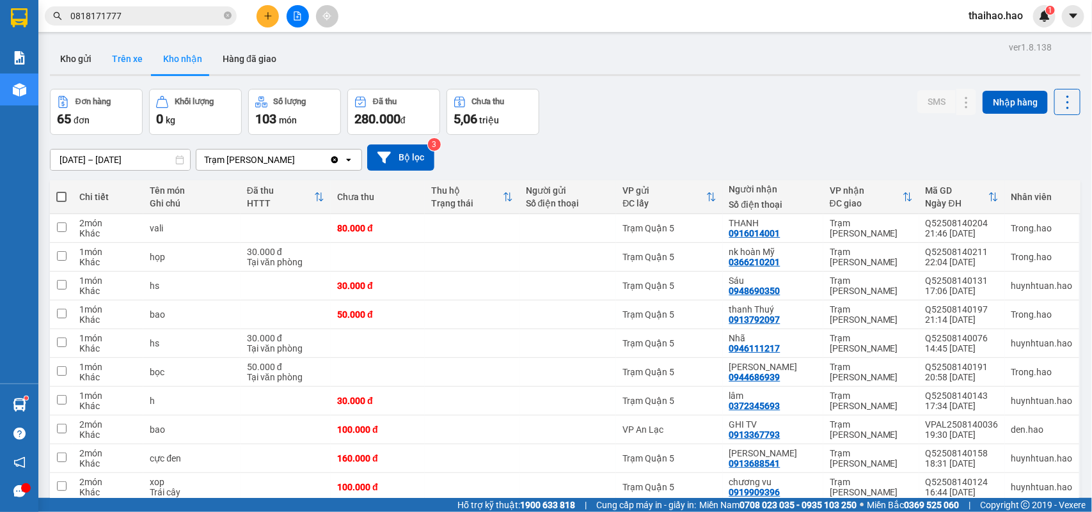
click at [114, 67] on button "Trên xe" at bounding box center [127, 58] width 51 height 31
type input "13/08/2025 – 15/08/2025"
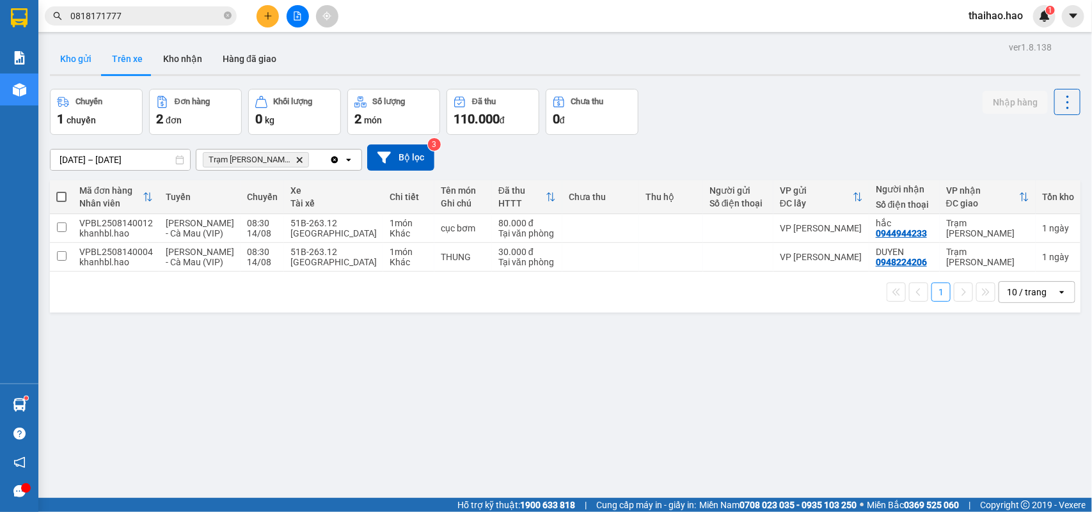
click at [78, 67] on button "Kho gửi" at bounding box center [76, 58] width 52 height 31
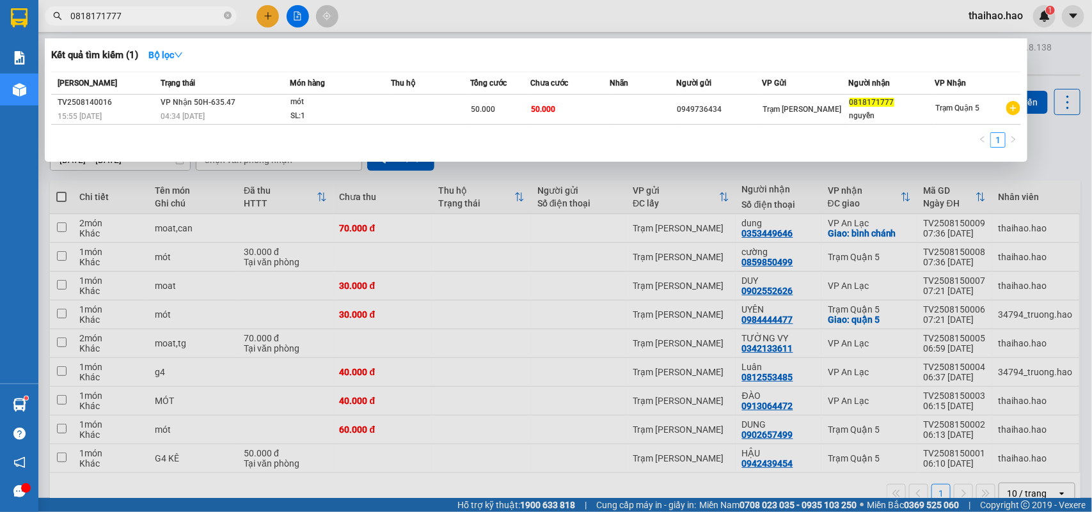
click at [187, 20] on input "0818171777" at bounding box center [145, 16] width 151 height 14
type input "0"
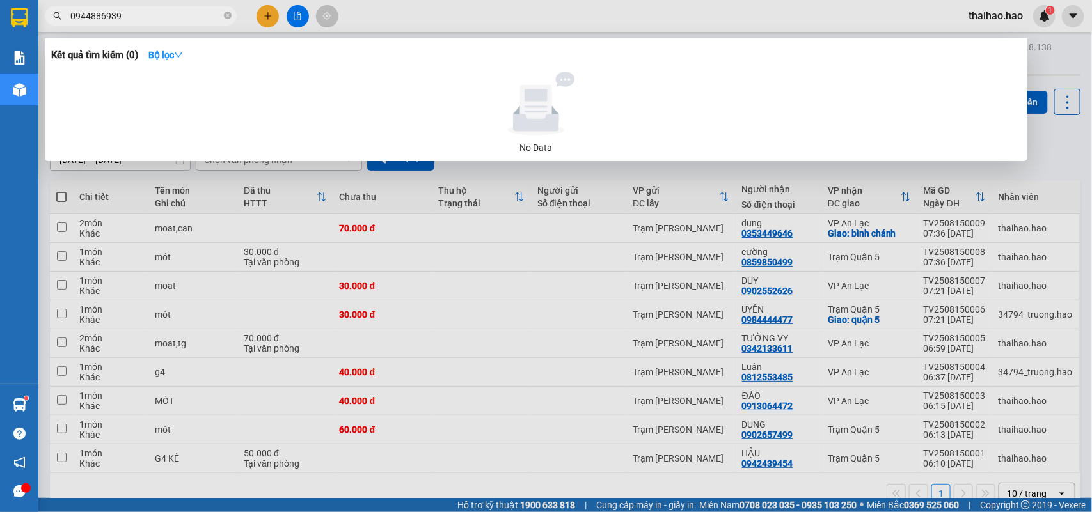
click at [101, 19] on input "0944886939" at bounding box center [145, 16] width 151 height 14
click at [104, 20] on input "0944886939" at bounding box center [145, 16] width 151 height 14
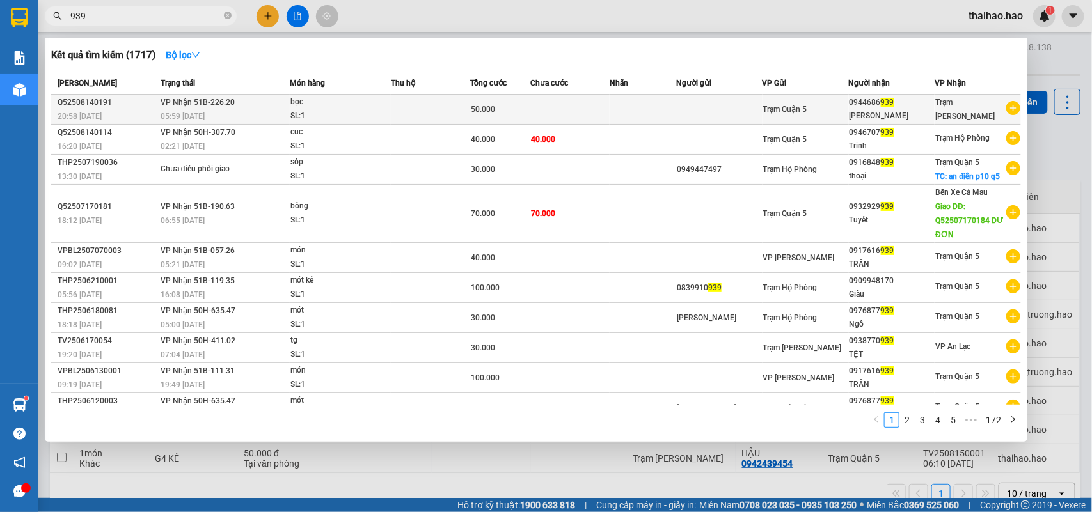
click at [474, 101] on td "50.000" at bounding box center [499, 110] width 59 height 30
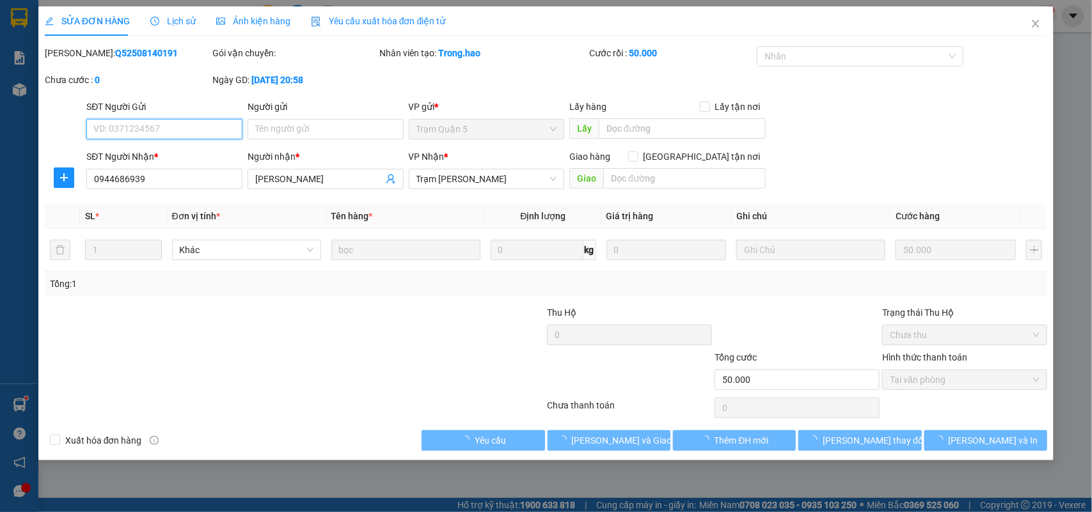
click at [258, 33] on div "Ảnh kiện hàng" at bounding box center [253, 20] width 74 height 29
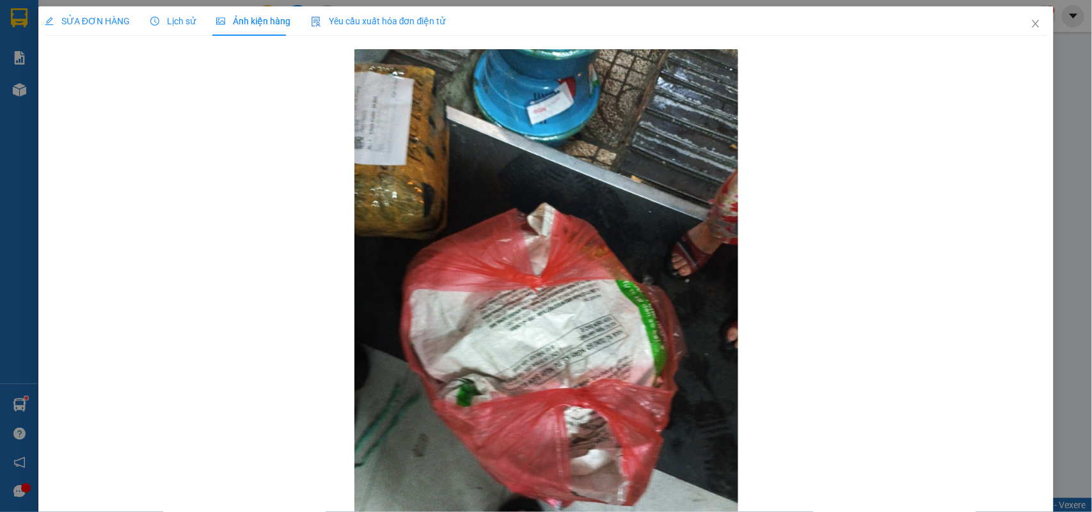
click at [114, 16] on span "SỬA ĐƠN HÀNG" at bounding box center [87, 21] width 85 height 10
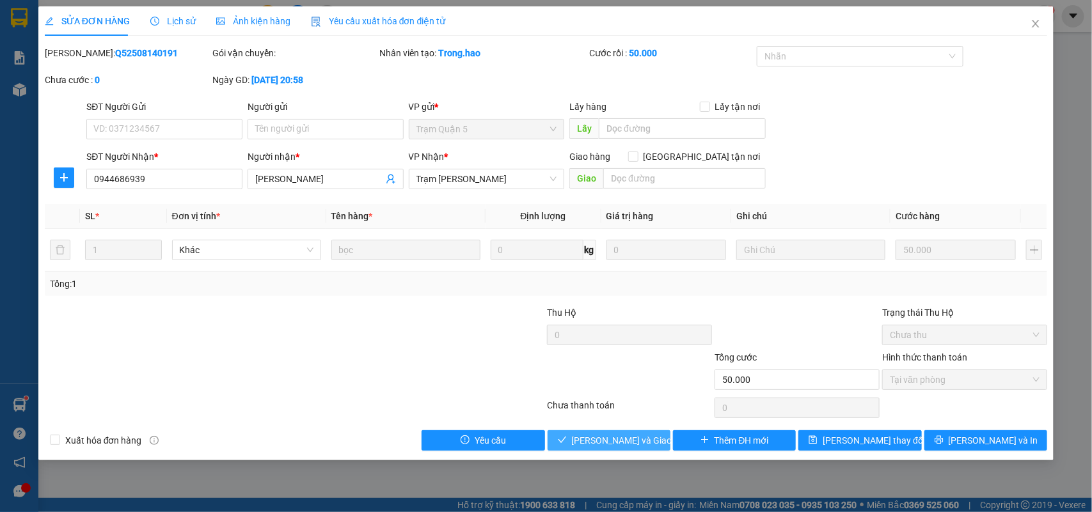
click at [640, 442] on span "Lưu và Giao hàng" at bounding box center [633, 441] width 123 height 14
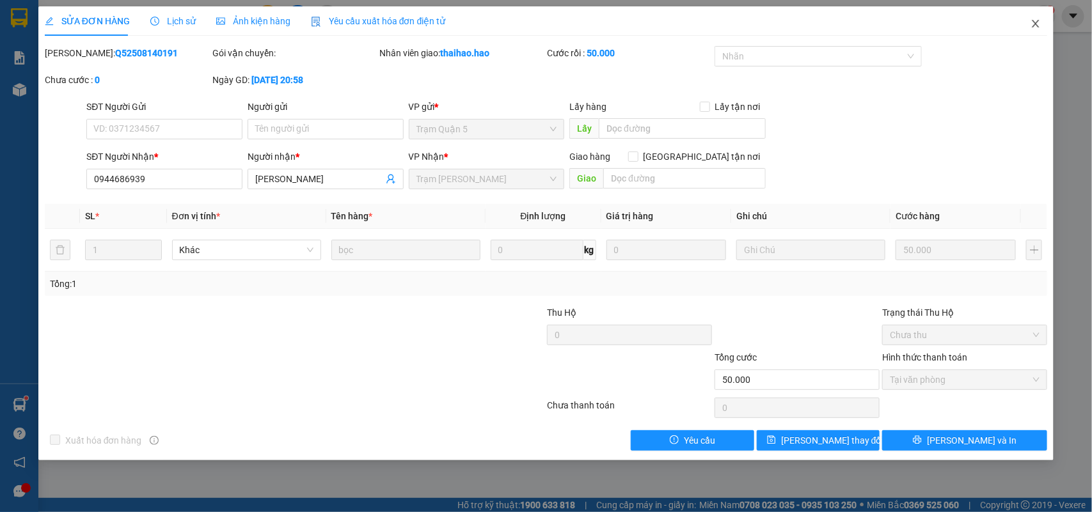
click at [1035, 21] on icon "close" at bounding box center [1035, 24] width 10 height 10
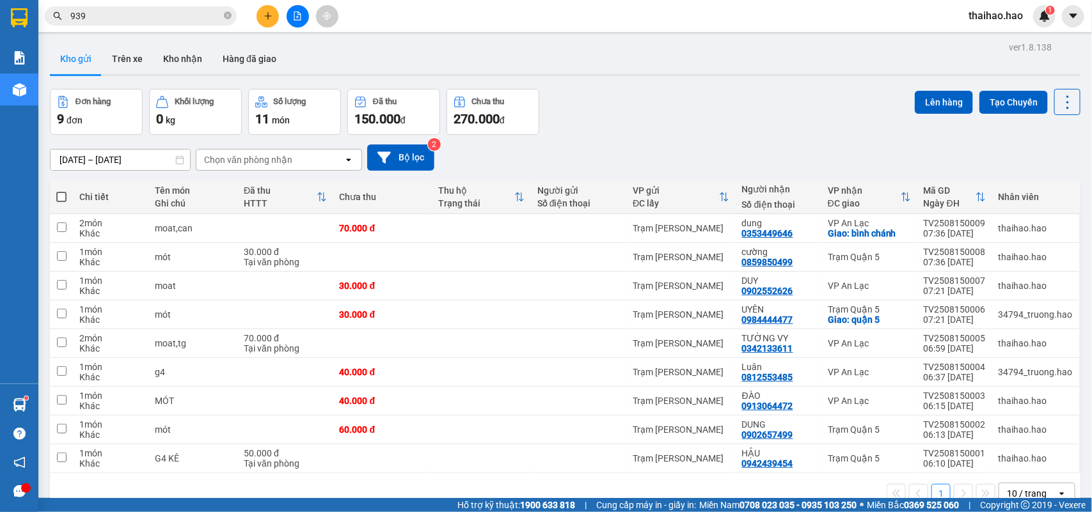
click at [185, 21] on input "939" at bounding box center [145, 16] width 151 height 14
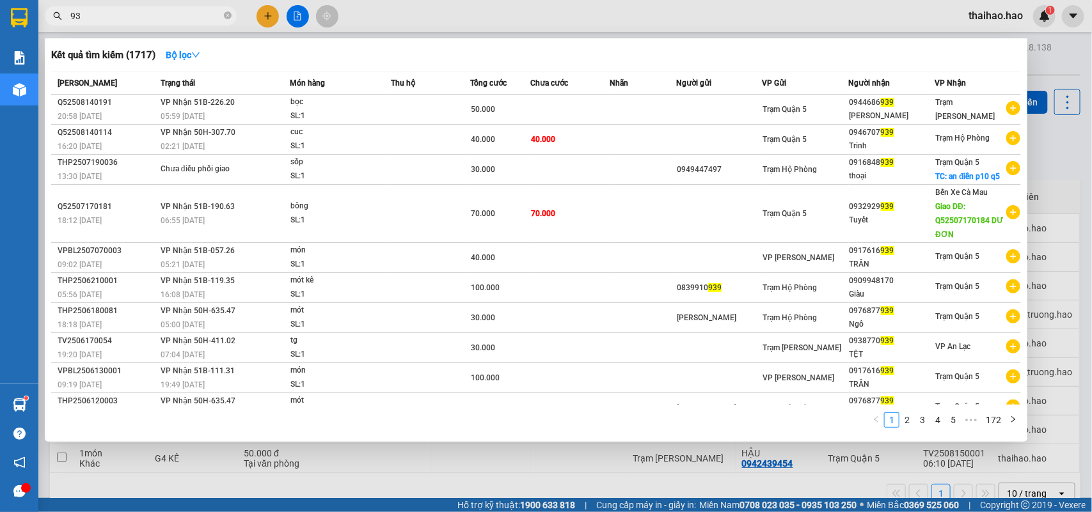
type input "9"
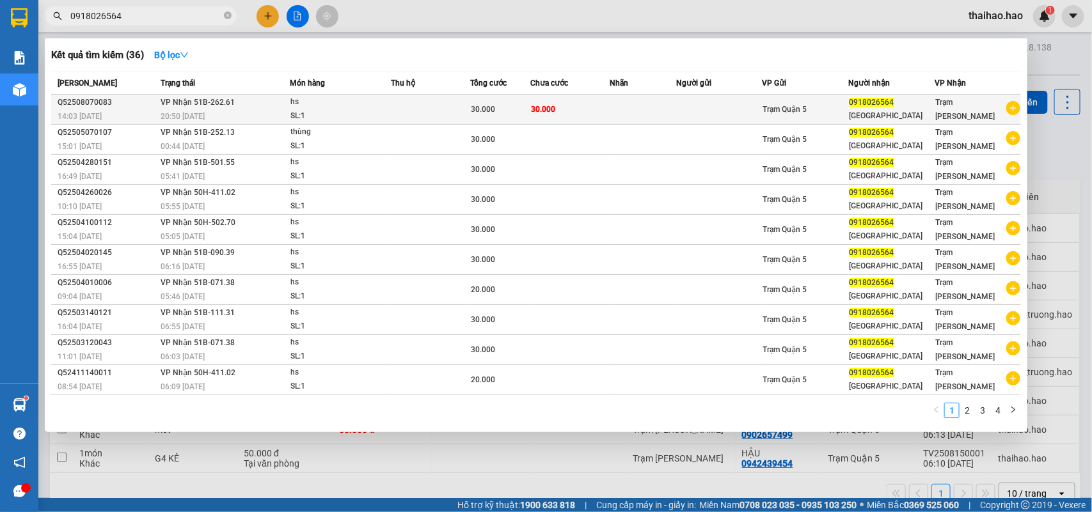
type input "0918026564"
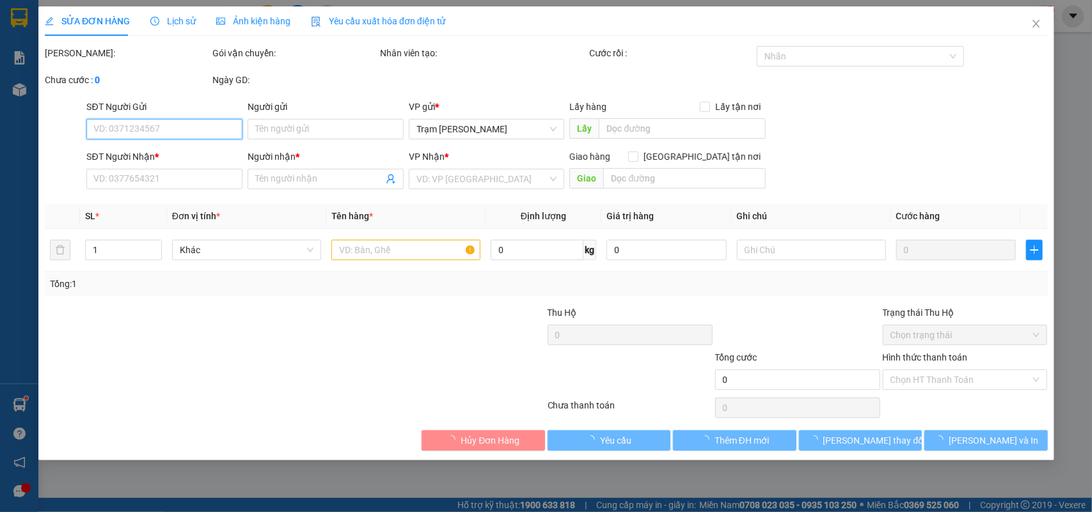
type input "0918026564"
type input "Anh Giang"
type input "30.000"
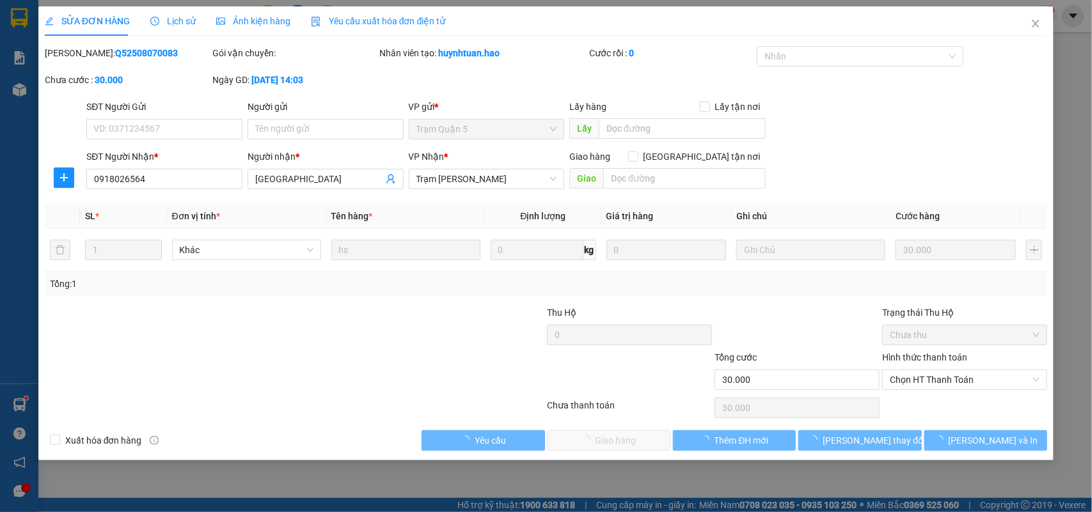
click at [177, 20] on span "Lịch sử" at bounding box center [172, 21] width 45 height 10
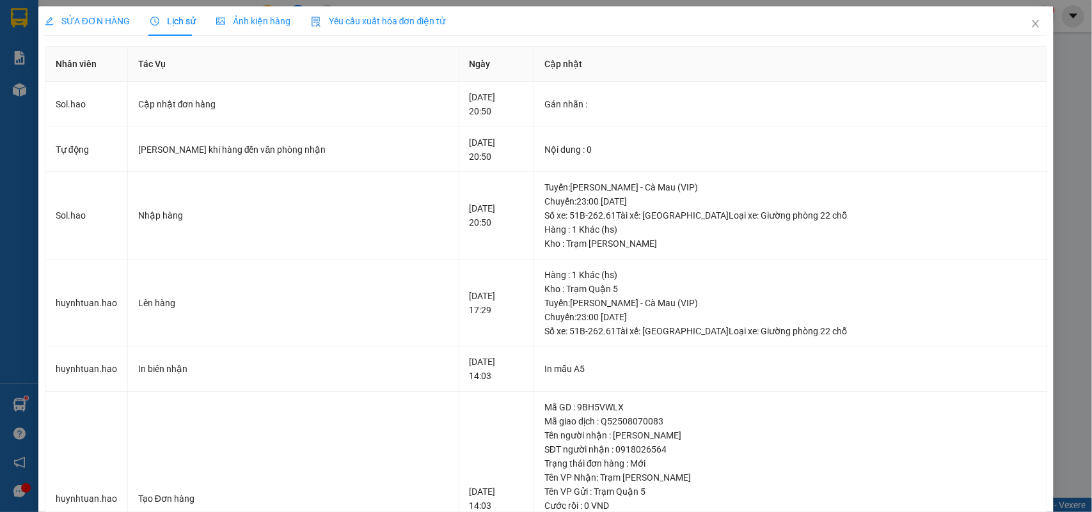
click at [221, 20] on icon "picture" at bounding box center [220, 20] width 9 height 7
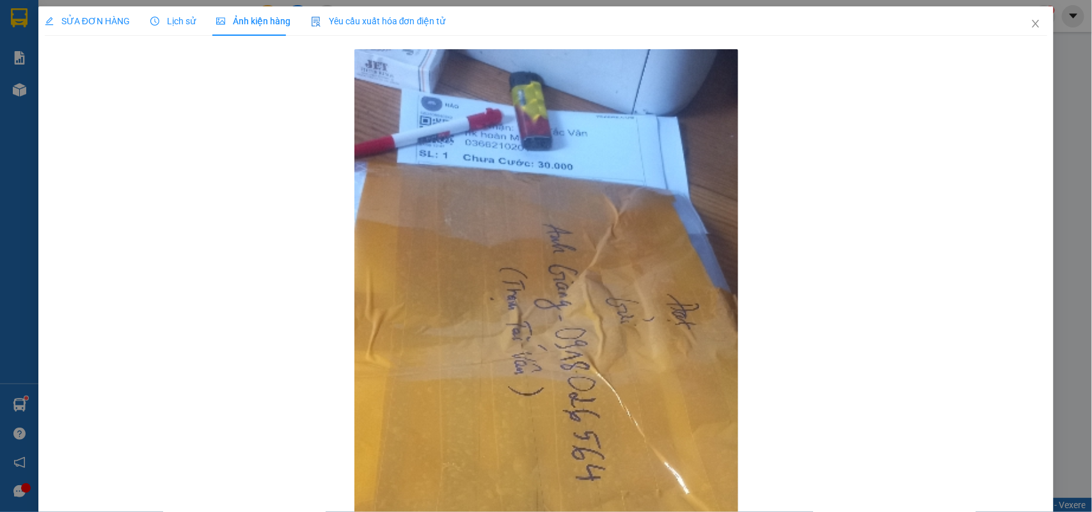
click at [109, 28] on div "SỬA ĐƠN HÀNG" at bounding box center [87, 21] width 85 height 14
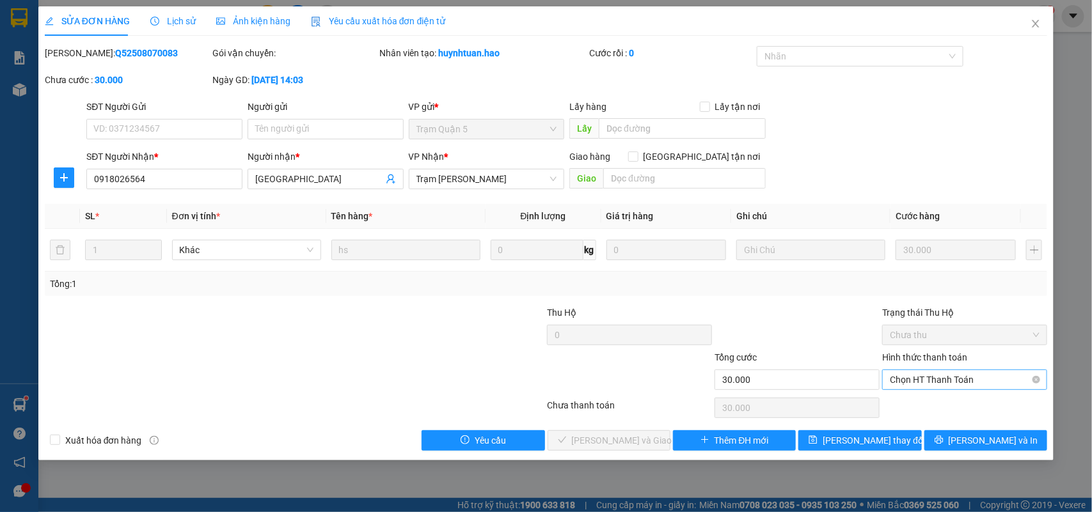
click at [986, 387] on span "Chọn HT Thanh Toán" at bounding box center [965, 379] width 150 height 19
click at [986, 404] on div "Tại văn phòng" at bounding box center [965, 406] width 150 height 14
type input "0"
click at [644, 435] on span "Lưu và Giao hàng" at bounding box center [633, 441] width 123 height 14
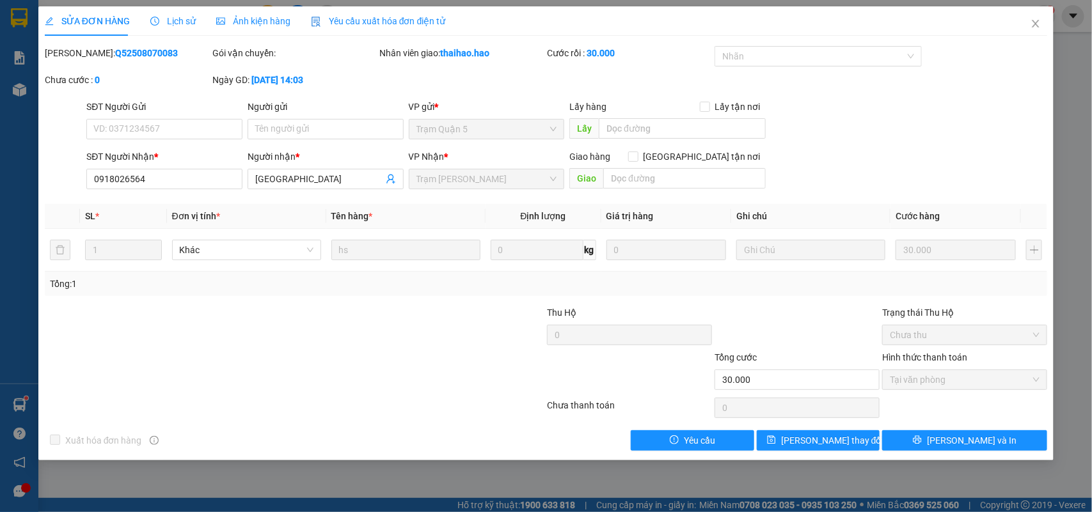
click at [184, 23] on span "Lịch sử" at bounding box center [172, 21] width 45 height 10
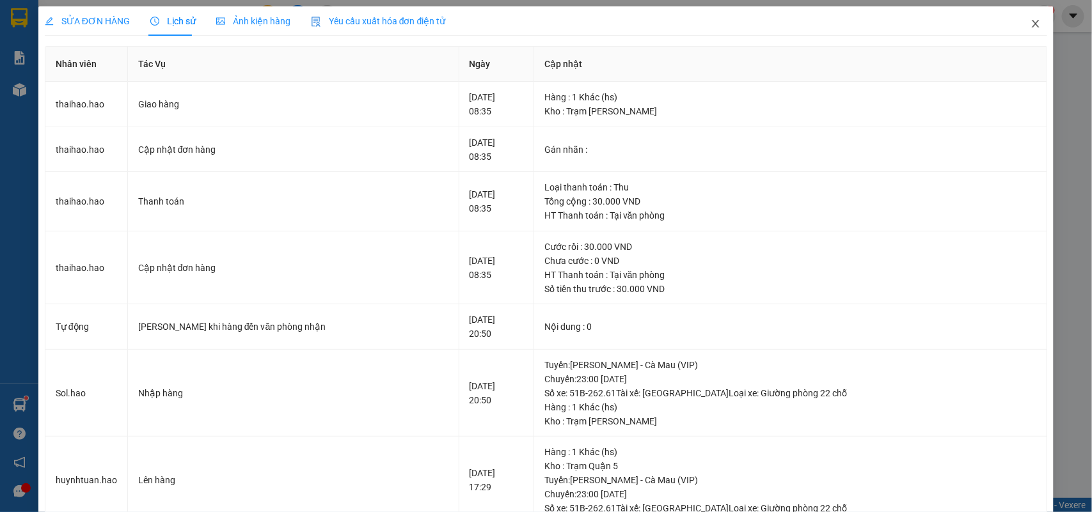
click at [1030, 26] on span "Close" at bounding box center [1036, 24] width 36 height 36
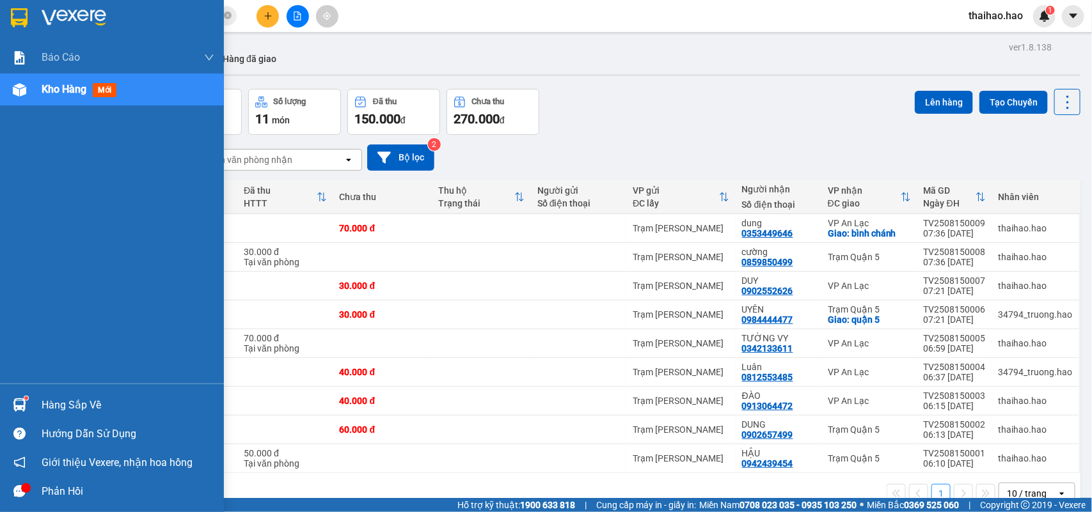
click at [59, 100] on div "Kho hàng mới" at bounding box center [128, 90] width 173 height 32
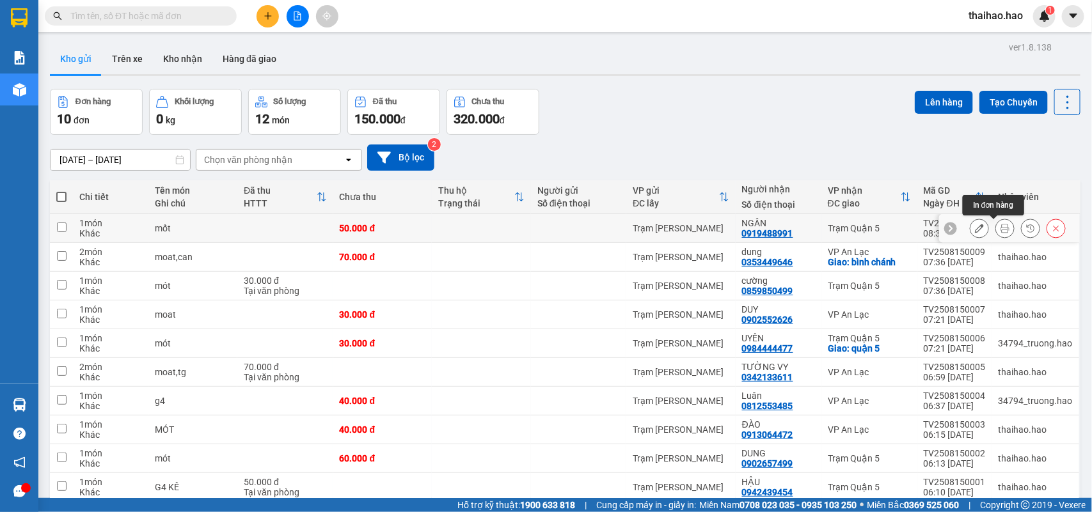
click at [1000, 225] on icon at bounding box center [1004, 228] width 9 height 9
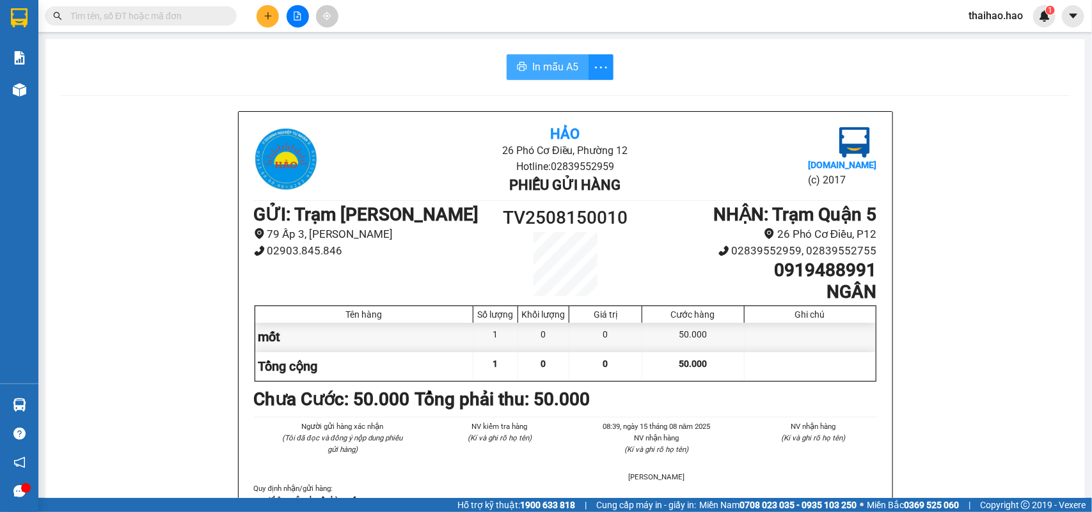
click at [508, 59] on button "In mẫu A5" at bounding box center [548, 67] width 82 height 26
click at [197, 16] on input "text" at bounding box center [145, 16] width 151 height 14
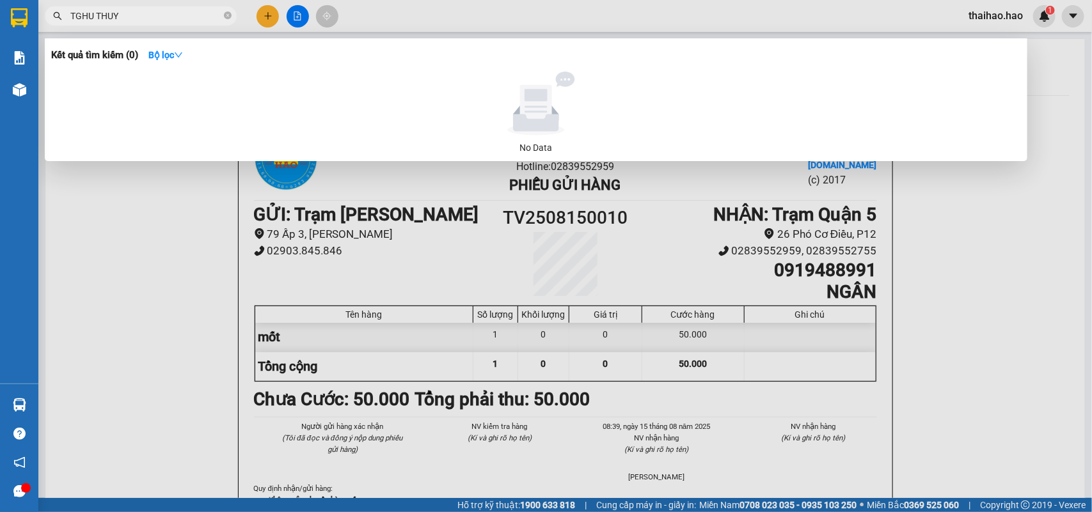
click at [82, 18] on input "TGHU THUY" at bounding box center [145, 16] width 151 height 14
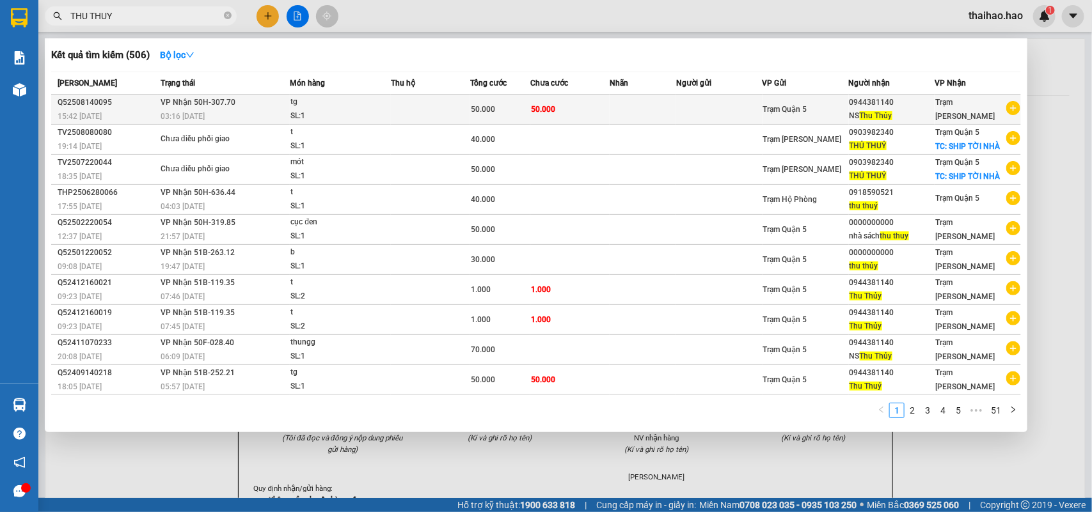
type input "THU THUY"
click at [402, 107] on td at bounding box center [430, 110] width 79 height 30
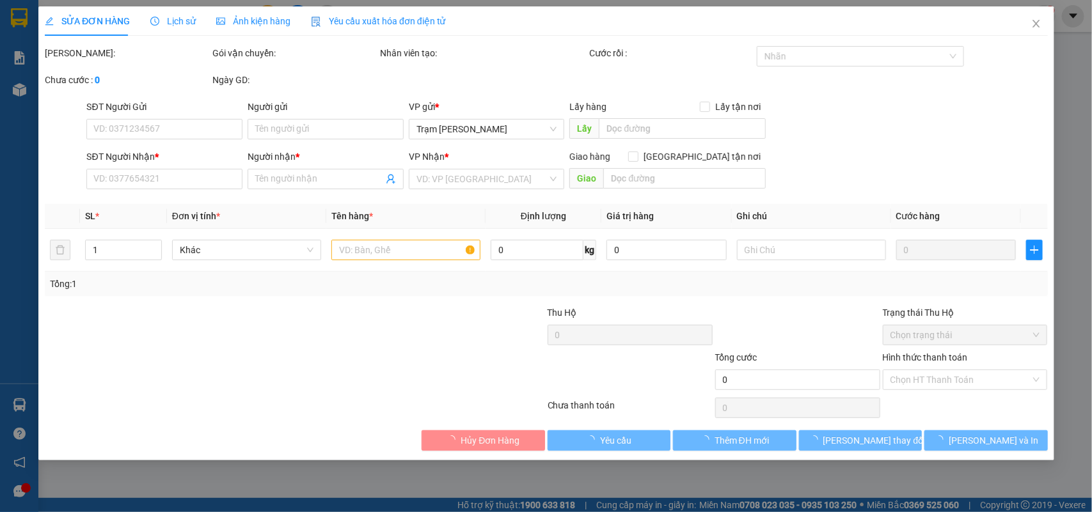
click at [251, 26] on span "Ảnh kiện hàng" at bounding box center [253, 21] width 74 height 10
type input "0944381140"
type input "NS Thu Thủy"
type input "50.000"
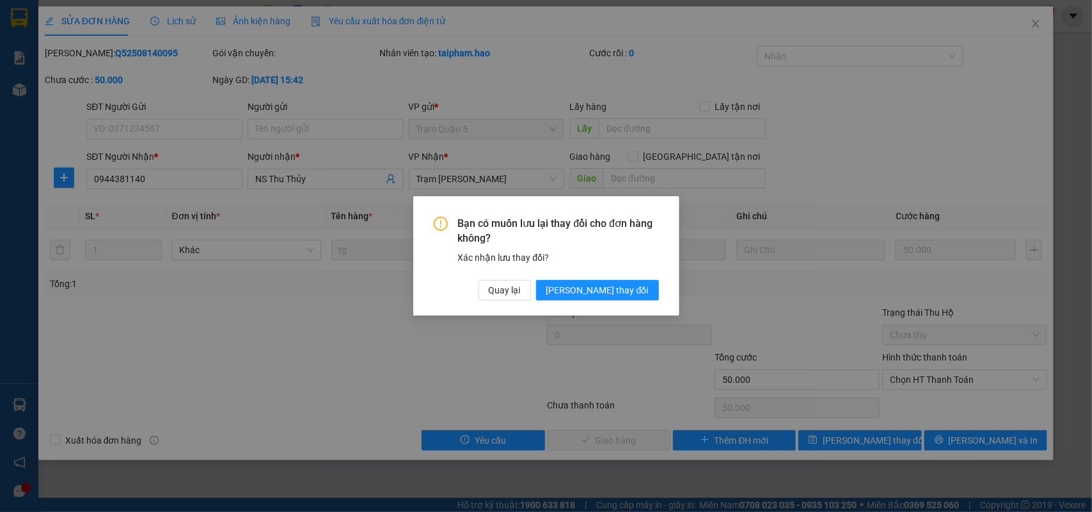
drag, startPoint x: 638, startPoint y: 283, endPoint x: 462, endPoint y: 183, distance: 202.2
click at [636, 283] on span "Lưu thay đổi" at bounding box center [597, 290] width 102 height 14
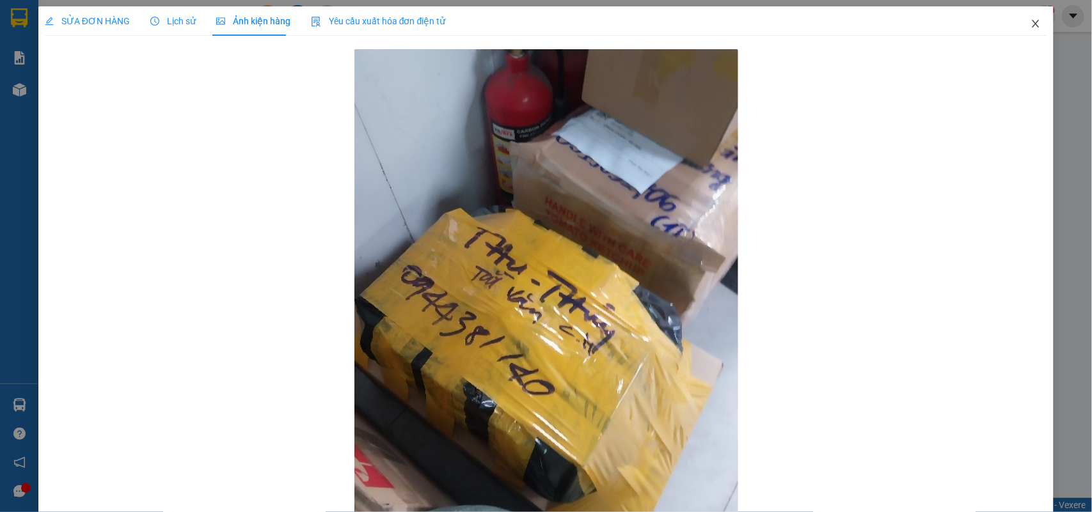
click at [1032, 23] on icon "close" at bounding box center [1035, 24] width 7 height 8
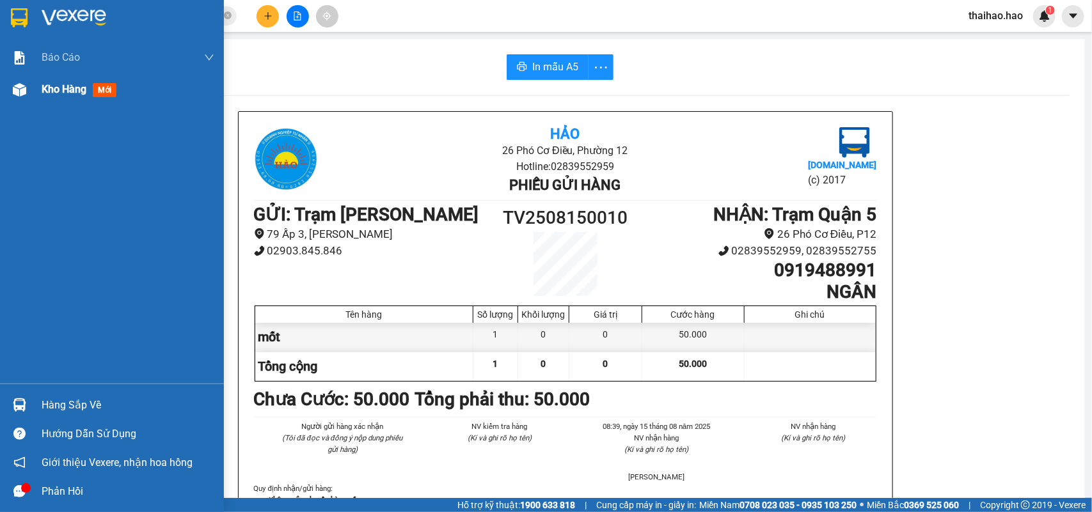
click at [62, 84] on span "Kho hàng" at bounding box center [64, 89] width 45 height 12
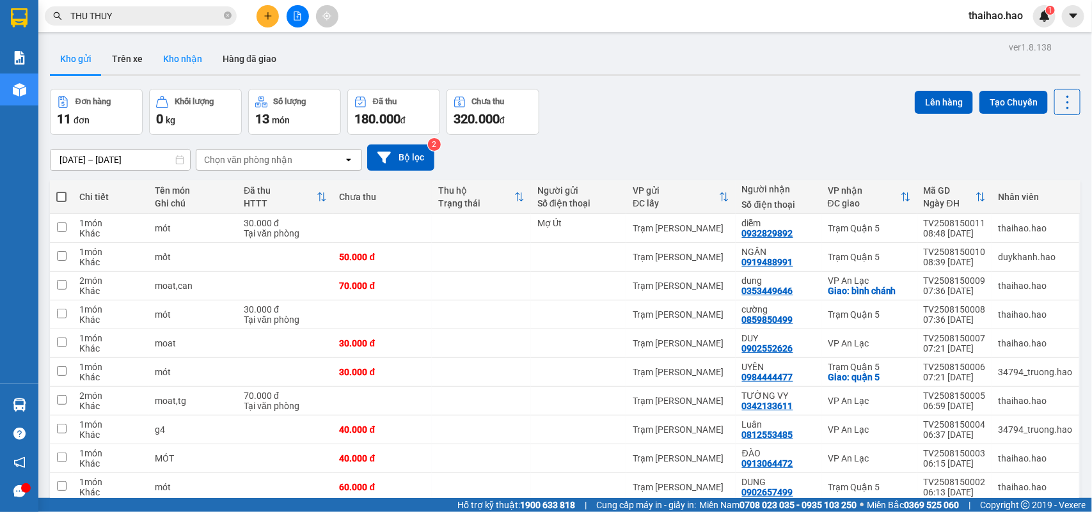
click at [187, 59] on button "Kho nhận" at bounding box center [182, 58] width 59 height 31
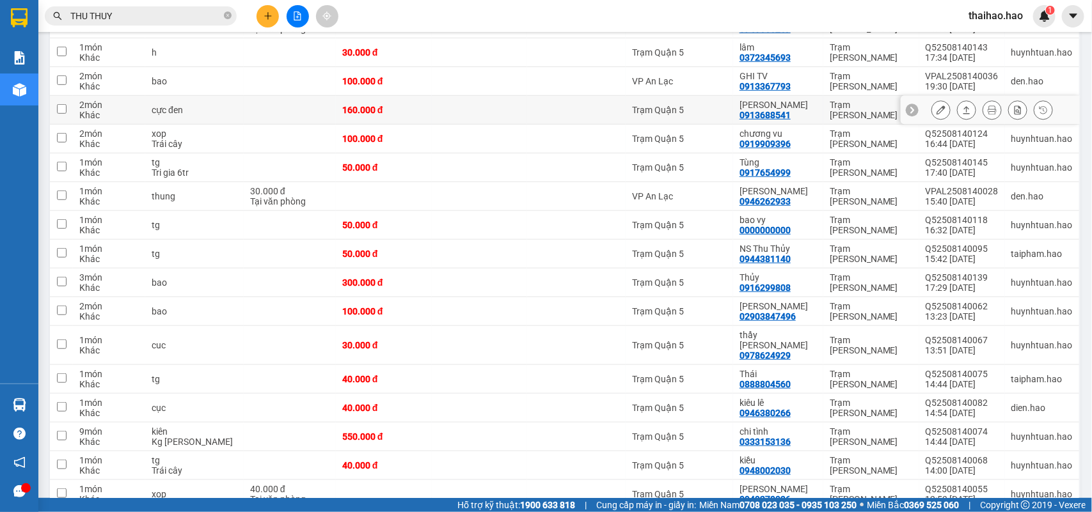
scroll to position [400, 0]
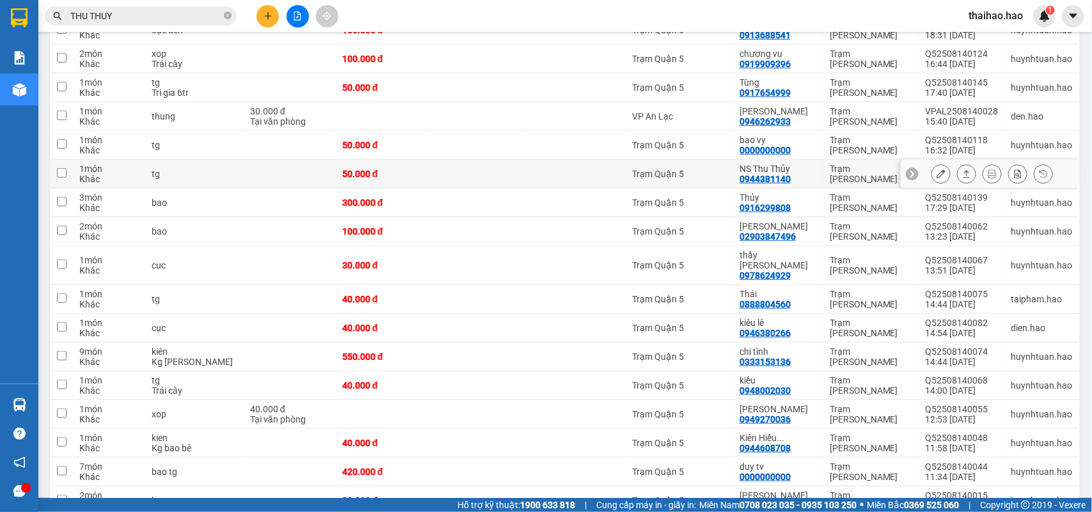
click at [936, 178] on icon at bounding box center [940, 173] width 9 height 9
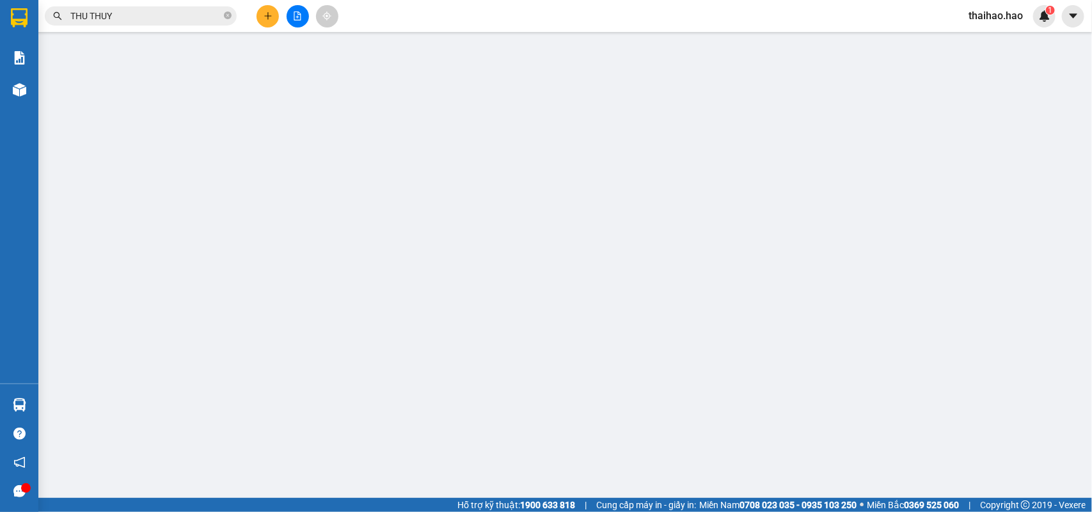
type input "0944381140"
type input "NS Thu Thủy"
type input "50.000"
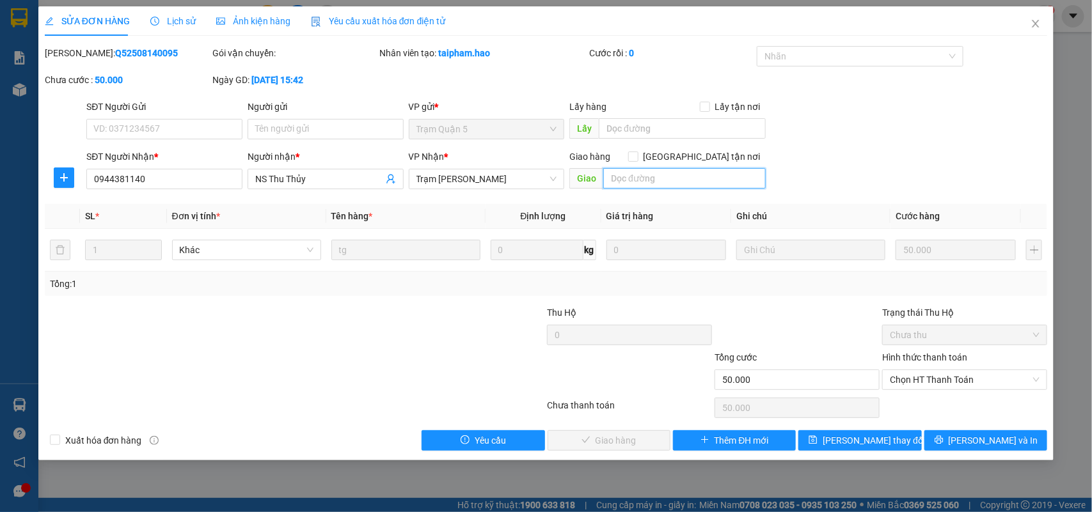
click at [638, 175] on input "text" at bounding box center [684, 178] width 162 height 20
type input "BỚT 10K"
click at [912, 391] on div "Hình thức thanh toán Chọn HT Thanh Toán" at bounding box center [964, 372] width 165 height 45
click at [915, 391] on div "Hình thức thanh toán Chọn HT Thanh Toán" at bounding box center [964, 372] width 165 height 45
click at [916, 381] on span "Chọn HT Thanh Toán" at bounding box center [965, 379] width 150 height 19
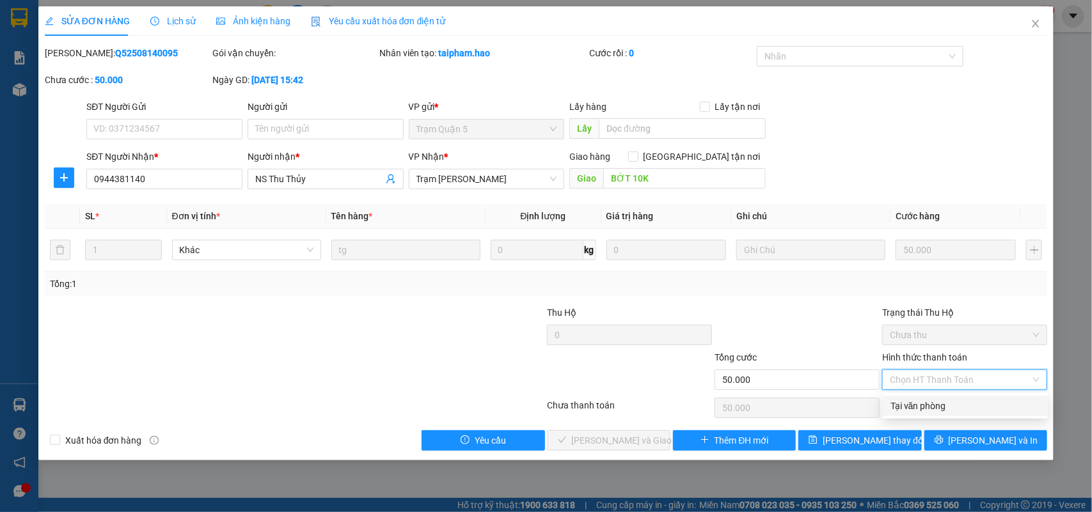
drag, startPoint x: 915, startPoint y: 405, endPoint x: 728, endPoint y: 400, distance: 187.5
click at [915, 406] on div "Tại văn phòng" at bounding box center [965, 406] width 150 height 14
type input "0"
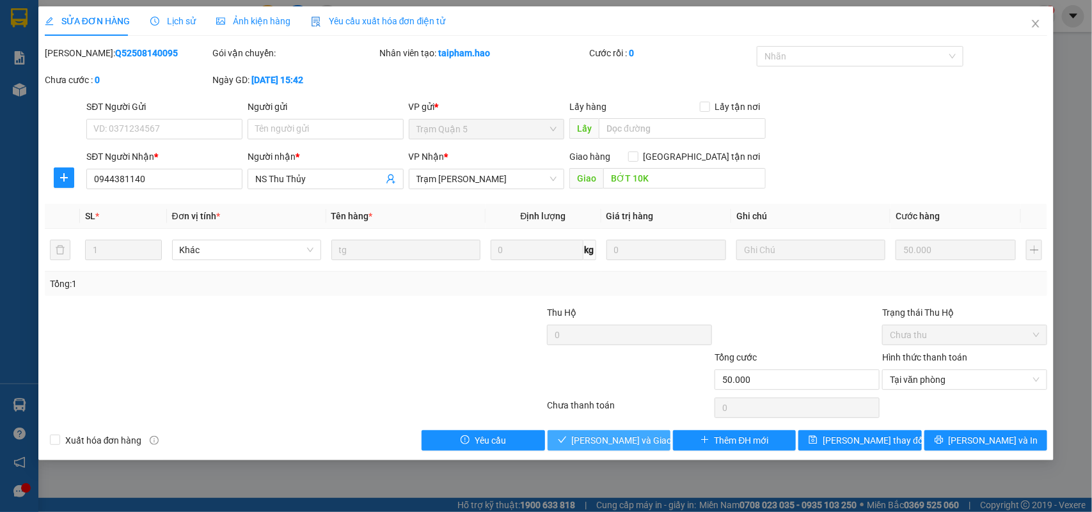
drag, startPoint x: 624, startPoint y: 442, endPoint x: 719, endPoint y: 262, distance: 203.4
click at [624, 441] on span "Lưu và Giao hàng" at bounding box center [633, 441] width 123 height 14
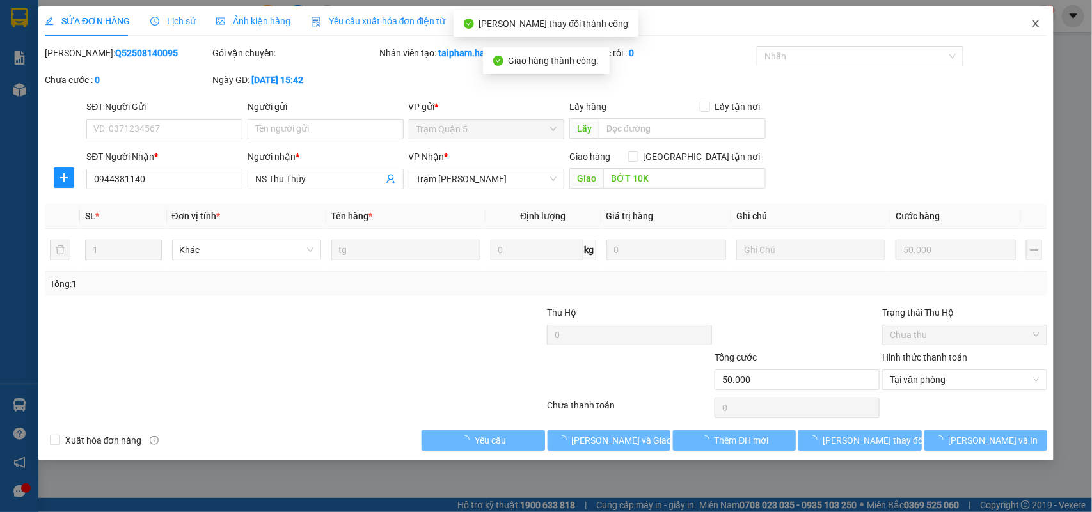
click at [1042, 23] on span "Close" at bounding box center [1036, 24] width 36 height 36
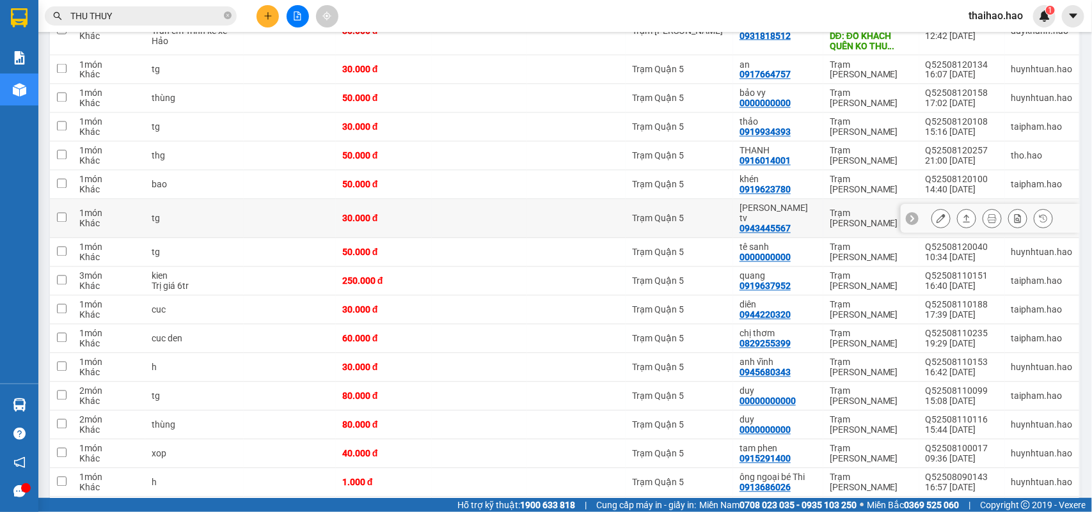
scroll to position [1041, 0]
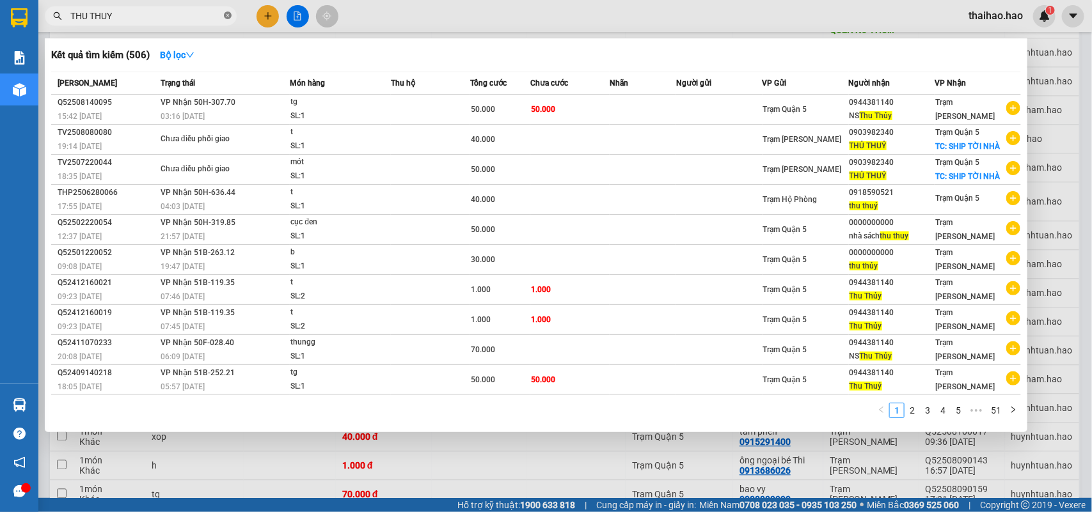
drag, startPoint x: 229, startPoint y: 19, endPoint x: 217, endPoint y: 17, distance: 11.7
click at [228, 19] on icon "close-circle" at bounding box center [228, 16] width 8 height 8
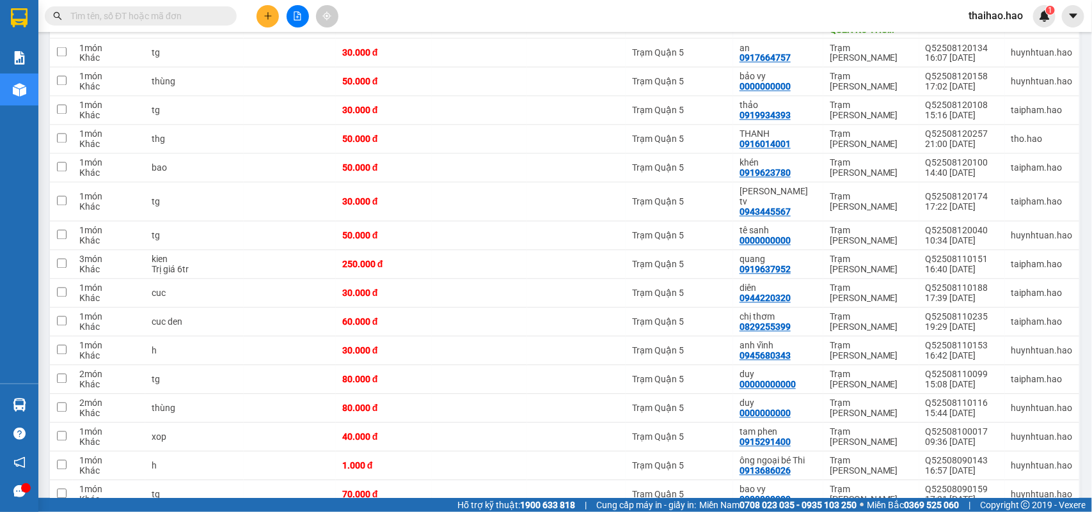
click at [216, 17] on input "text" at bounding box center [145, 16] width 151 height 14
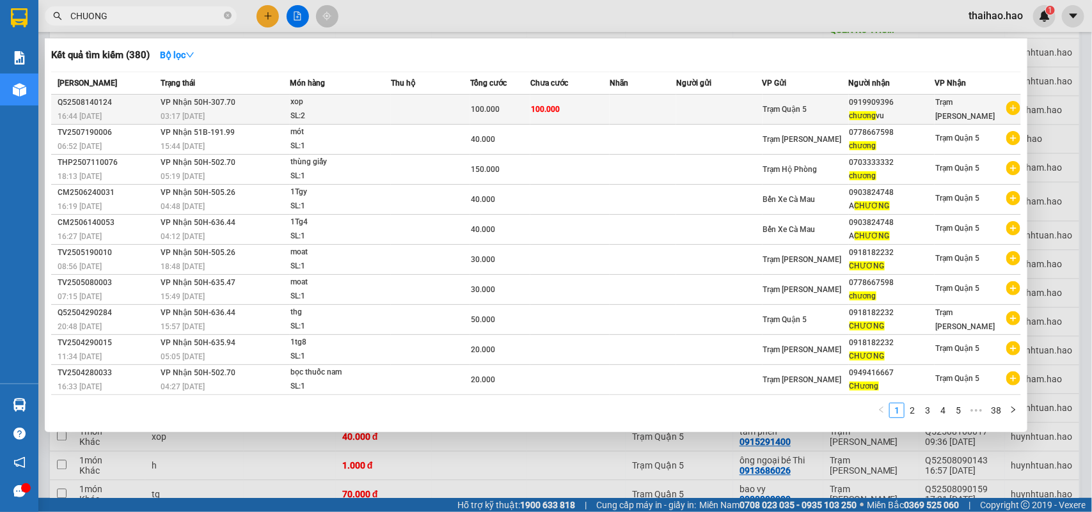
type input "CHUONG"
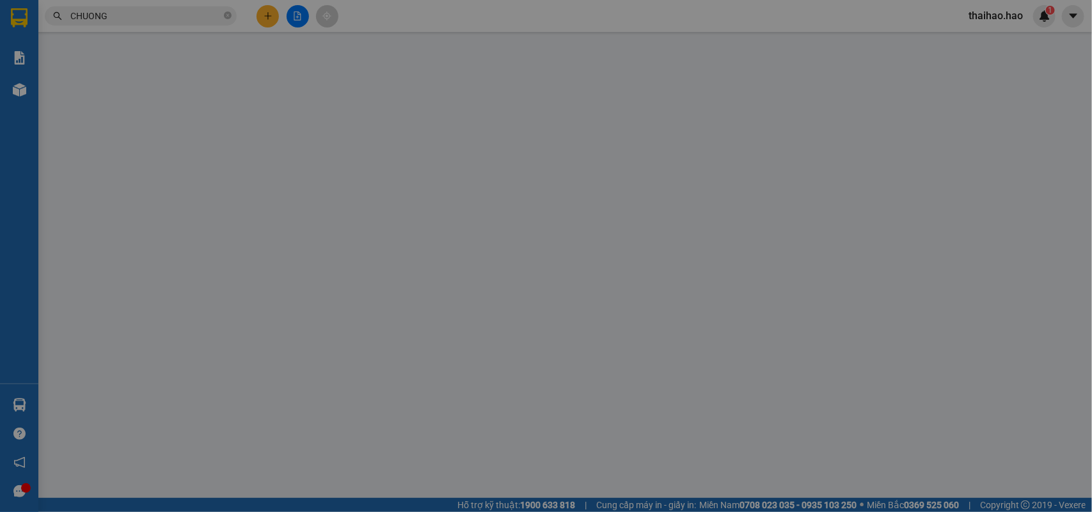
type input "0919909396"
type input "chương vu"
type input "100.000"
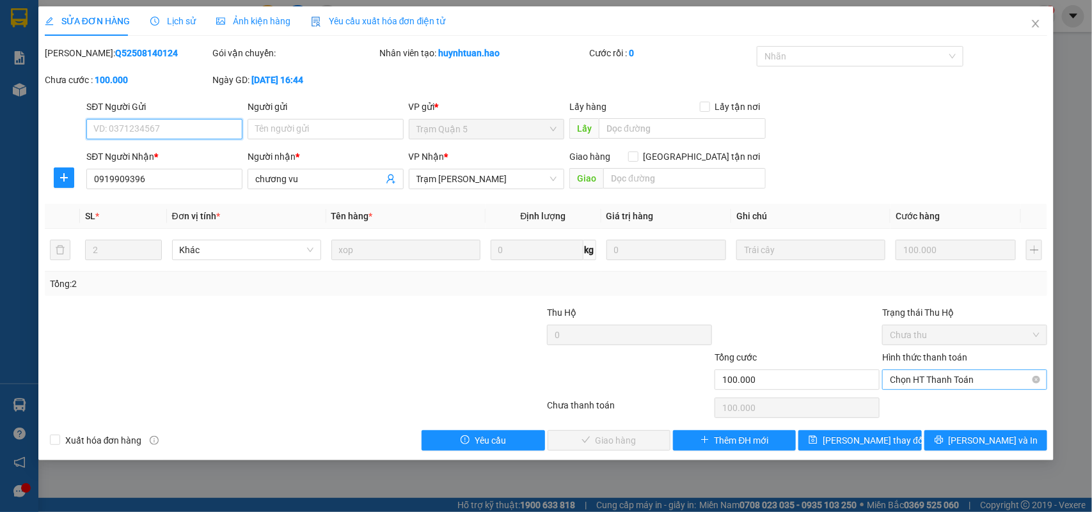
click at [915, 388] on span "Chọn HT Thanh Toán" at bounding box center [965, 379] width 150 height 19
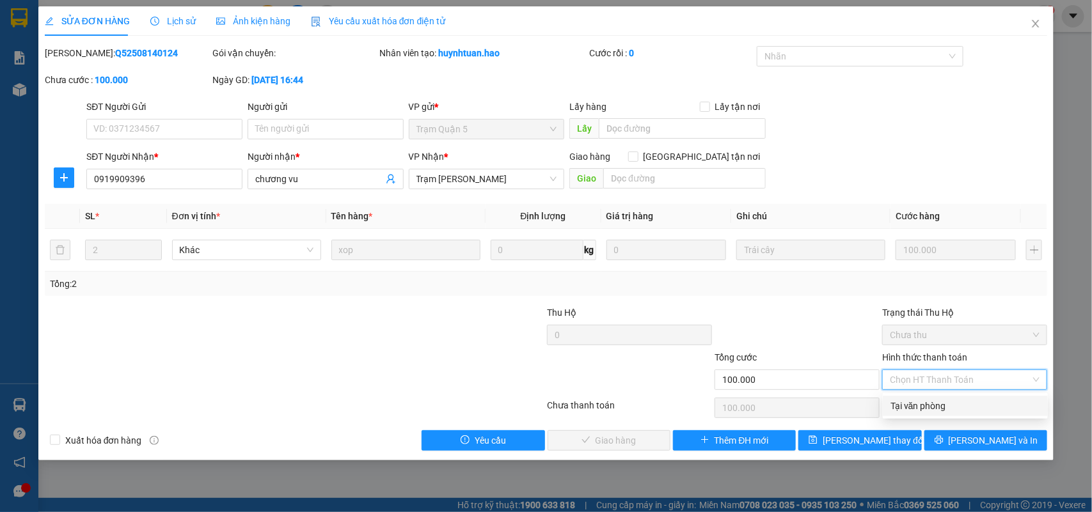
click at [912, 404] on div "Tại văn phòng" at bounding box center [965, 406] width 150 height 14
type input "0"
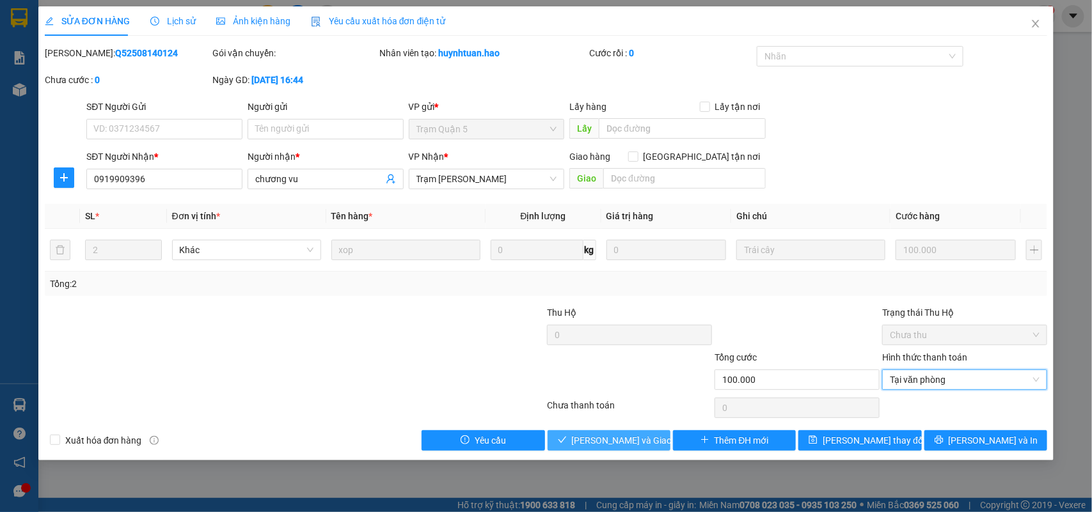
click at [631, 443] on span "Lưu và Giao hàng" at bounding box center [633, 441] width 123 height 14
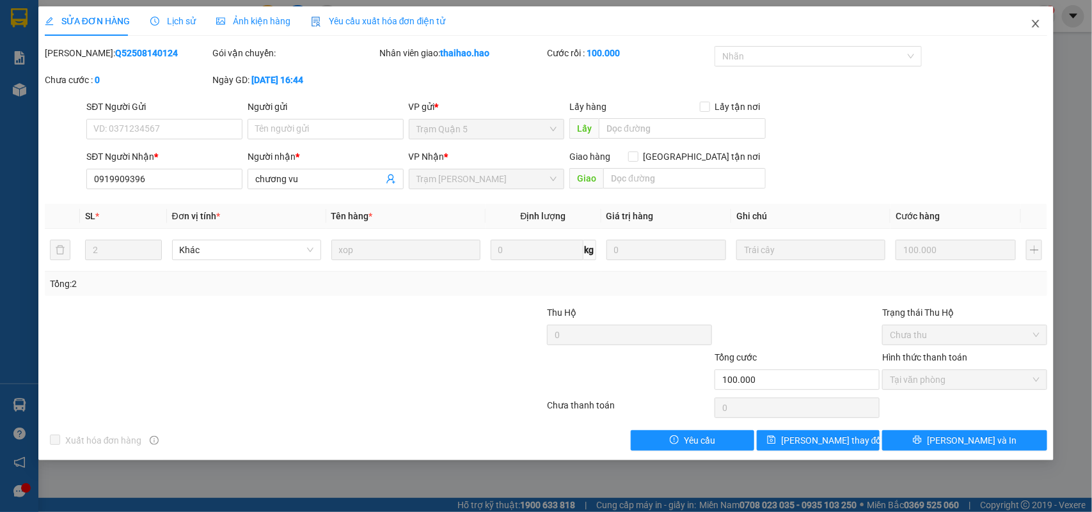
click at [1030, 21] on icon "close" at bounding box center [1035, 24] width 10 height 10
click at [18, 91] on img at bounding box center [19, 89] width 13 height 13
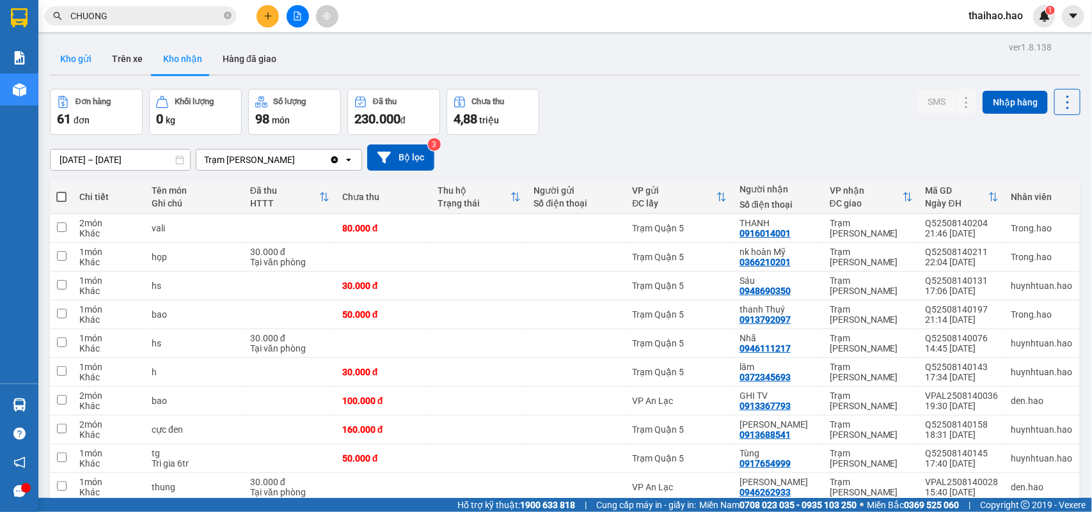
click at [72, 65] on button "Kho gửi" at bounding box center [76, 58] width 52 height 31
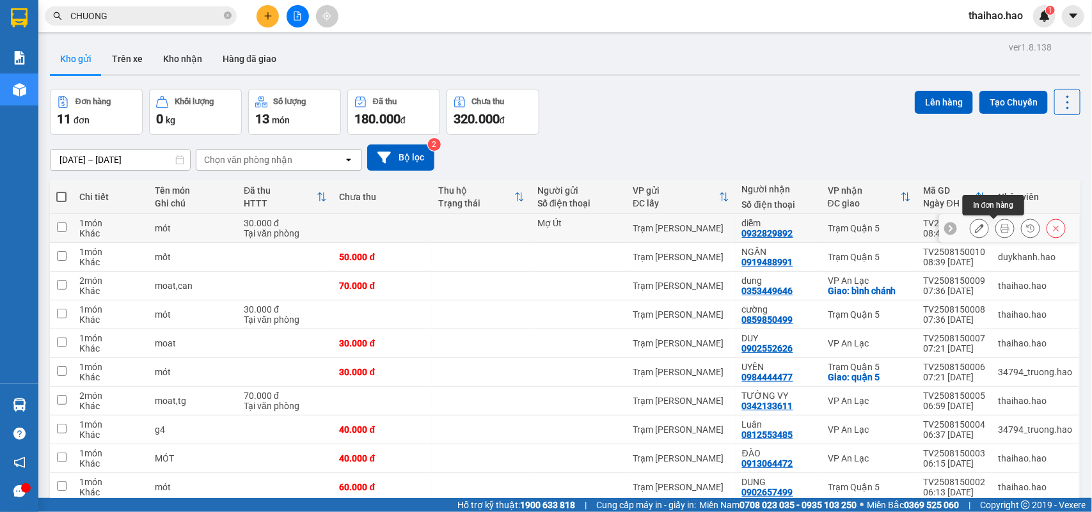
click at [1000, 230] on icon at bounding box center [1004, 228] width 9 height 9
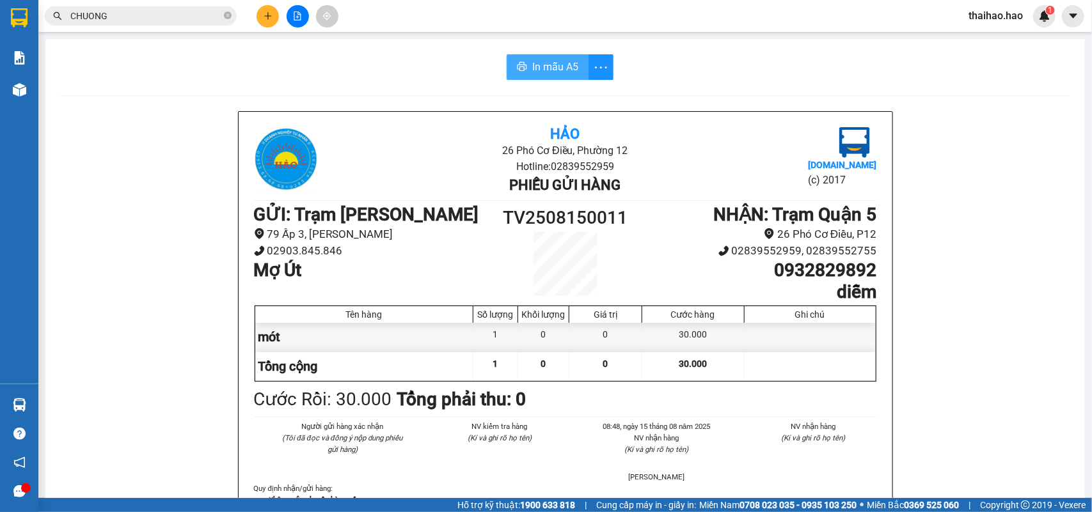
click at [565, 68] on span "In mẫu A5" at bounding box center [555, 67] width 46 height 16
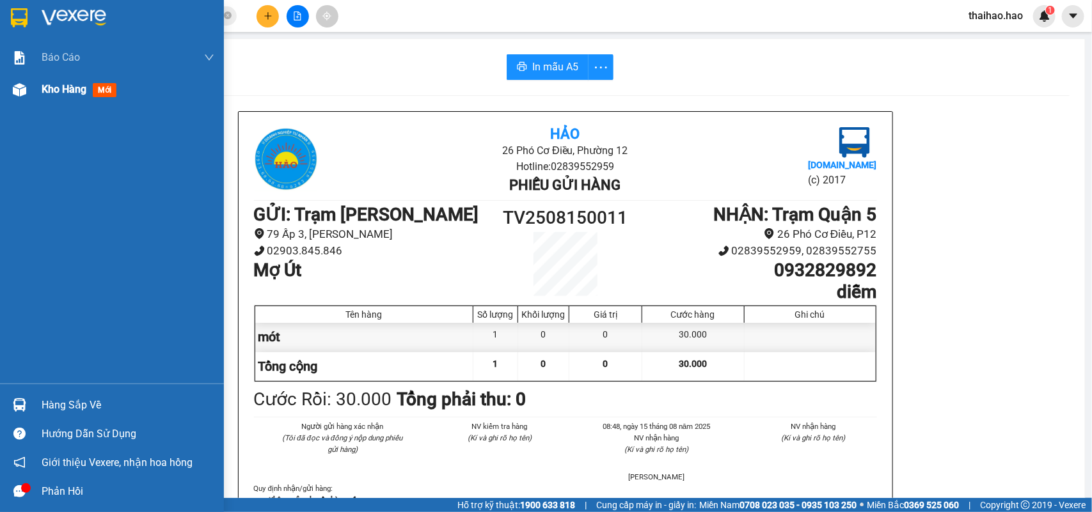
drag, startPoint x: 24, startPoint y: 93, endPoint x: 17, endPoint y: 91, distance: 7.2
click at [24, 93] on img at bounding box center [19, 89] width 13 height 13
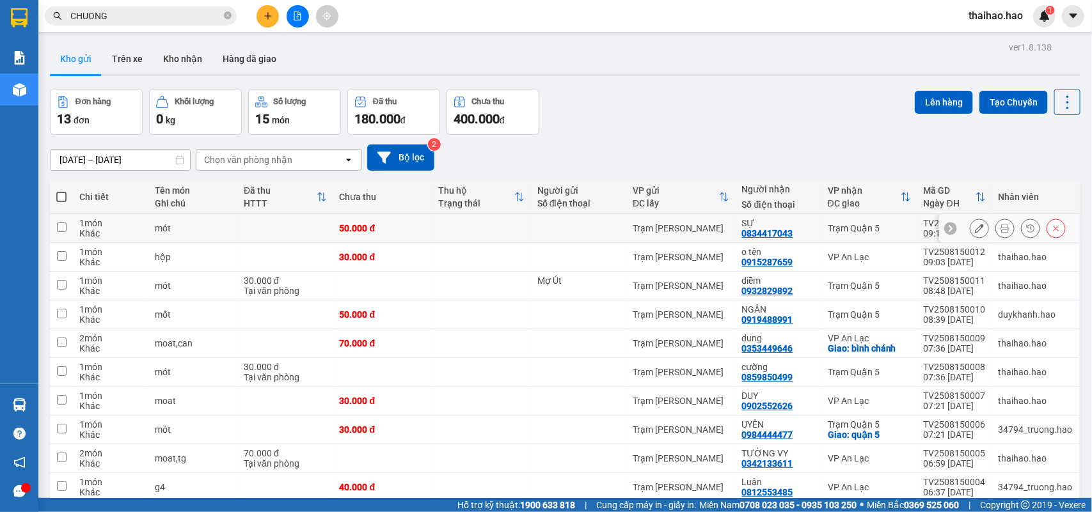
click at [996, 231] on button at bounding box center [1005, 228] width 18 height 22
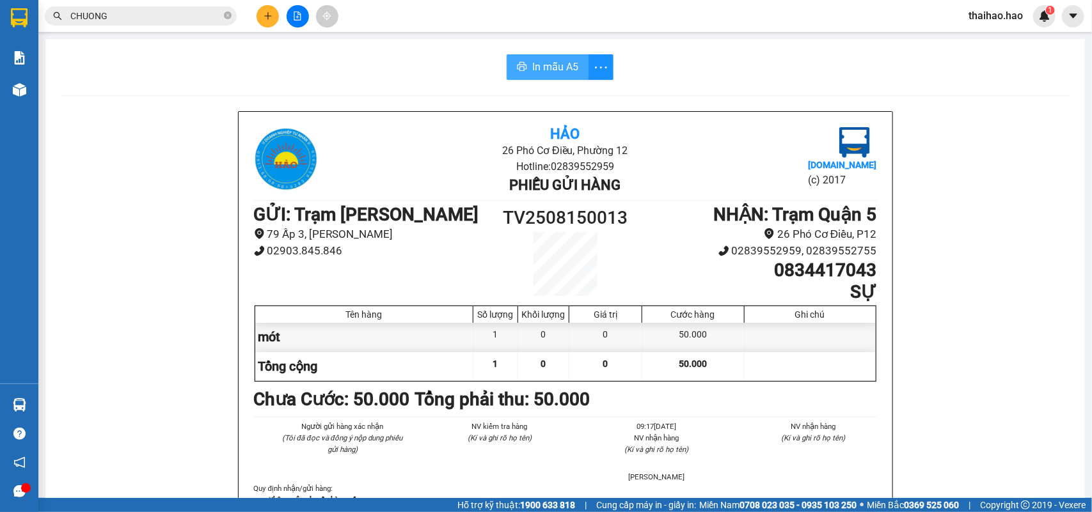
click at [560, 72] on span "In mẫu A5" at bounding box center [555, 67] width 46 height 16
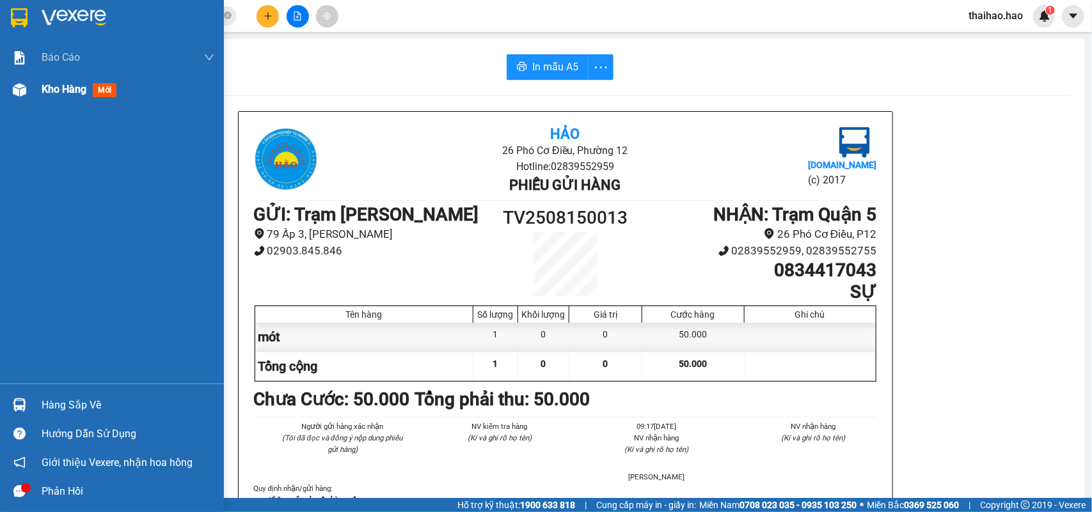
click at [36, 91] on div "Kho hàng mới" at bounding box center [112, 90] width 224 height 32
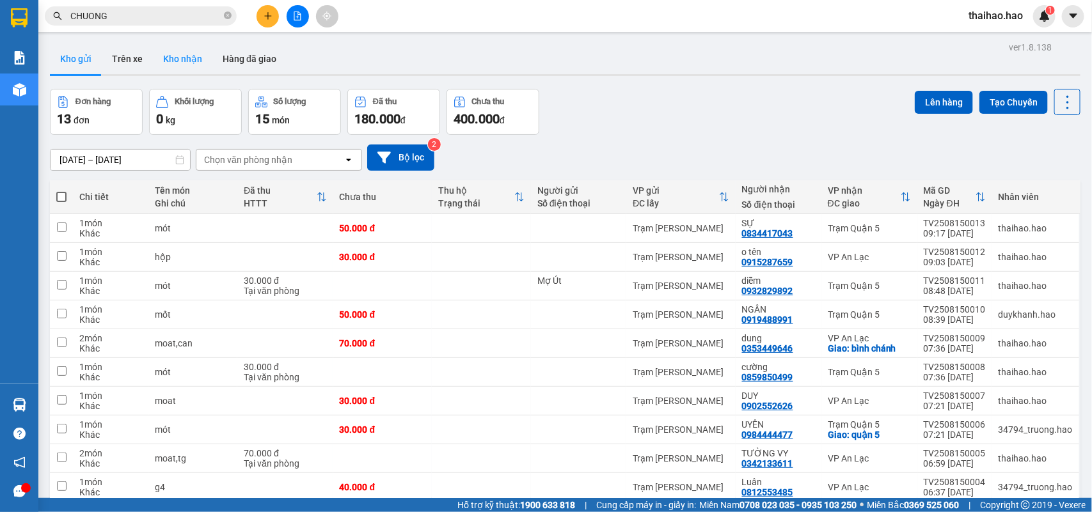
click at [177, 68] on button "Kho nhận" at bounding box center [182, 58] width 59 height 31
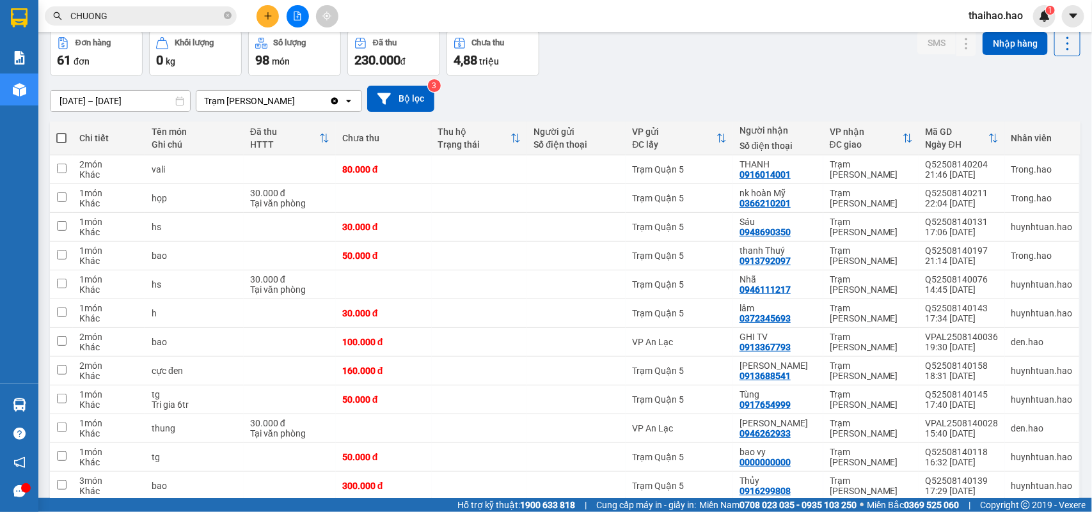
scroll to position [80, 0]
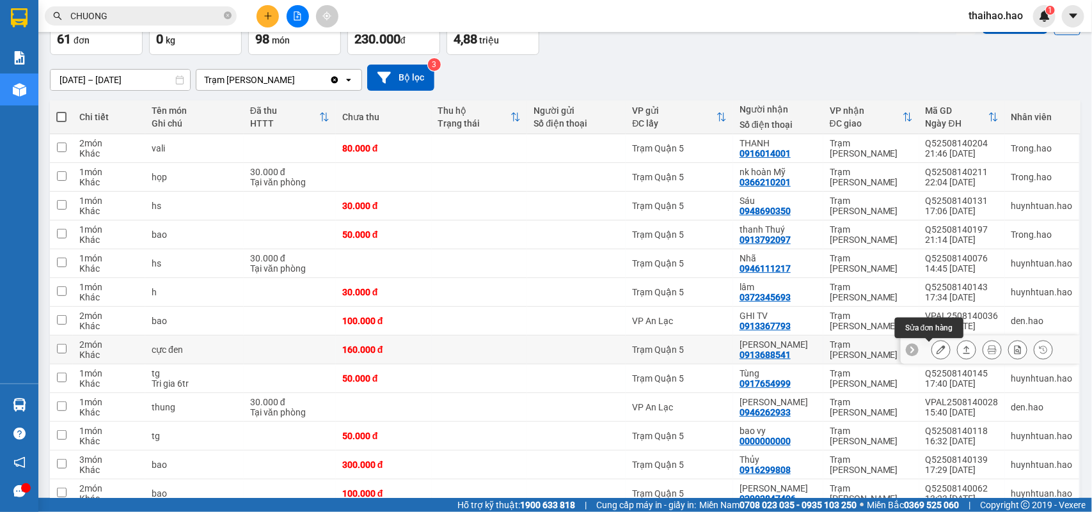
click at [936, 350] on icon at bounding box center [940, 349] width 9 height 9
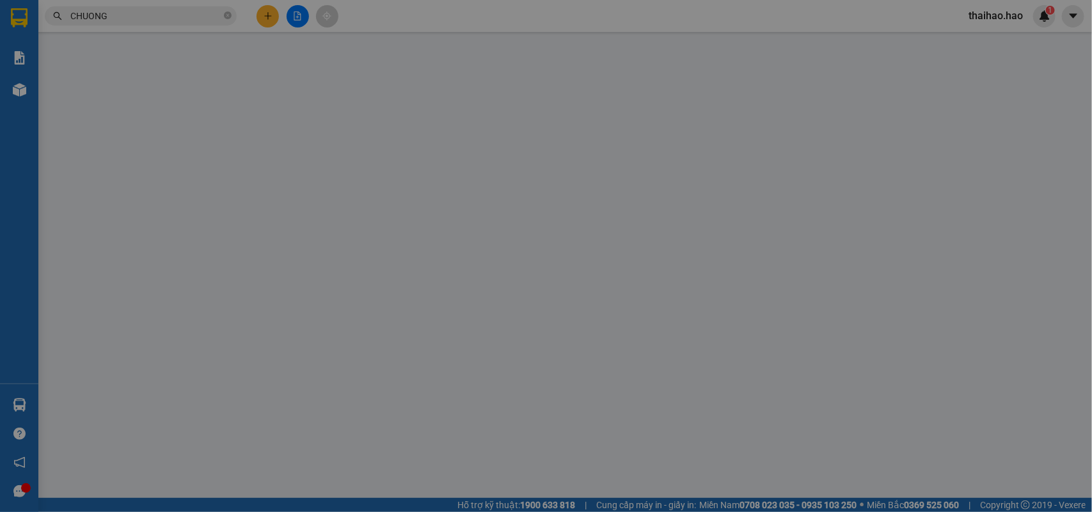
type input "0913688541"
type input "Thanh thuý"
type input "160.000"
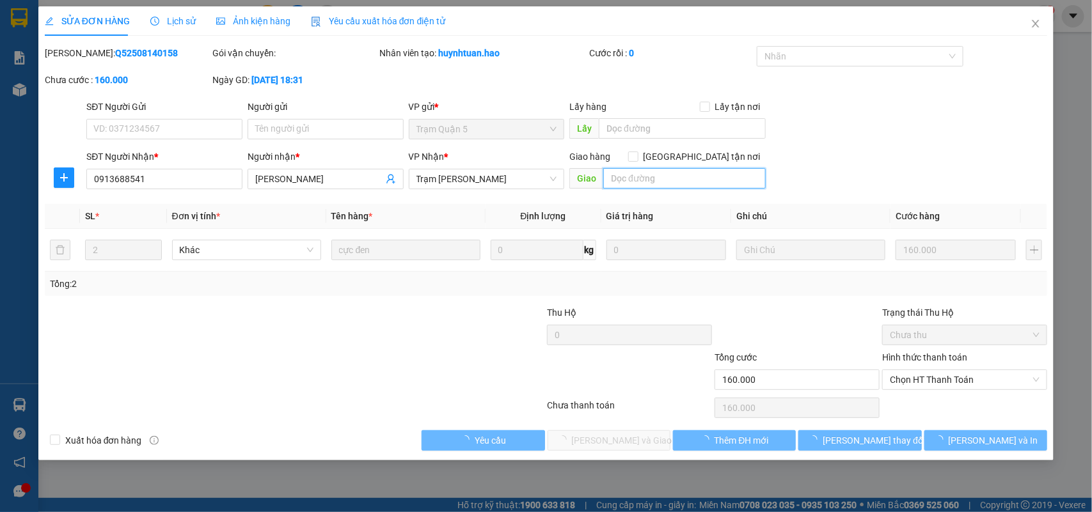
click at [628, 181] on input "text" at bounding box center [684, 178] width 162 height 20
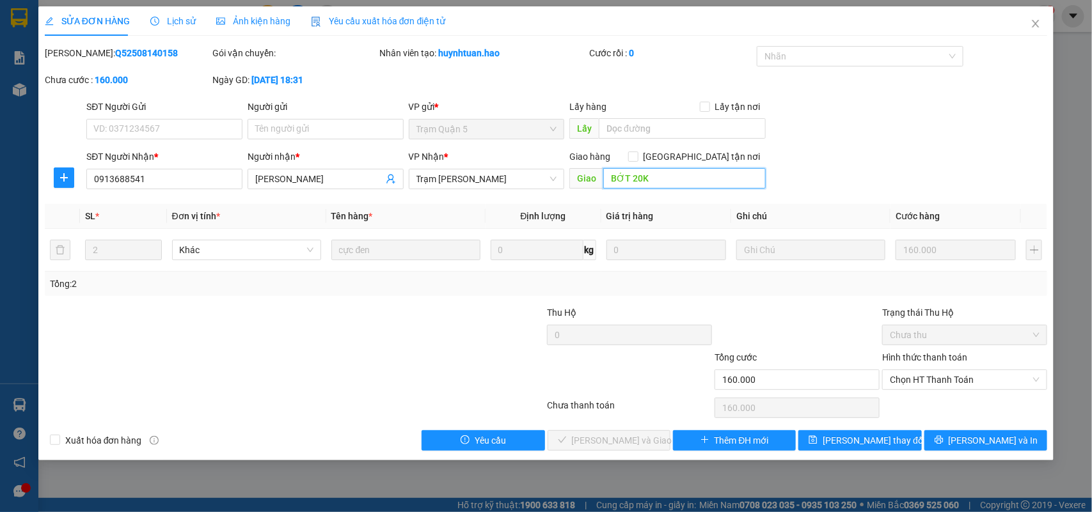
type input "BỚT 20K"
click at [899, 129] on div "SĐT Người Gửi VD: 0371234567 Người gửi Tên người gửi VP gửi * Trạm Quận 5 Lấy h…" at bounding box center [567, 122] width 966 height 45
click at [911, 368] on div "Hình thức thanh toán" at bounding box center [964, 359] width 165 height 19
click at [911, 374] on span "Chọn HT Thanh Toán" at bounding box center [965, 379] width 150 height 19
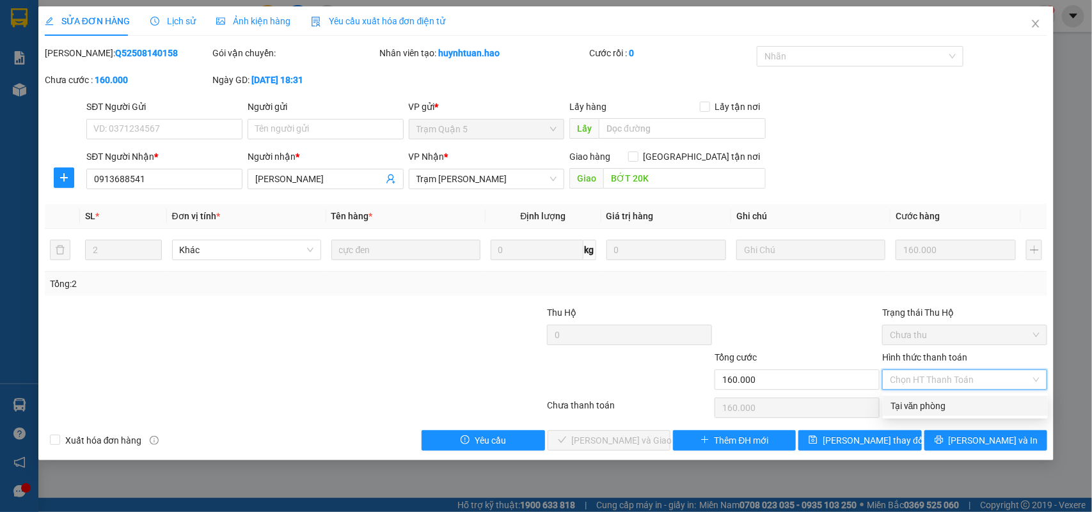
click at [909, 409] on div "Tại văn phòng" at bounding box center [965, 406] width 150 height 14
type input "0"
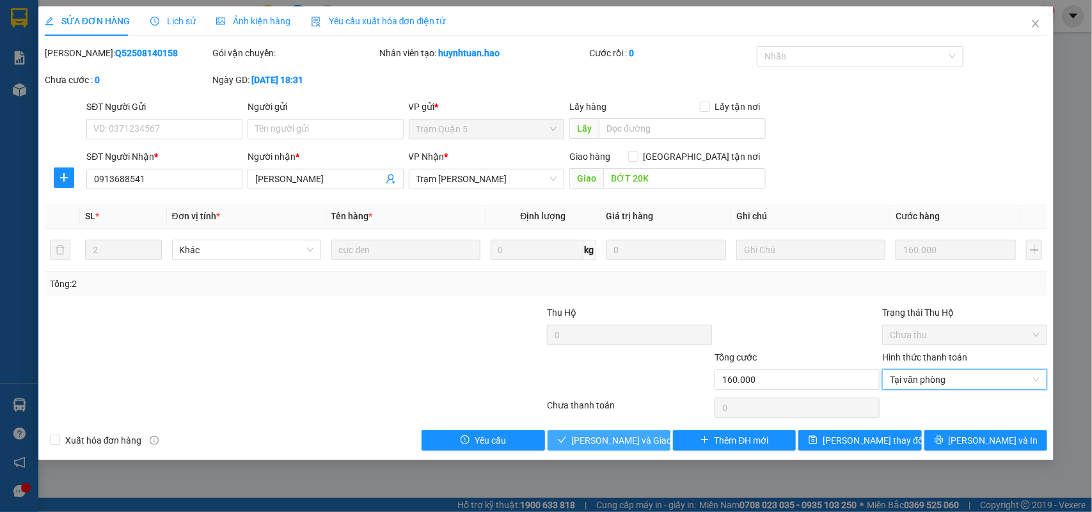
drag, startPoint x: 606, startPoint y: 443, endPoint x: 617, endPoint y: 432, distance: 16.3
click at [606, 443] on span "Lưu và Giao hàng" at bounding box center [633, 441] width 123 height 14
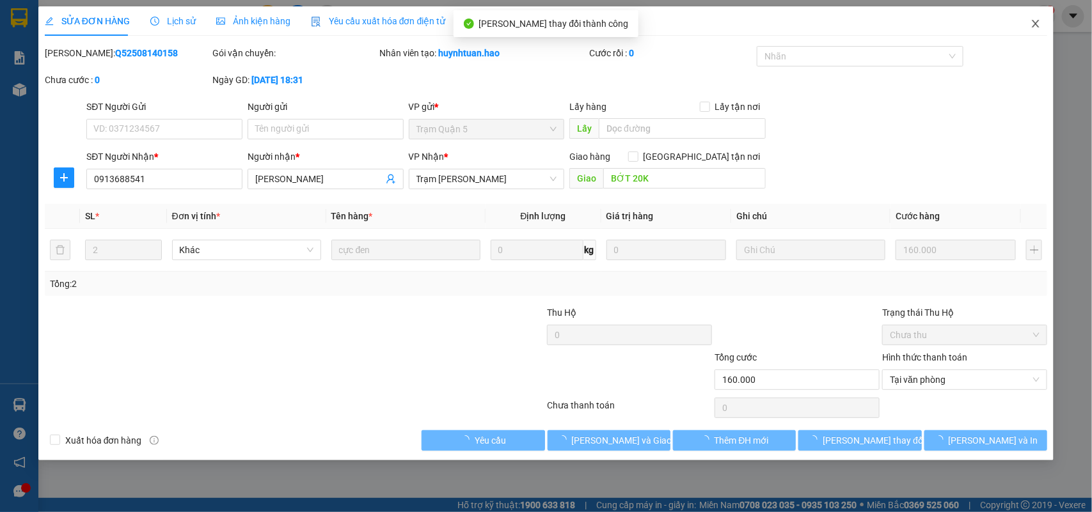
click at [1033, 24] on icon "close" at bounding box center [1035, 24] width 10 height 10
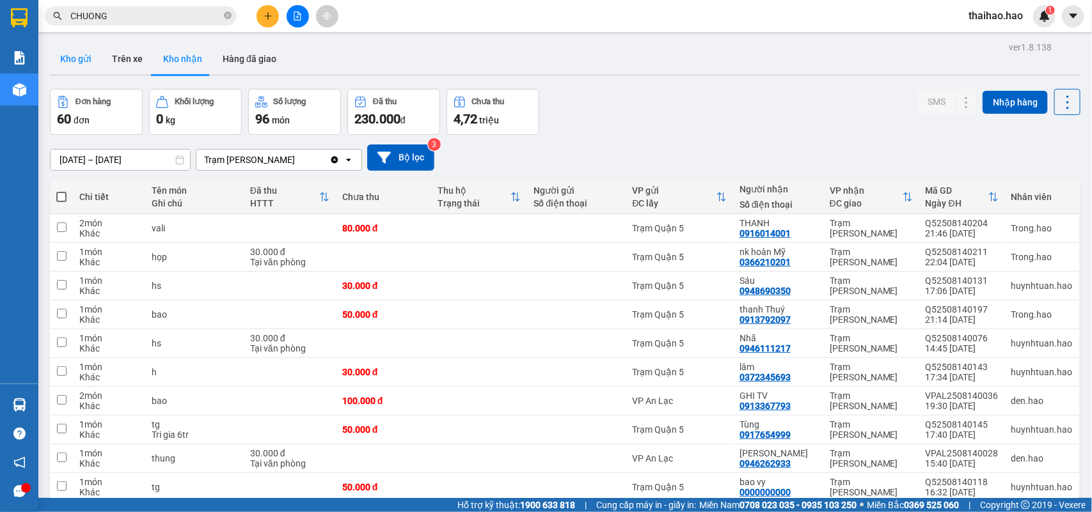
click at [77, 59] on button "Kho gửi" at bounding box center [76, 58] width 52 height 31
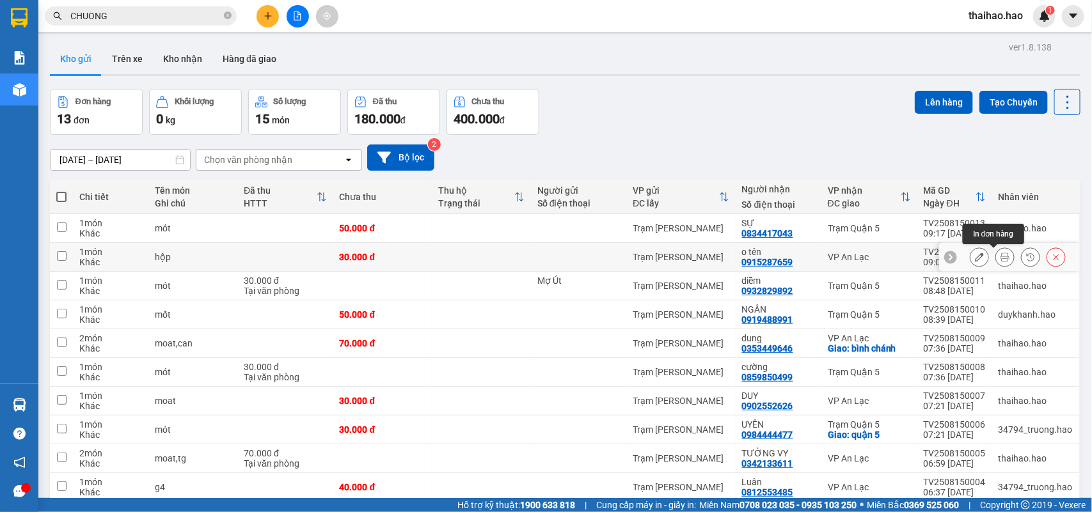
click at [1000, 255] on icon at bounding box center [1004, 257] width 9 height 9
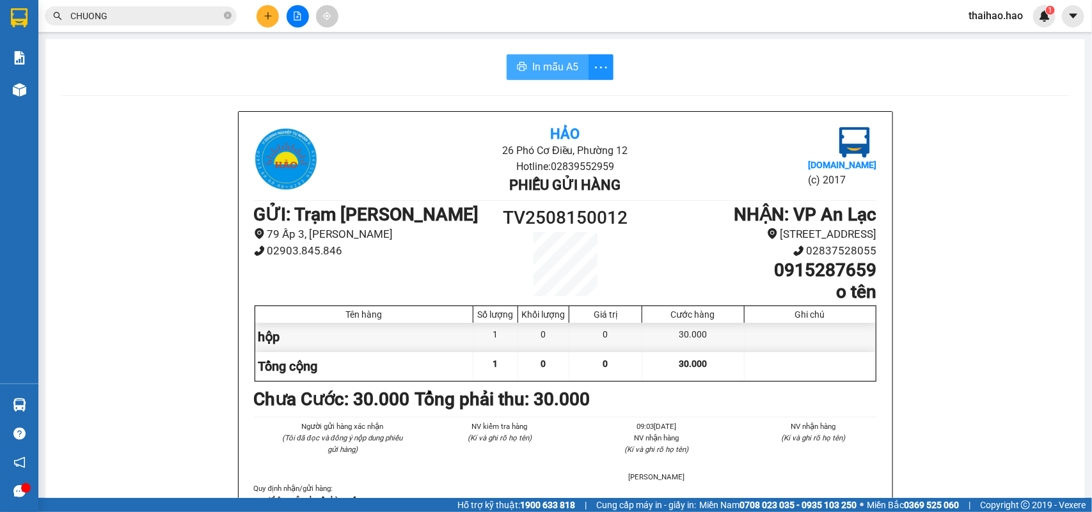
click at [522, 68] on button "In mẫu A5" at bounding box center [548, 67] width 82 height 26
